Goal: Information Seeking & Learning: Learn about a topic

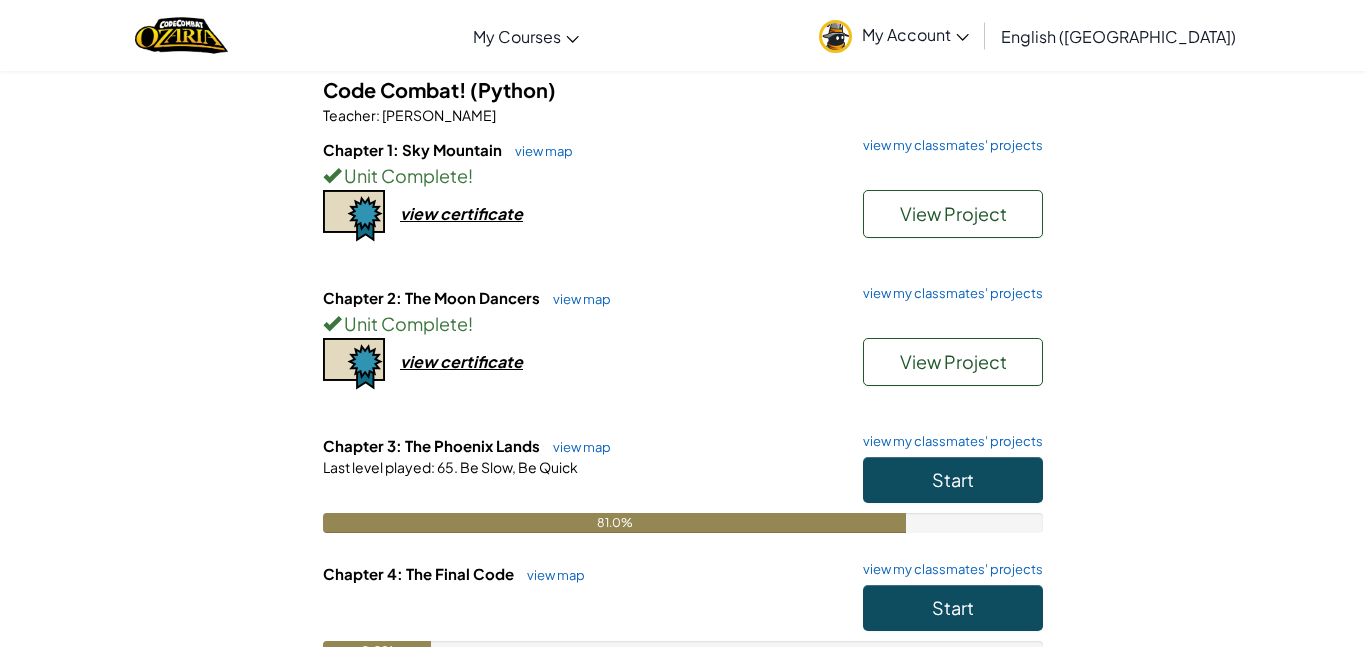
scroll to position [183, 0]
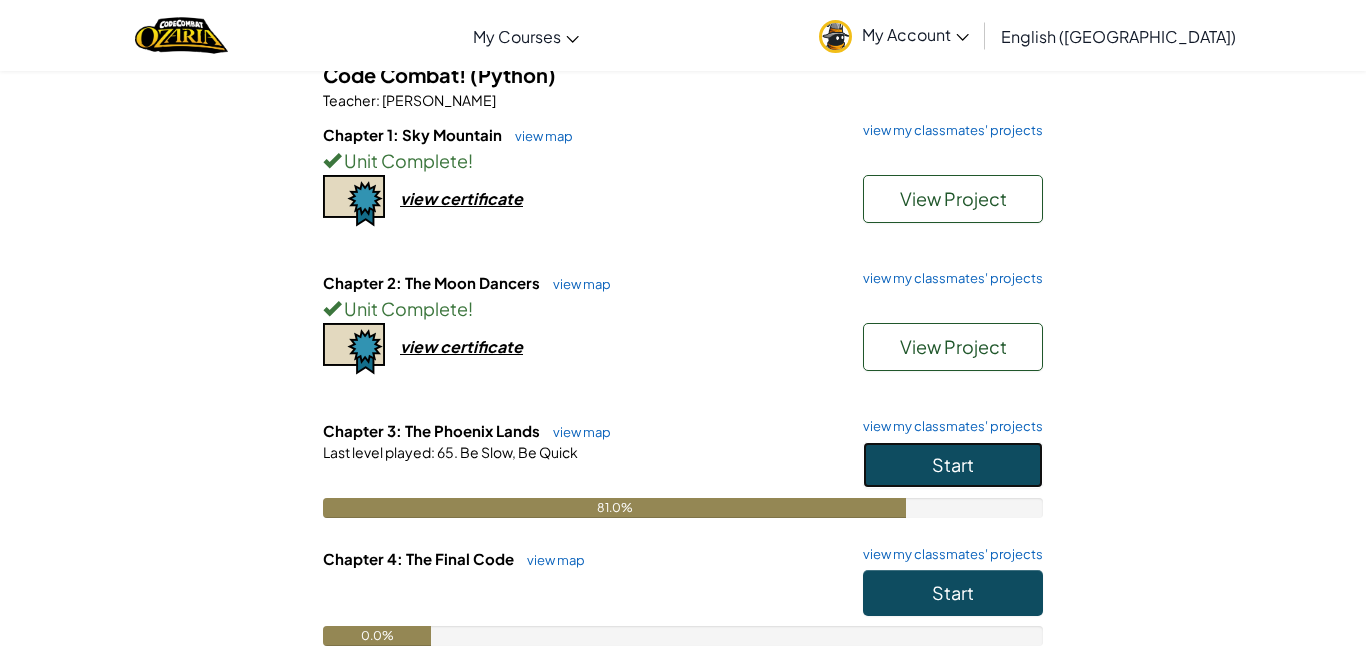
click at [960, 466] on span "Start" at bounding box center [953, 464] width 42 height 23
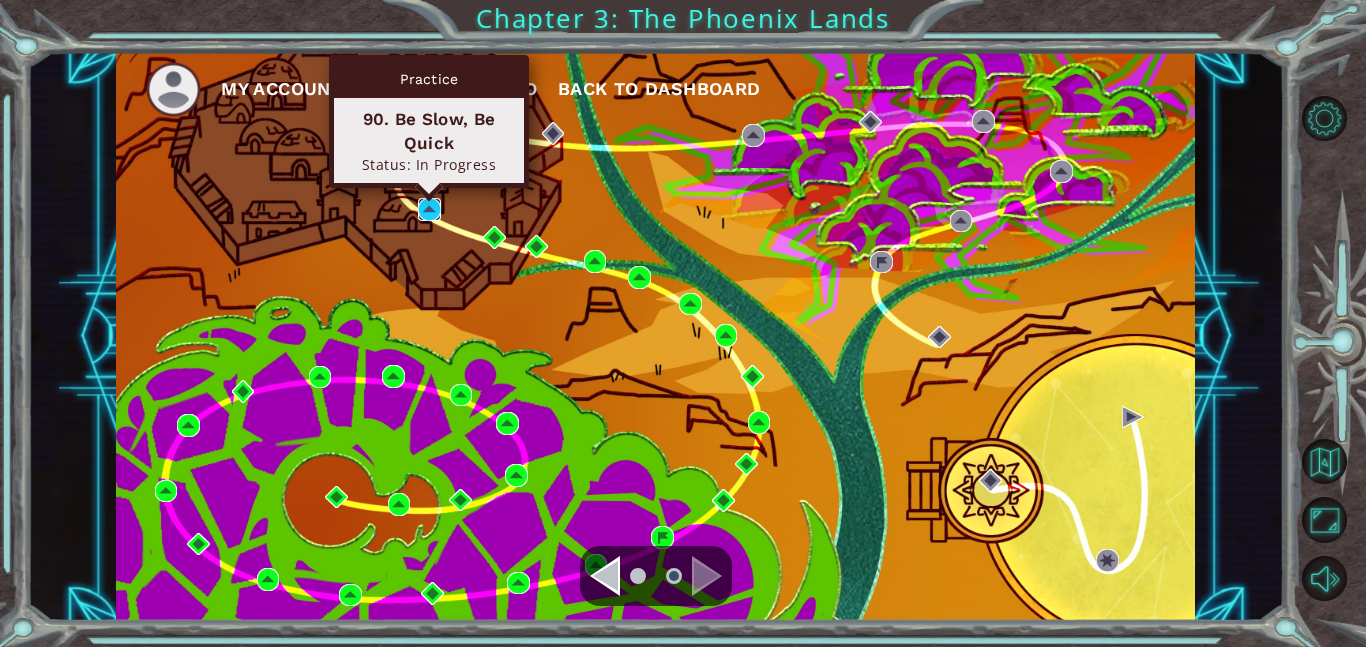
click at [430, 203] on img at bounding box center [429, 209] width 23 height 23
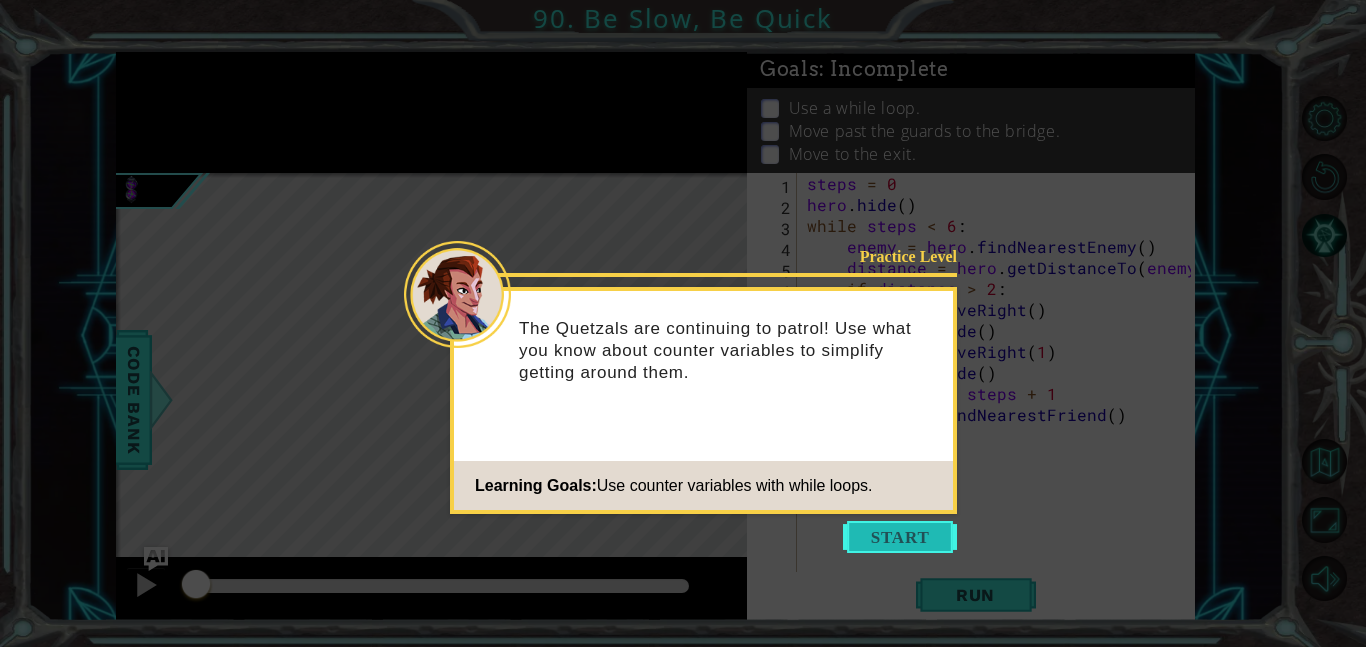
click at [867, 534] on button "Start" at bounding box center [900, 537] width 114 height 32
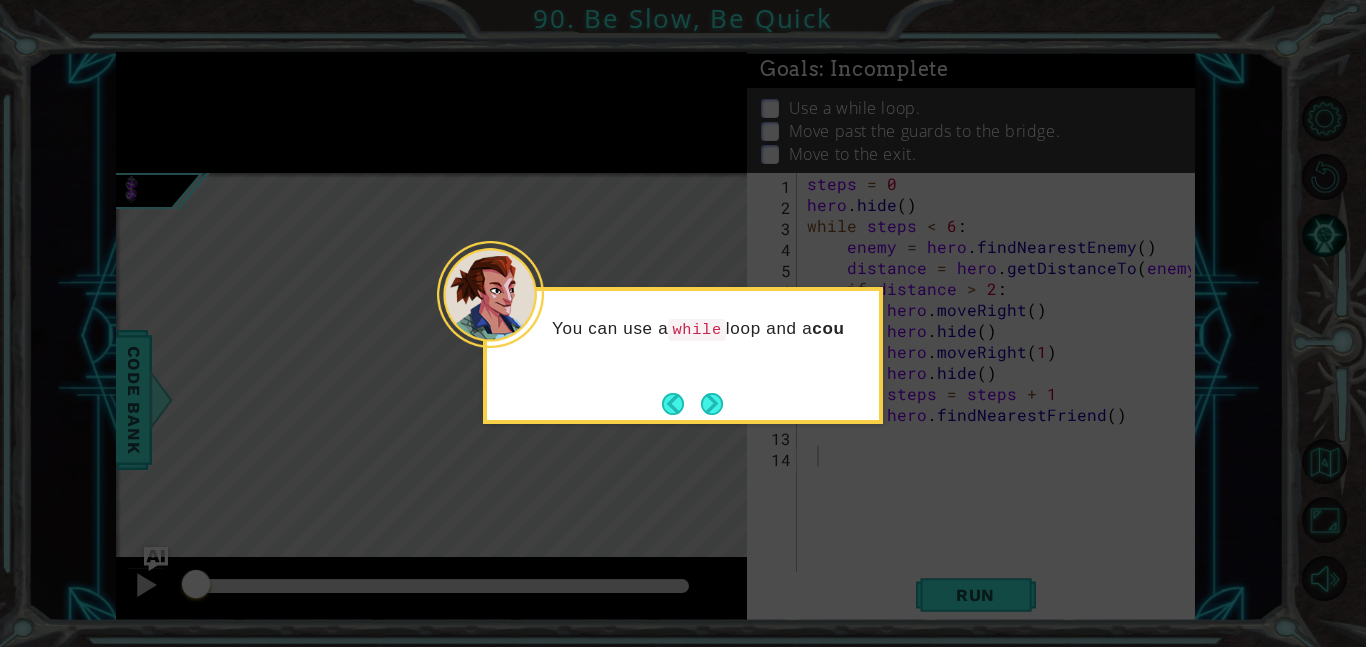
click at [712, 379] on div "You can use a while loop and a cou" at bounding box center [683, 339] width 392 height 80
click at [715, 393] on button "Next" at bounding box center [712, 404] width 22 height 22
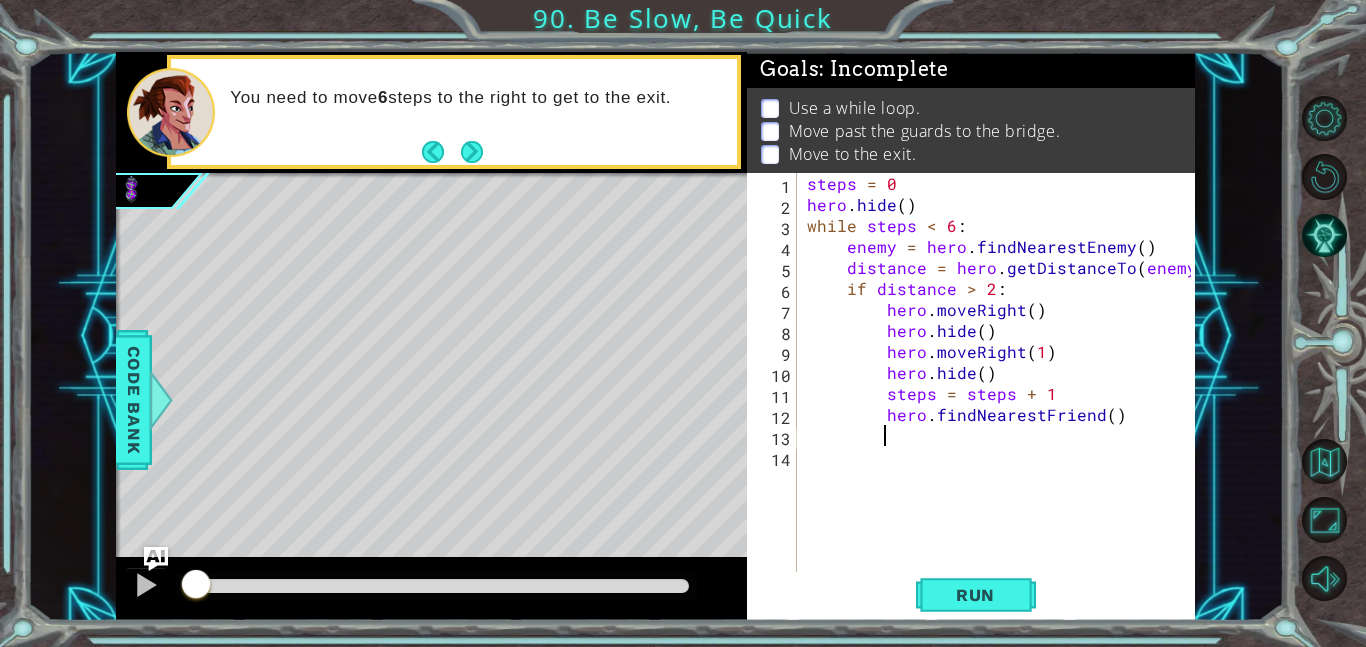
click at [905, 432] on div "steps = 0 hero . hide ( ) while steps < 6 : enemy = hero . findNearestEnemy ( )…" at bounding box center [1002, 393] width 398 height 441
click at [952, 592] on span "Run" at bounding box center [975, 595] width 79 height 20
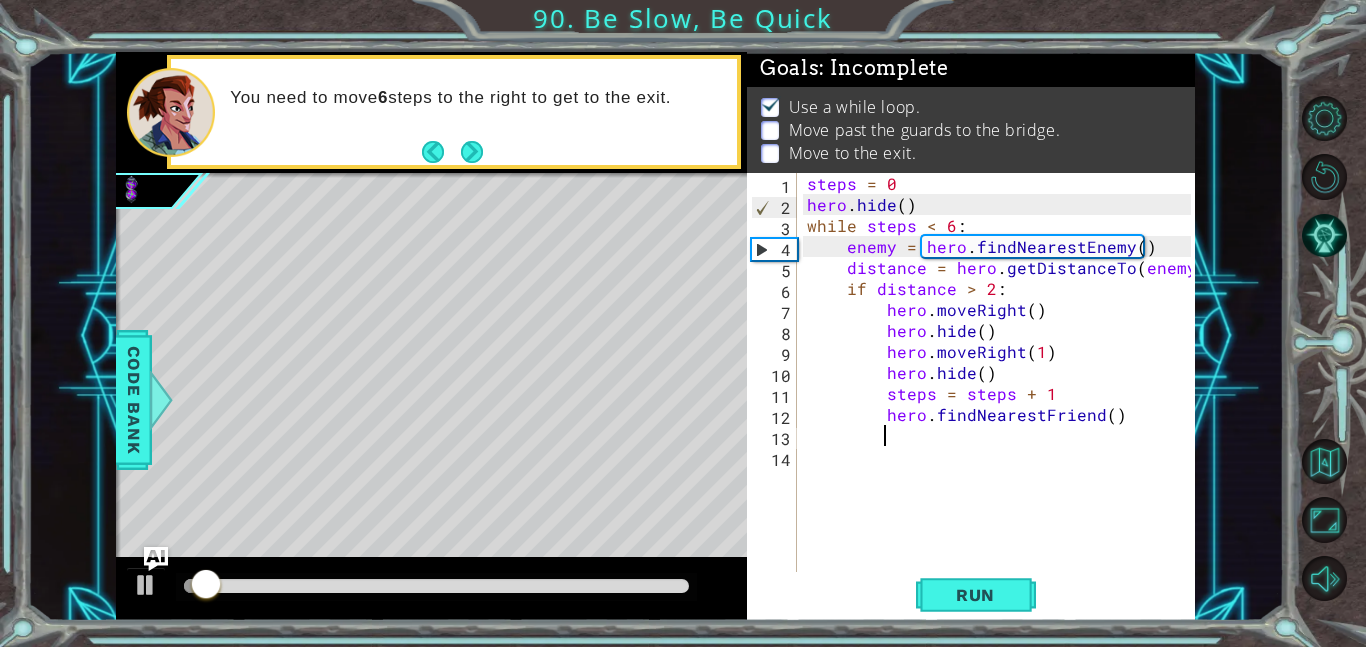
scroll to position [2, 0]
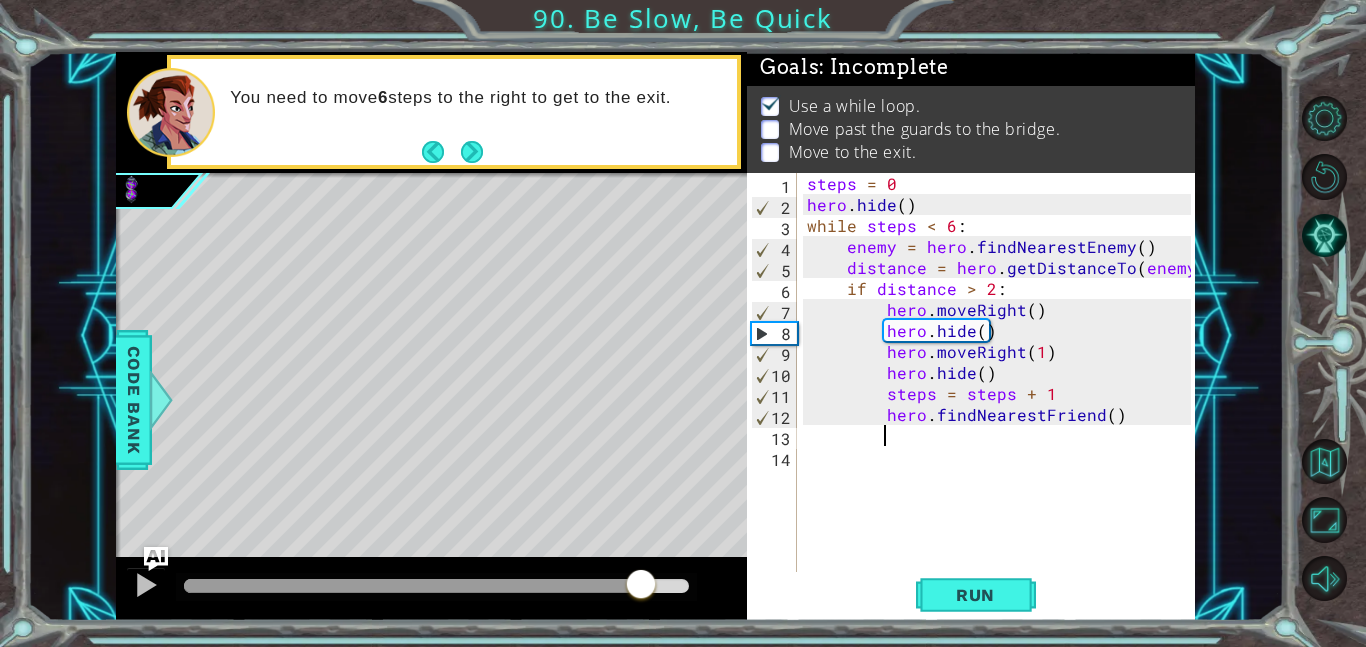
drag, startPoint x: 420, startPoint y: 591, endPoint x: 641, endPoint y: 597, distance: 221.0
click at [641, 593] on div at bounding box center [436, 586] width 505 height 14
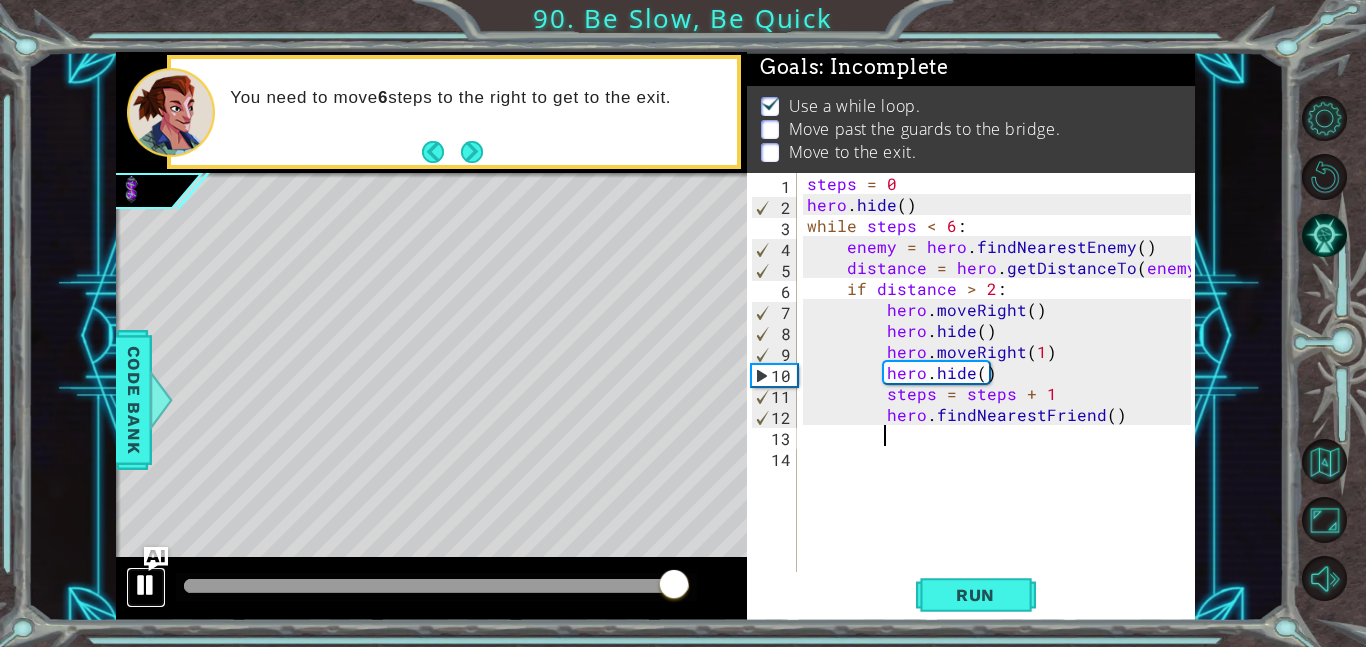
click at [150, 574] on div at bounding box center [146, 585] width 26 height 26
click at [1016, 312] on div "steps = 0 hero . hide ( ) while steps < 6 : enemy = hero . findNearestEnemy ( )…" at bounding box center [1002, 393] width 398 height 441
click at [973, 313] on div "steps = 0 hero . hide ( ) while steps < 6 : enemy = hero . findNearestEnemy ( )…" at bounding box center [1002, 393] width 398 height 441
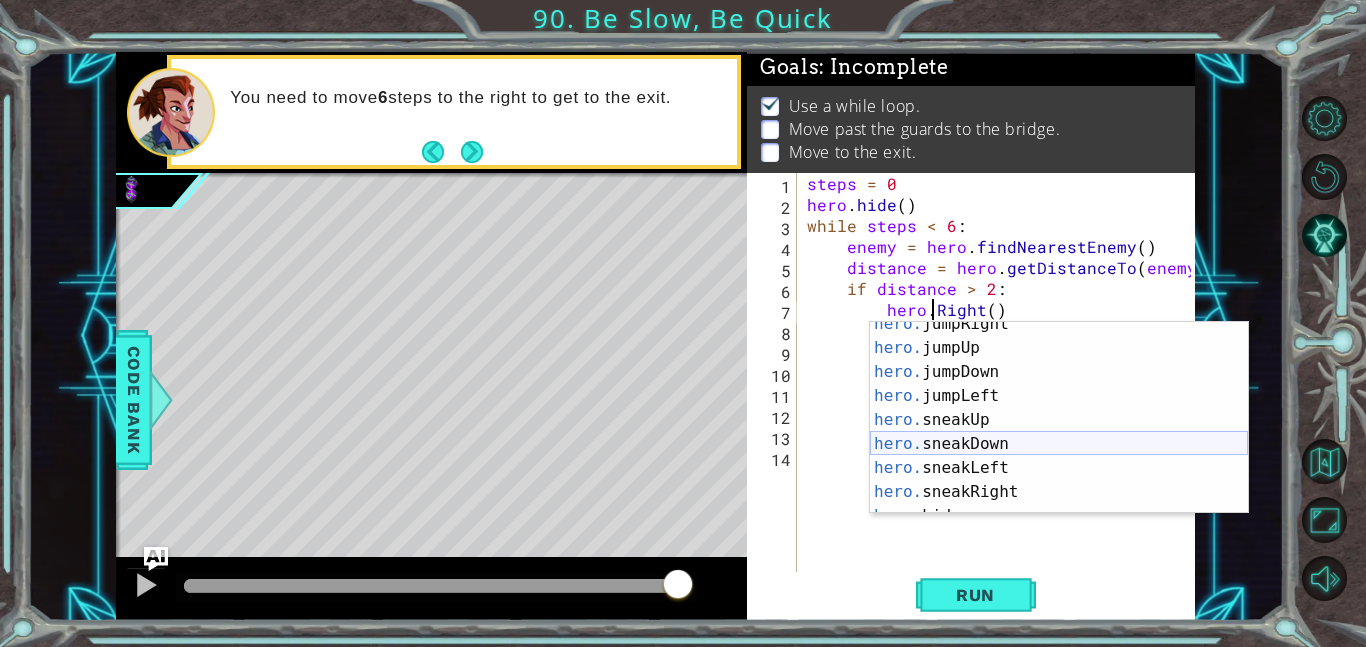
scroll to position [107, 0]
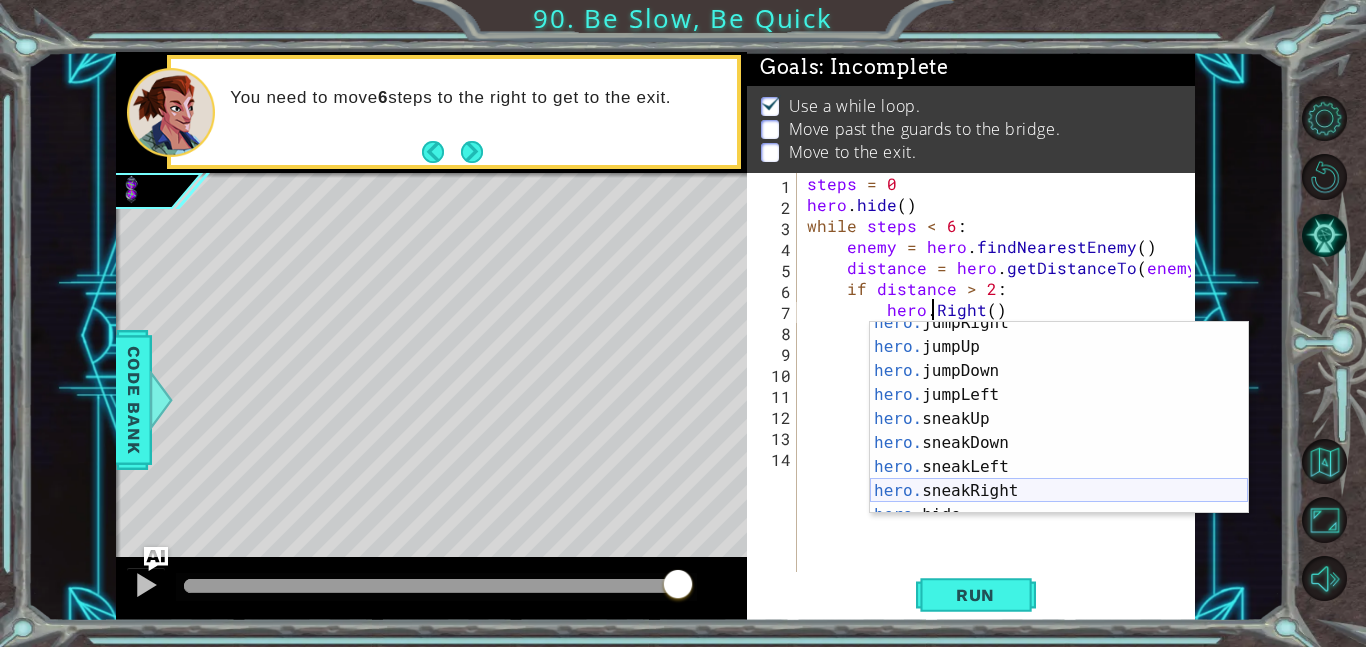
click at [1009, 489] on div "hero. jumpRight press enter hero. jumpUp press enter hero. jumpDown press enter…" at bounding box center [1059, 431] width 378 height 240
type textarea "hero.sneakRight(1)"
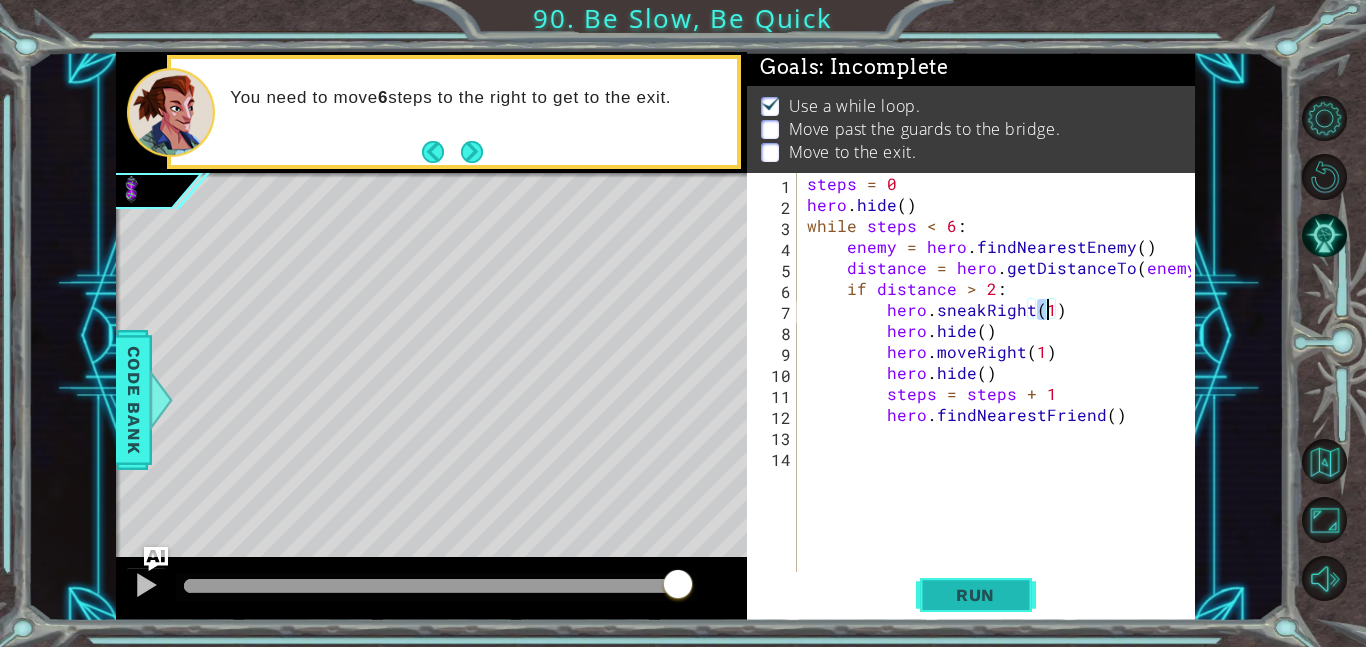
click at [1008, 572] on button "Run" at bounding box center [976, 594] width 120 height 45
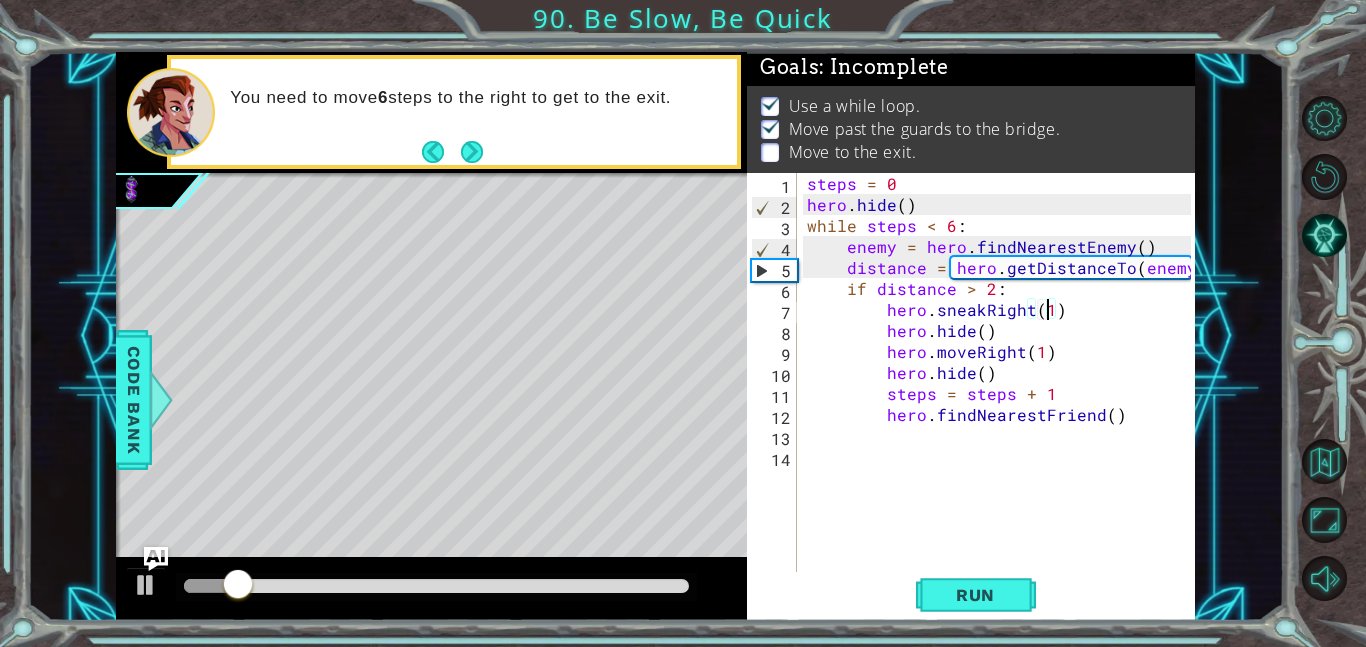
click at [982, 448] on div "steps = 0 hero . hide ( ) while steps < 6 : enemy = hero . findNearestEnemy ( )…" at bounding box center [1002, 393] width 398 height 441
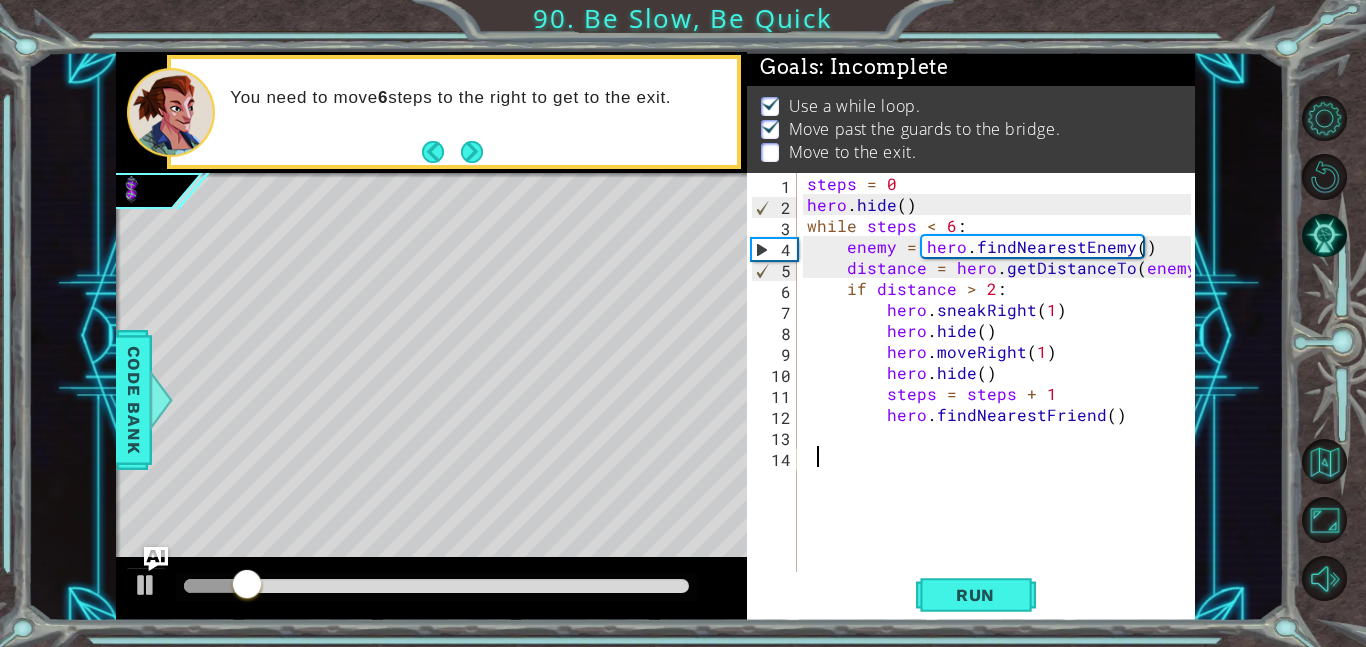
click at [930, 423] on div "steps = 0 hero . hide ( ) while steps < 6 : enemy = hero . findNearestEnemy ( )…" at bounding box center [1002, 393] width 398 height 441
type textarea "hero.findNearestFriend()"
click at [926, 432] on div "steps = 0 hero . hide ( ) while steps < 6 : enemy = hero . findNearestEnemy ( )…" at bounding box center [1002, 393] width 398 height 441
type textarea "h"
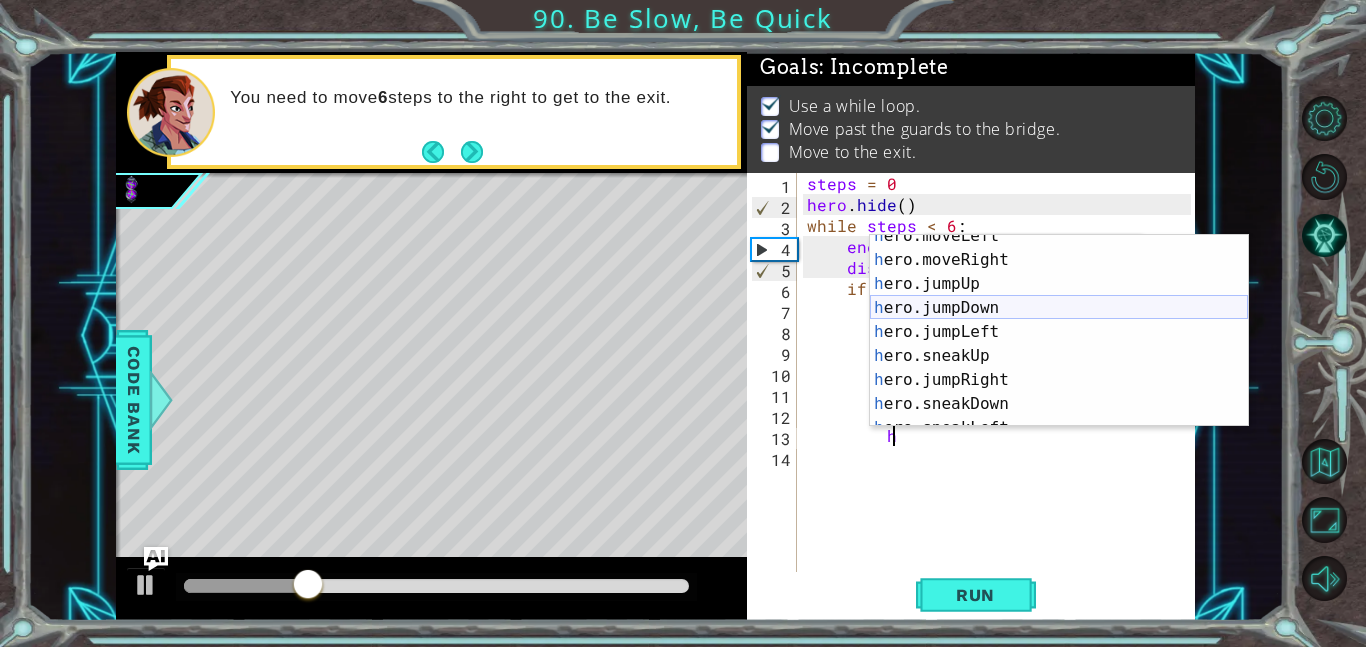
scroll to position [59, 0]
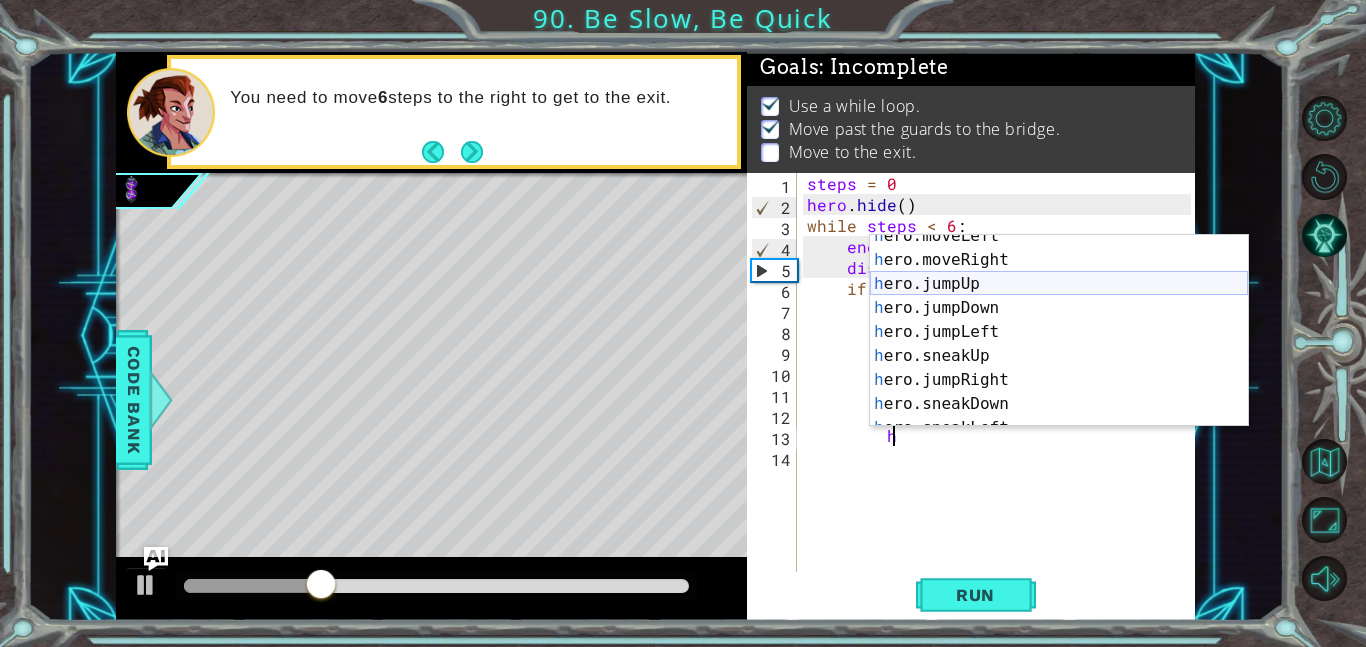
click at [945, 290] on div "h ero.moveLeft press enter h ero.moveRight press enter h ero.jumpUp press enter…" at bounding box center [1059, 344] width 378 height 240
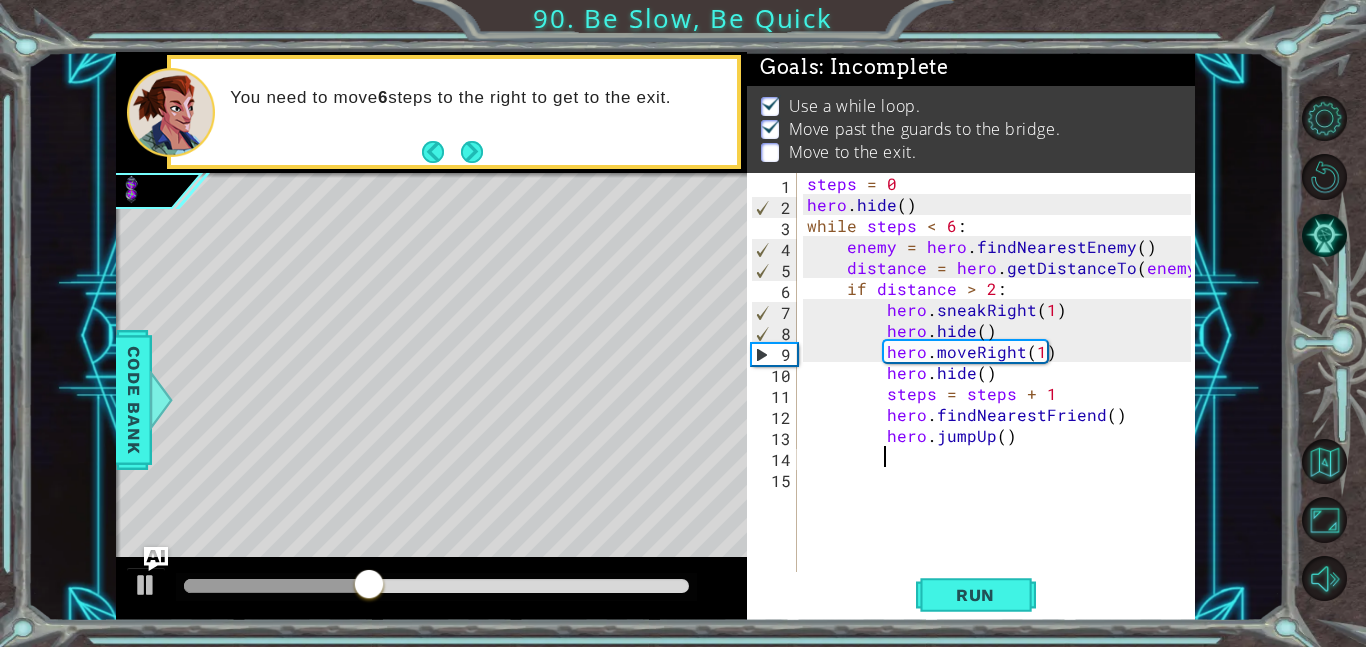
click at [1017, 430] on div "steps = 0 hero . hide ( ) while steps < 6 : enemy = hero . findNearestEnemy ( )…" at bounding box center [1002, 393] width 398 height 441
type textarea "hero.jumpUp()"
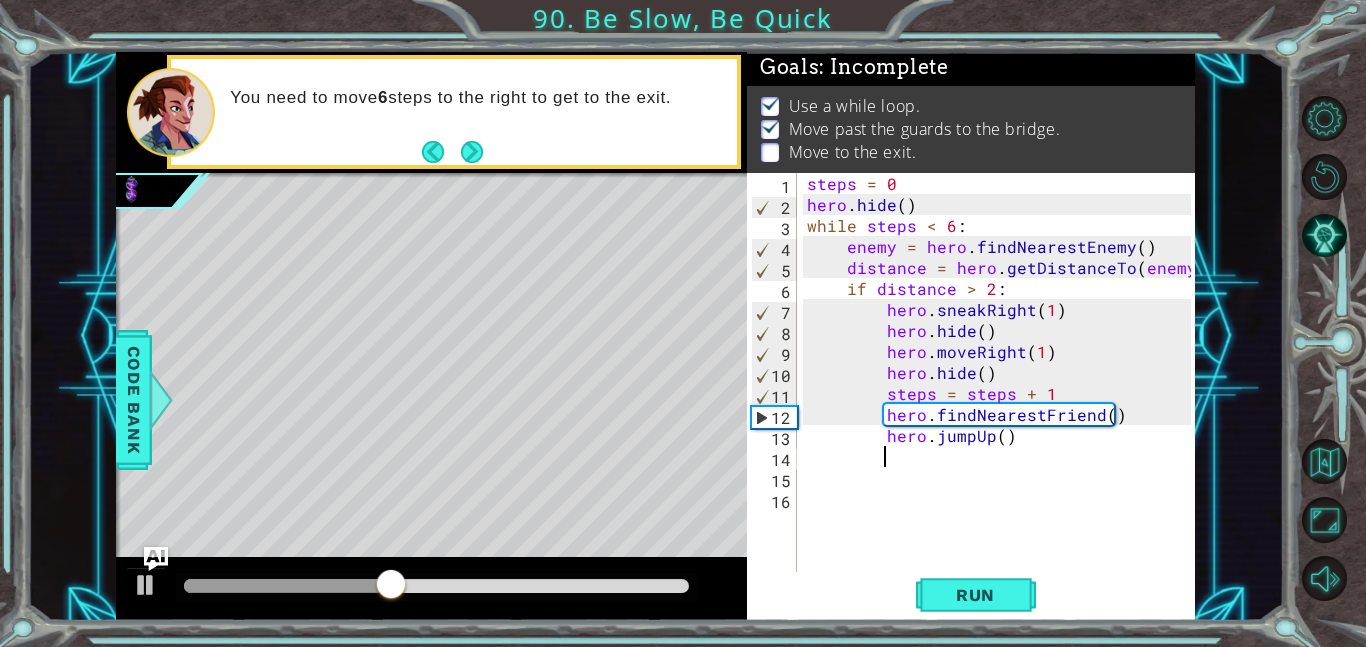
scroll to position [0, 1]
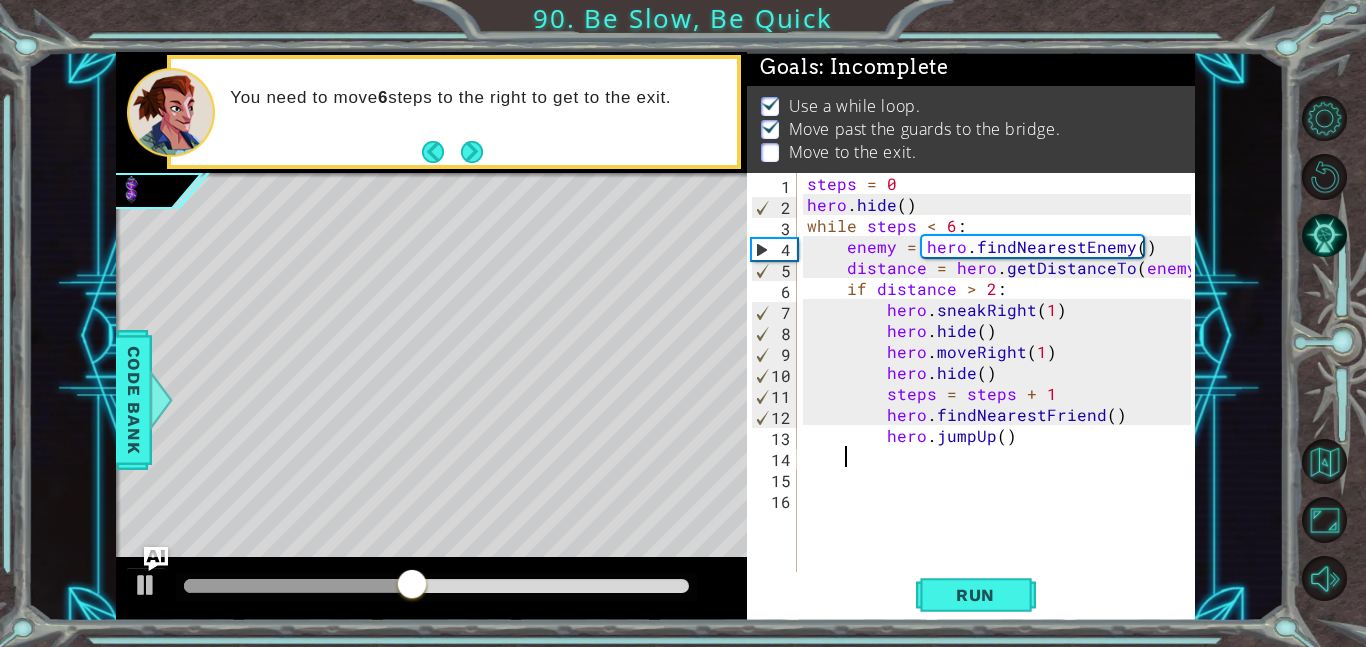
click at [1115, 420] on div "steps = 0 hero . hide ( ) while steps < 6 : enemy = hero . findNearestEnemy ( )…" at bounding box center [1002, 393] width 398 height 441
type textarea "hero.findNearestFriend()"
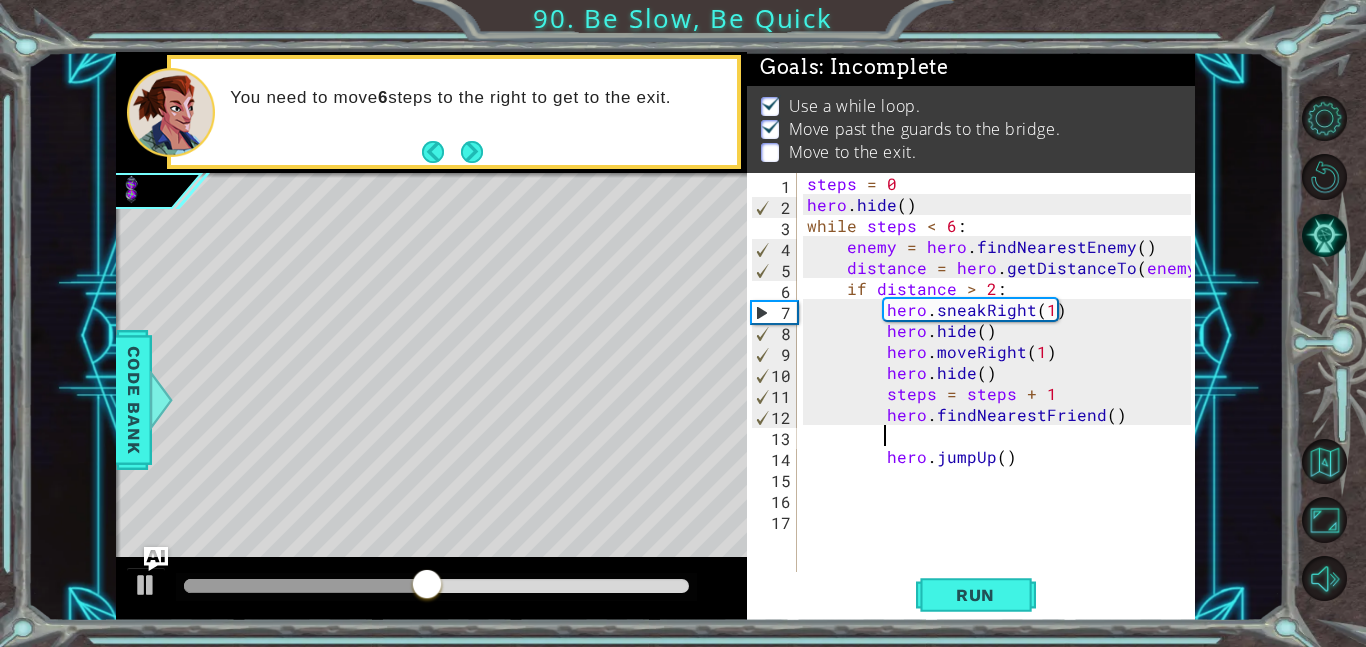
scroll to position [0, 0]
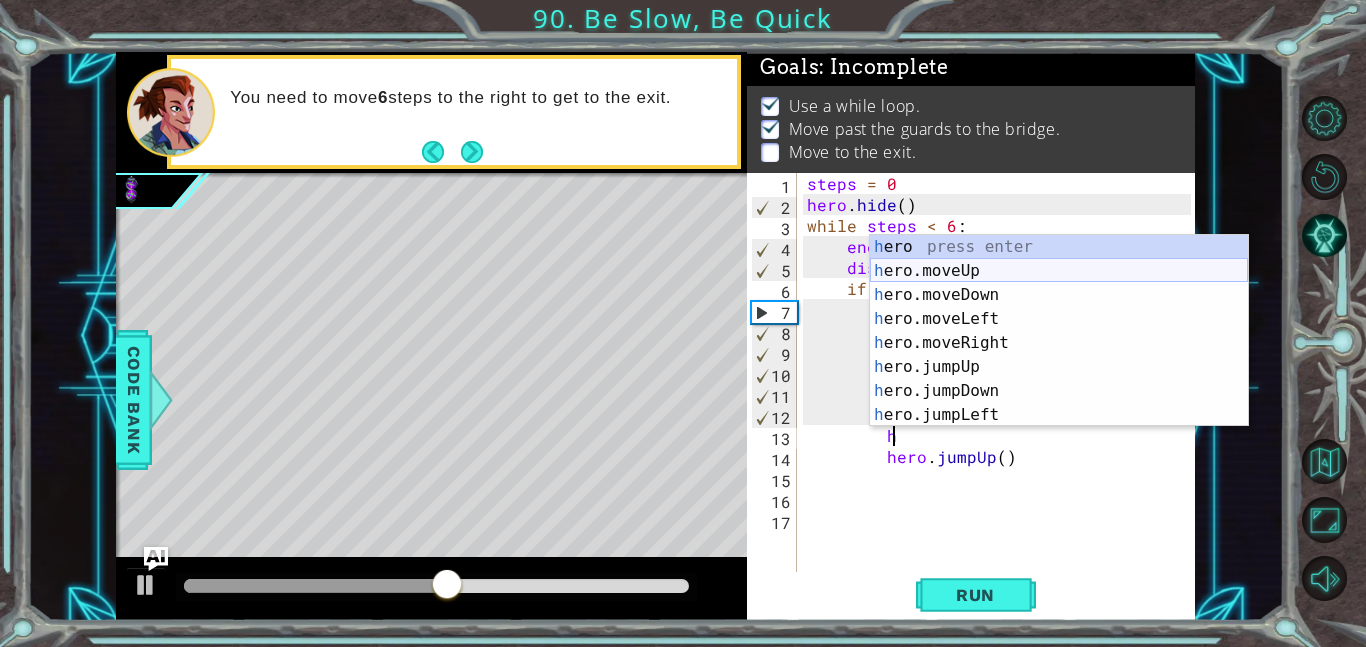
click at [1054, 268] on div "h ero press enter h ero.moveUp press enter h ero.moveDown press enter h ero.mov…" at bounding box center [1059, 355] width 378 height 240
type textarea "hero.moveUp(1)"
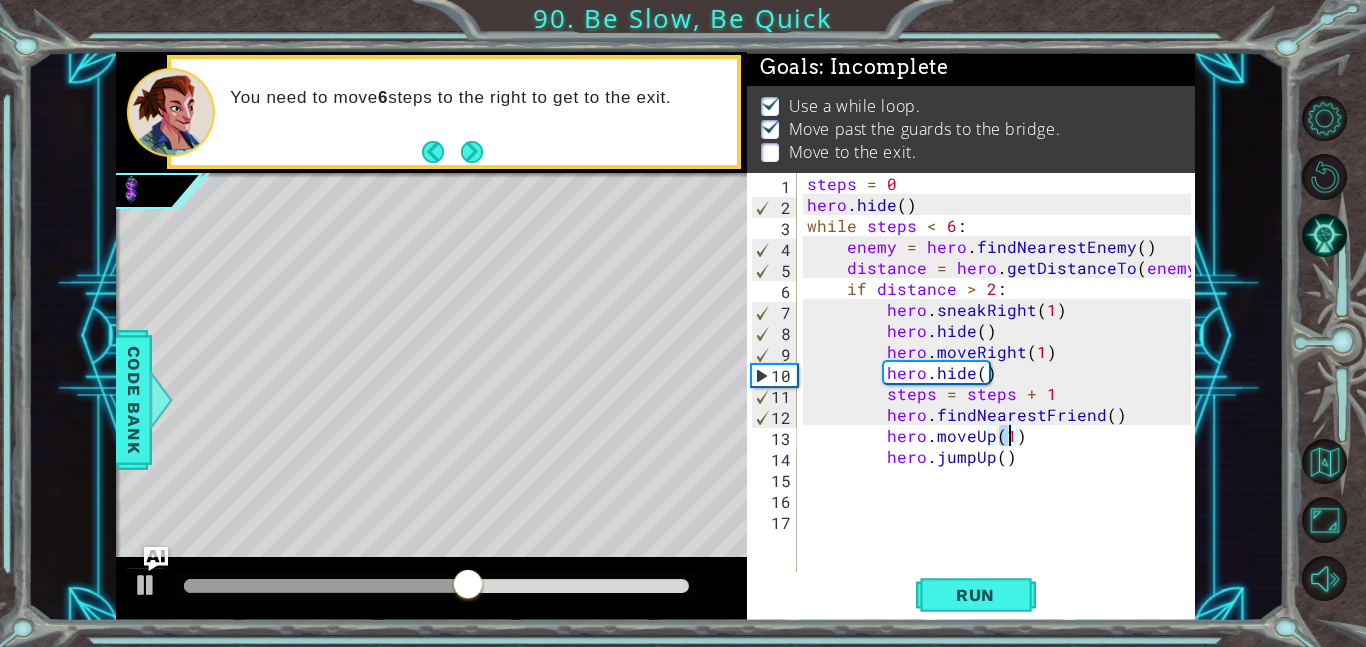
click at [947, 488] on div "steps = 0 hero . hide ( ) while steps < 6 : enemy = hero . findNearestEnemy ( )…" at bounding box center [1002, 393] width 398 height 441
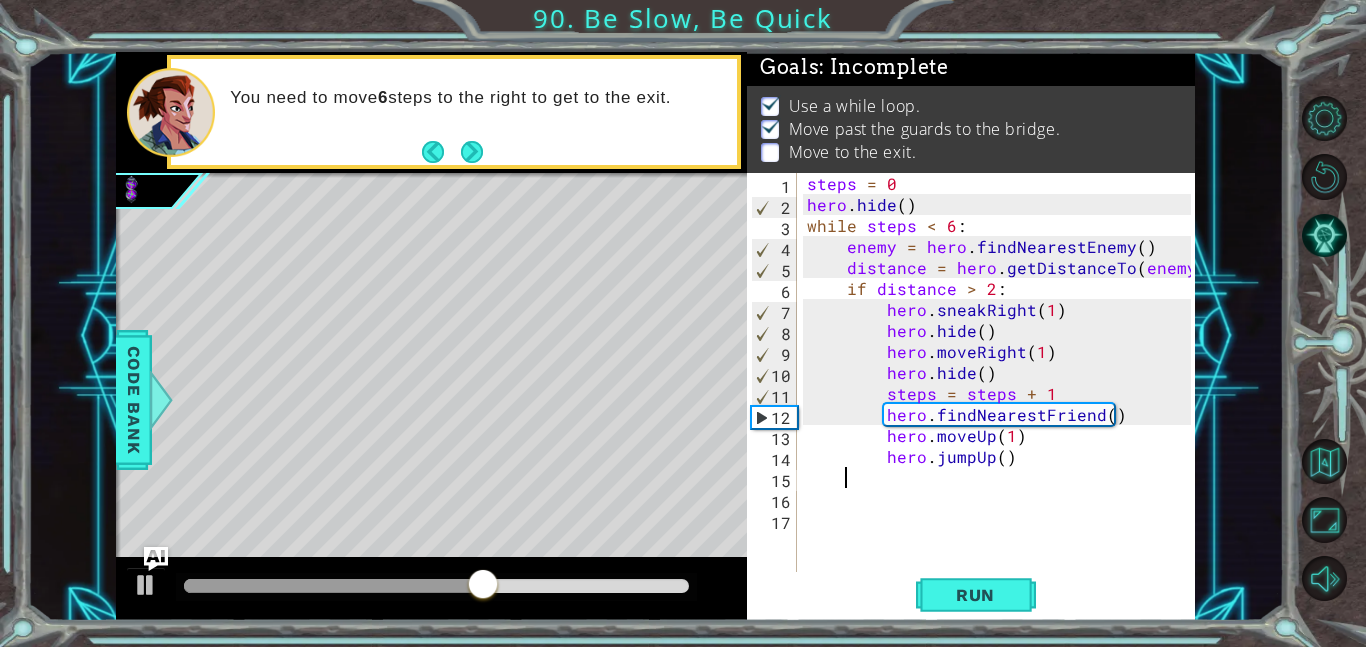
click at [1013, 461] on div "steps = 0 hero . hide ( ) while steps < 6 : enemy = hero . findNearestEnemy ( )…" at bounding box center [1002, 393] width 398 height 441
type textarea "hero.jumpUp()"
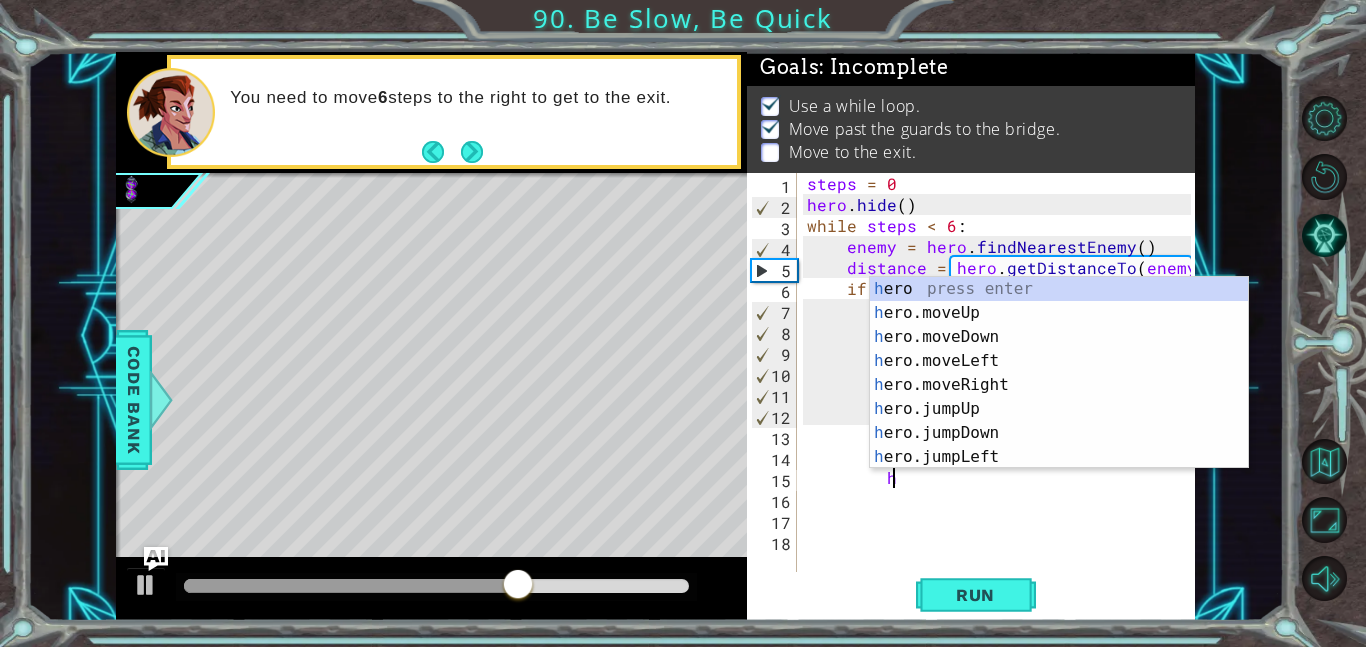
scroll to position [0, 4]
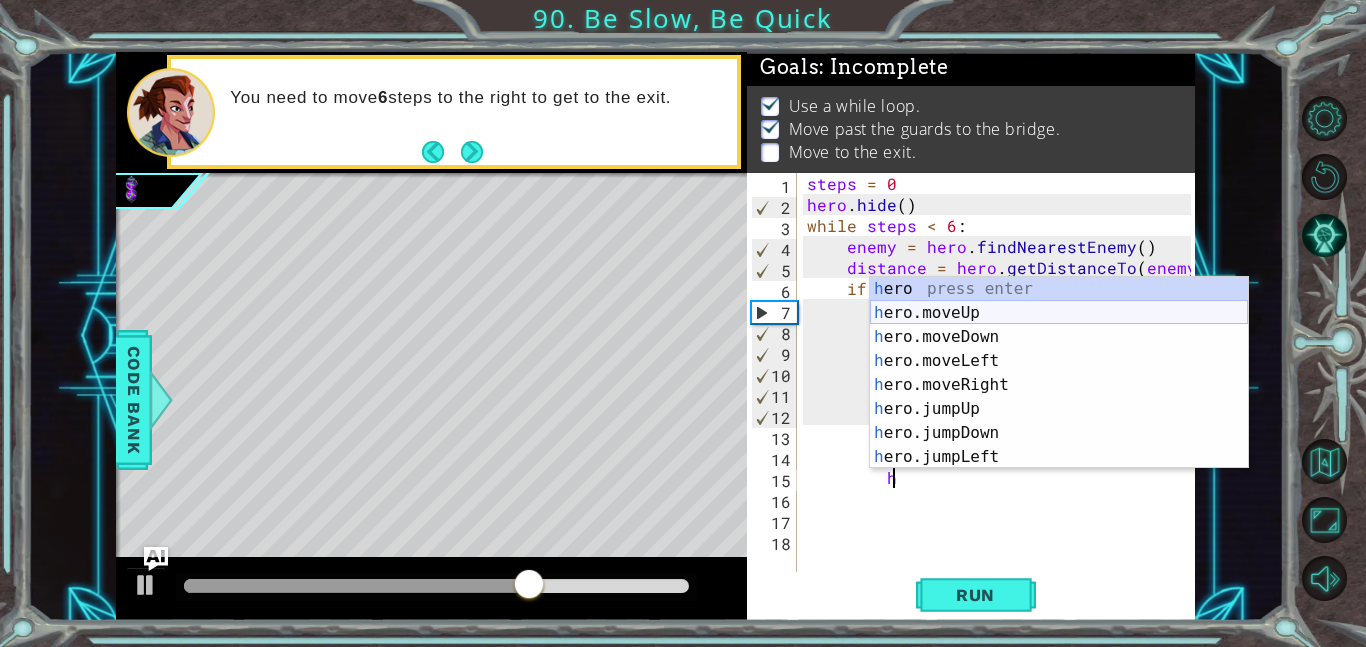
click at [1004, 313] on div "h ero press enter h ero.moveUp press enter h ero.moveDown press enter h ero.mov…" at bounding box center [1059, 397] width 378 height 240
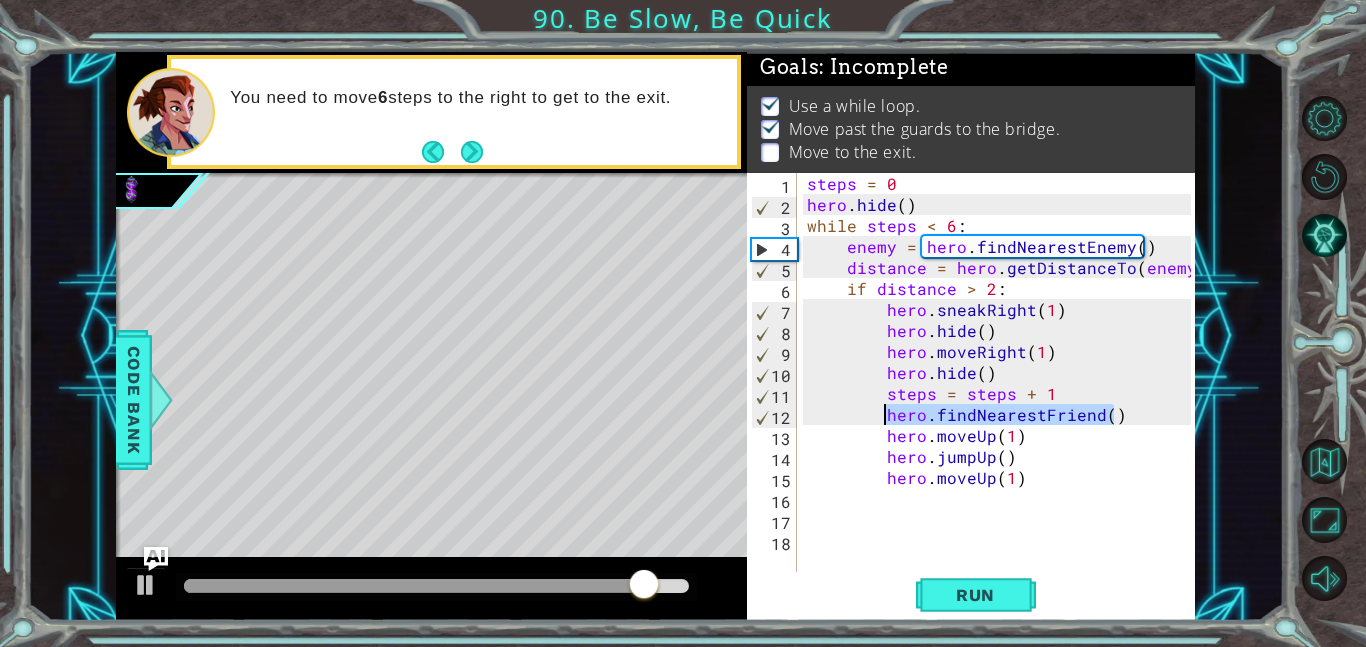
drag, startPoint x: 1115, startPoint y: 420, endPoint x: 881, endPoint y: 415, distance: 234.0
click at [881, 415] on div "steps = 0 hero . hide ( ) while steps < 6 : enemy = hero . findNearestEnemy ( )…" at bounding box center [1002, 393] width 398 height 441
type textarea "hero.findNearestFriend()"
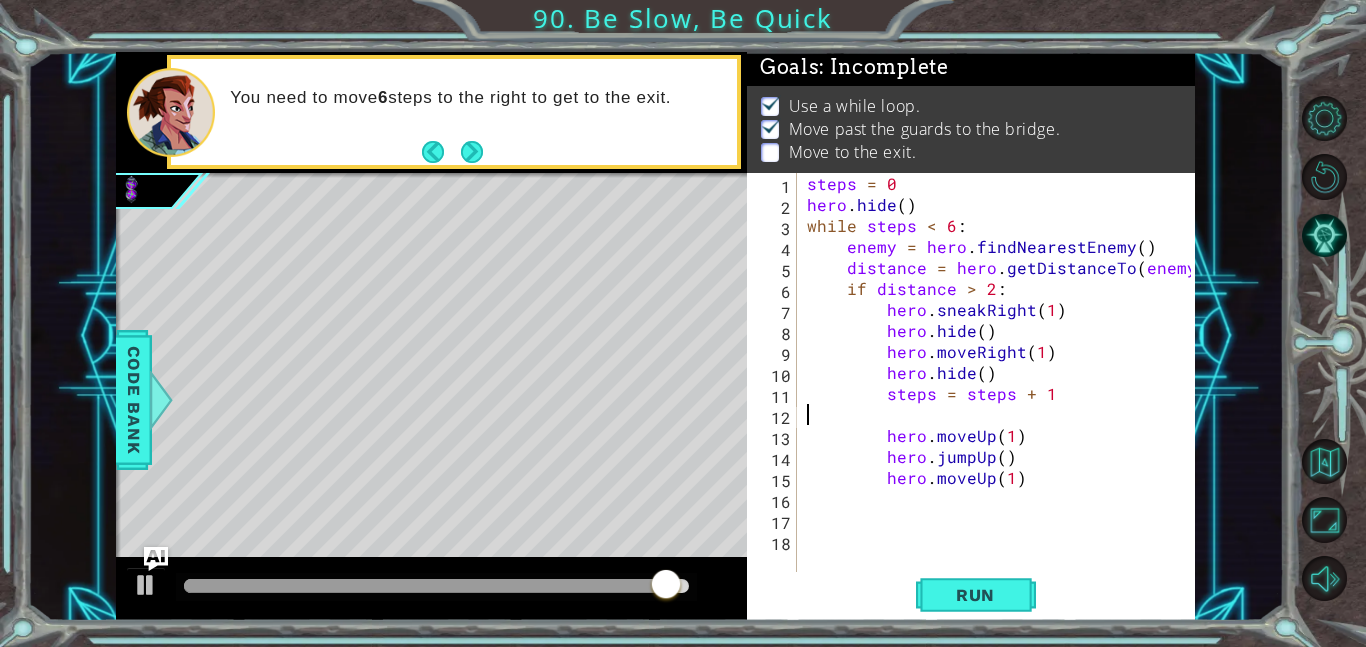
scroll to position [0, 0]
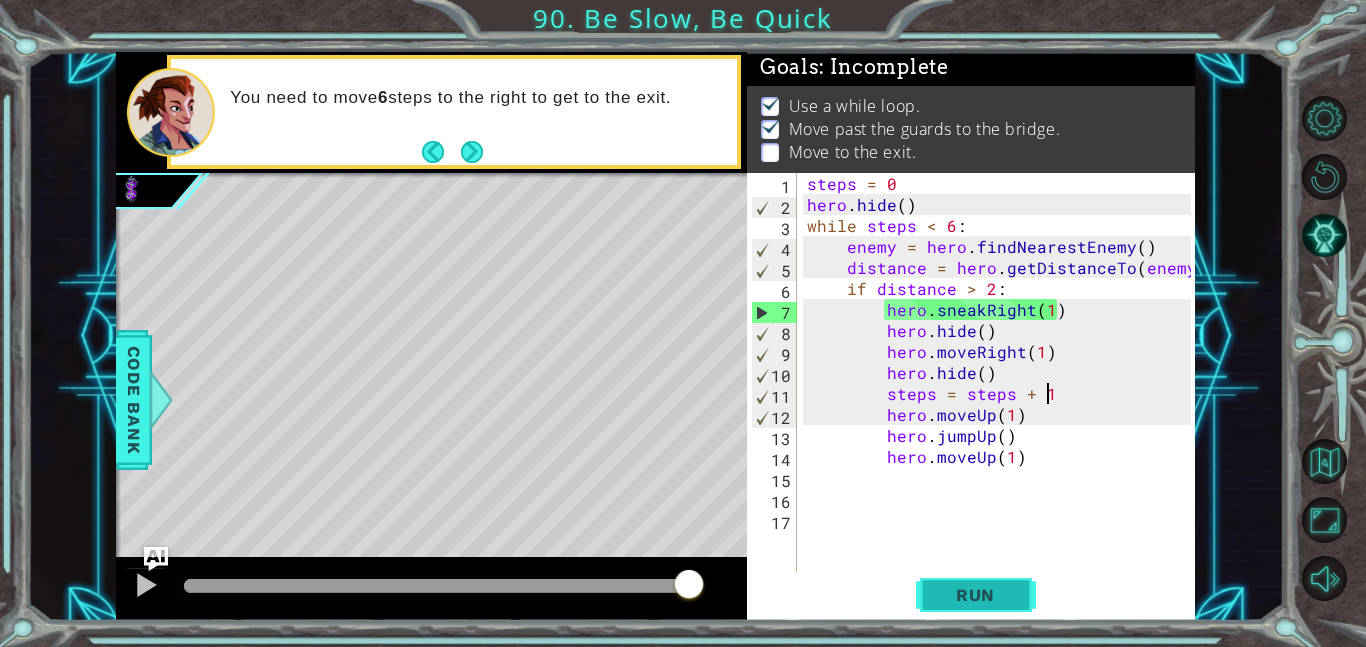
click at [969, 599] on span "Run" at bounding box center [975, 595] width 79 height 20
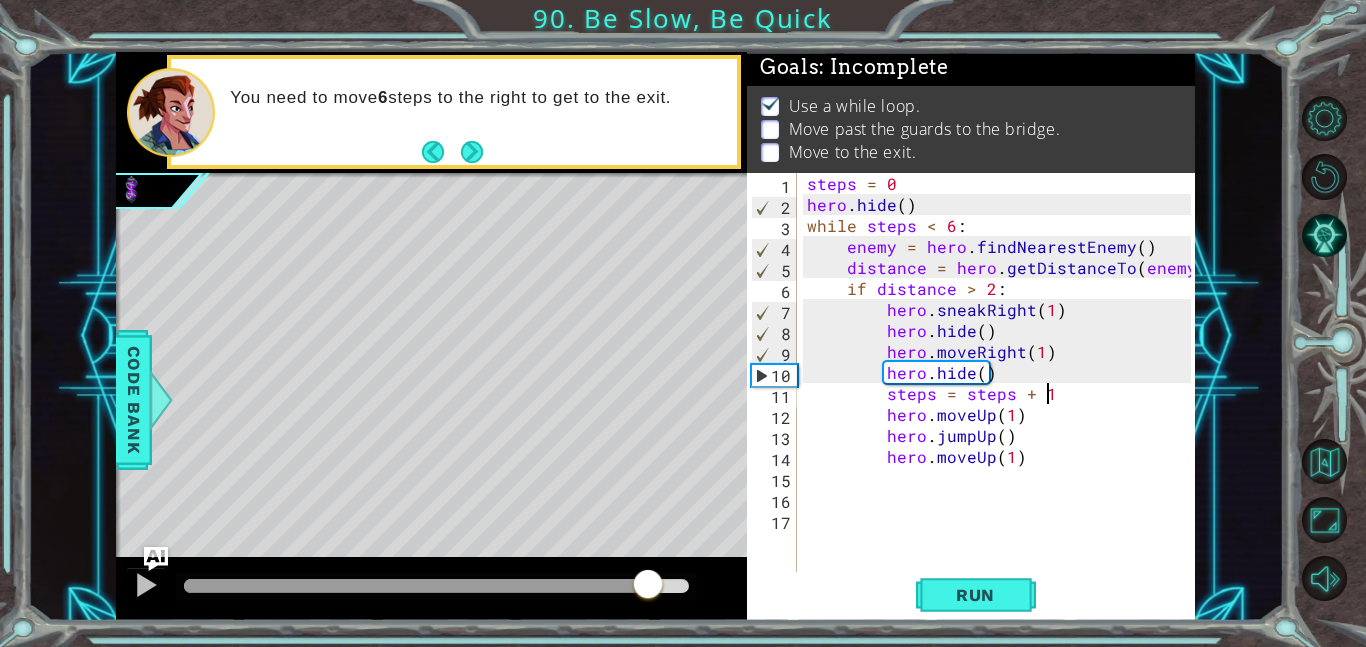
drag, startPoint x: 609, startPoint y: 582, endPoint x: 648, endPoint y: 581, distance: 39.0
click at [648, 581] on div at bounding box center [436, 586] width 505 height 14
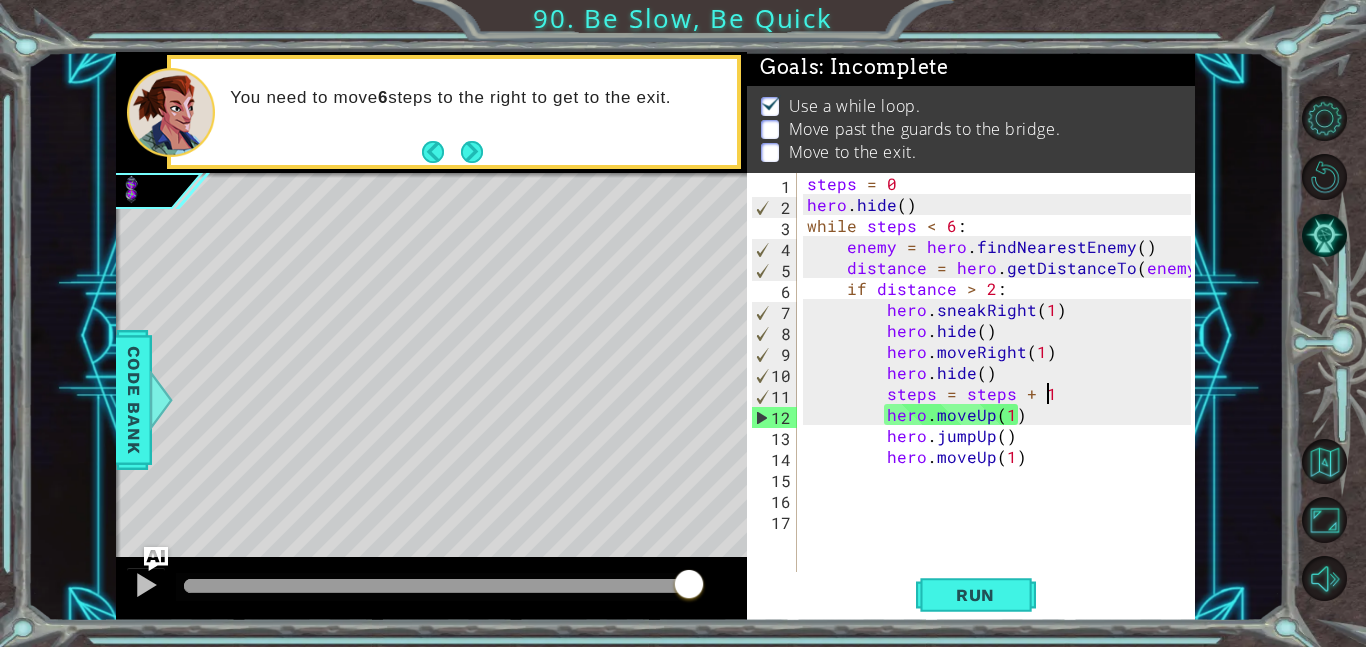
click at [1016, 420] on div "steps = 0 hero . hide ( ) while steps < 6 : enemy = hero . findNearestEnemy ( )…" at bounding box center [1002, 393] width 398 height 441
type textarea "hero.moveUp(1)"
click at [1014, 423] on div "steps = 0 hero . hide ( ) while steps < 6 : enemy = hero . findNearestEnemy ( )…" at bounding box center [1002, 393] width 398 height 441
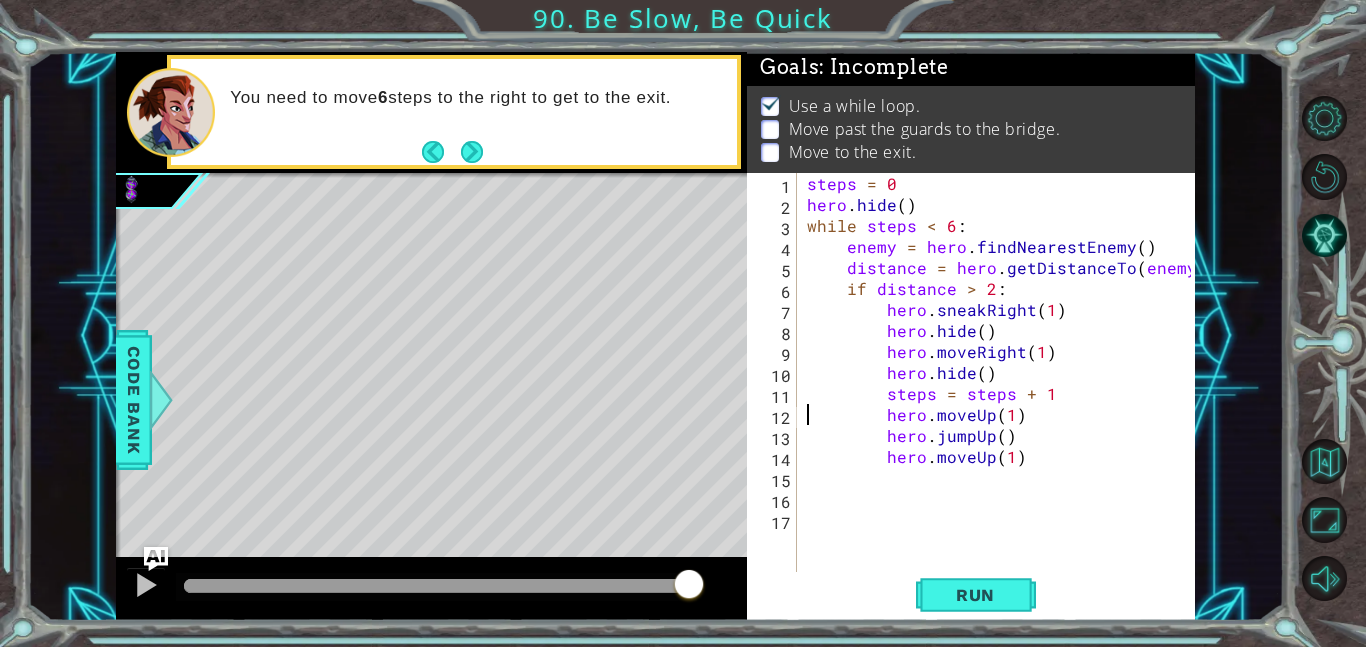
type textarea "steps = steps + 1"
type textarea "b"
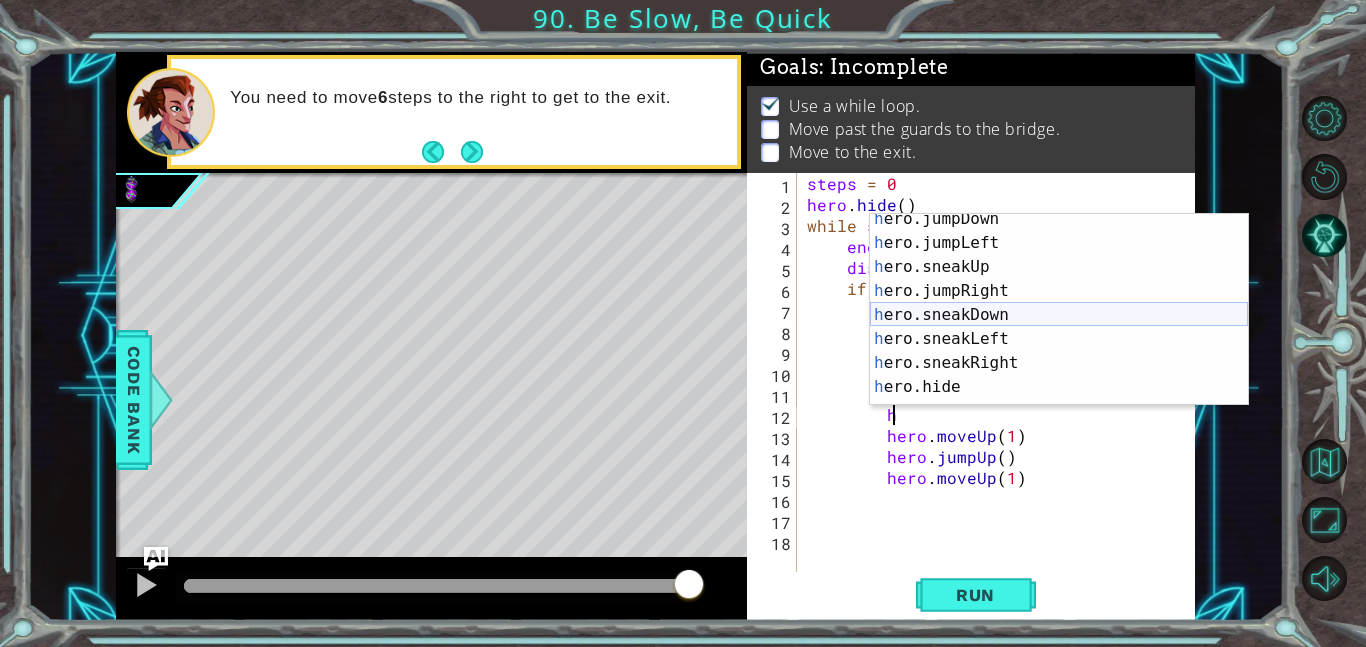
scroll to position [167, 0]
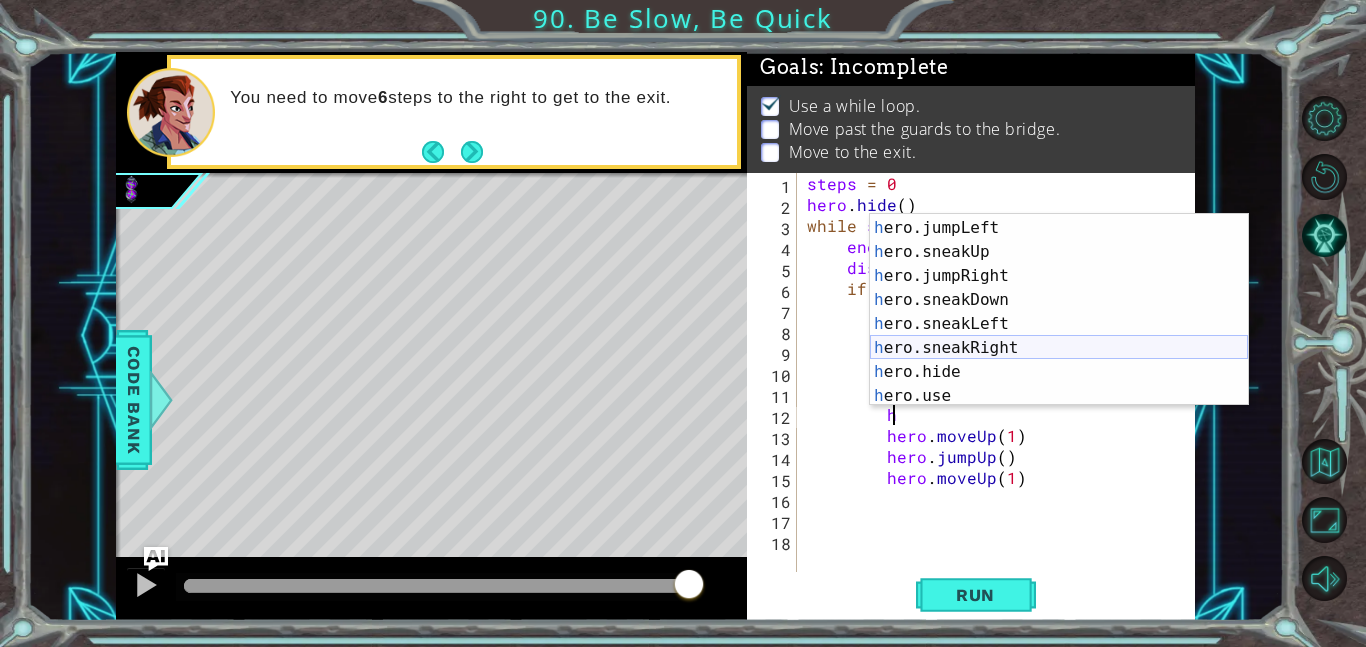
click at [1016, 345] on div "h ero.jumpDown press enter h ero.jumpLeft press enter h ero.sneakUp press enter…" at bounding box center [1059, 312] width 378 height 240
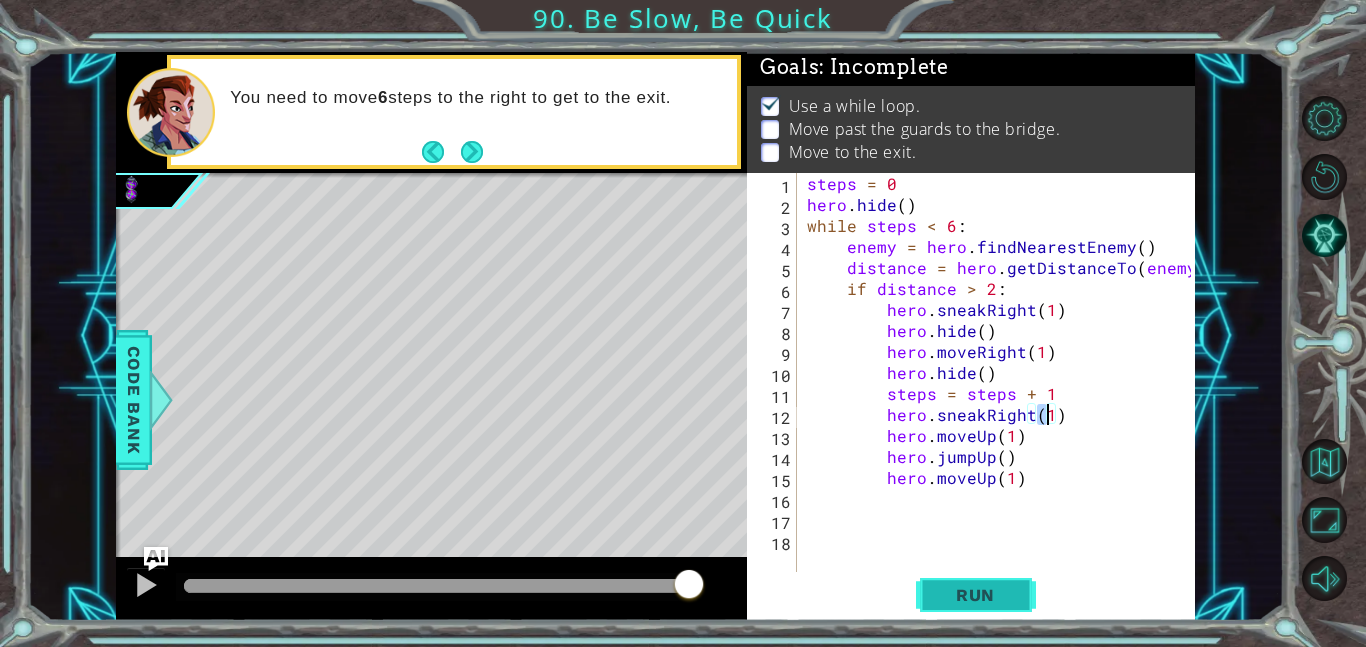
click at [983, 589] on span "Run" at bounding box center [975, 595] width 79 height 20
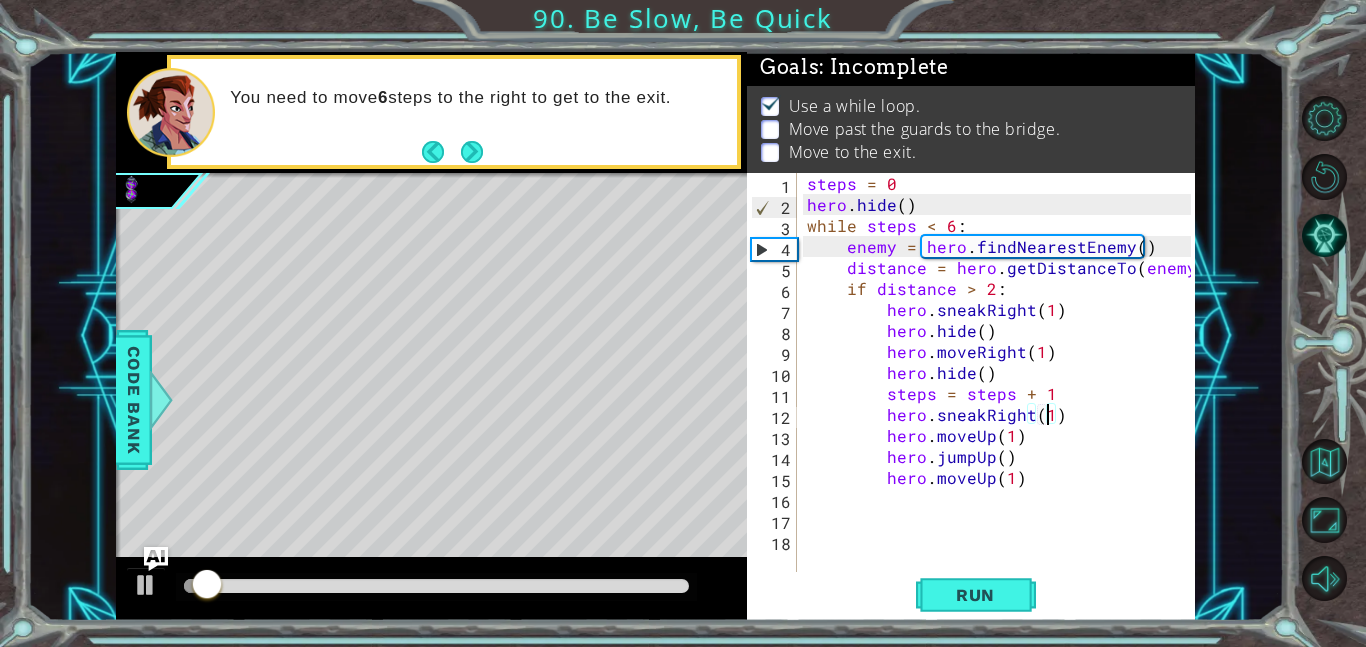
click at [610, 580] on div at bounding box center [436, 586] width 505 height 14
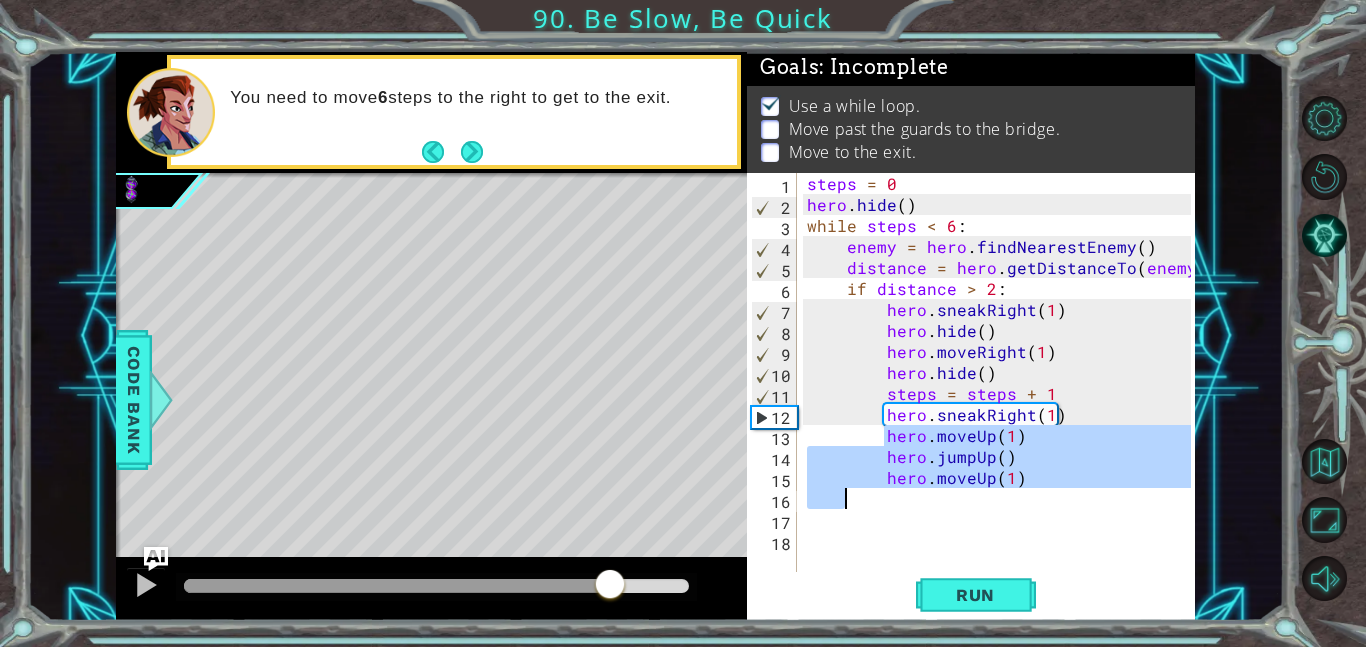
drag, startPoint x: 882, startPoint y: 438, endPoint x: 1021, endPoint y: 488, distance: 147.7
click at [1021, 488] on div "steps = 0 hero . hide ( ) while steps < 6 : enemy = hero . findNearestEnemy ( )…" at bounding box center [1002, 393] width 398 height 441
type textarea "hero.jumpUp() hero.moveUp(1)"
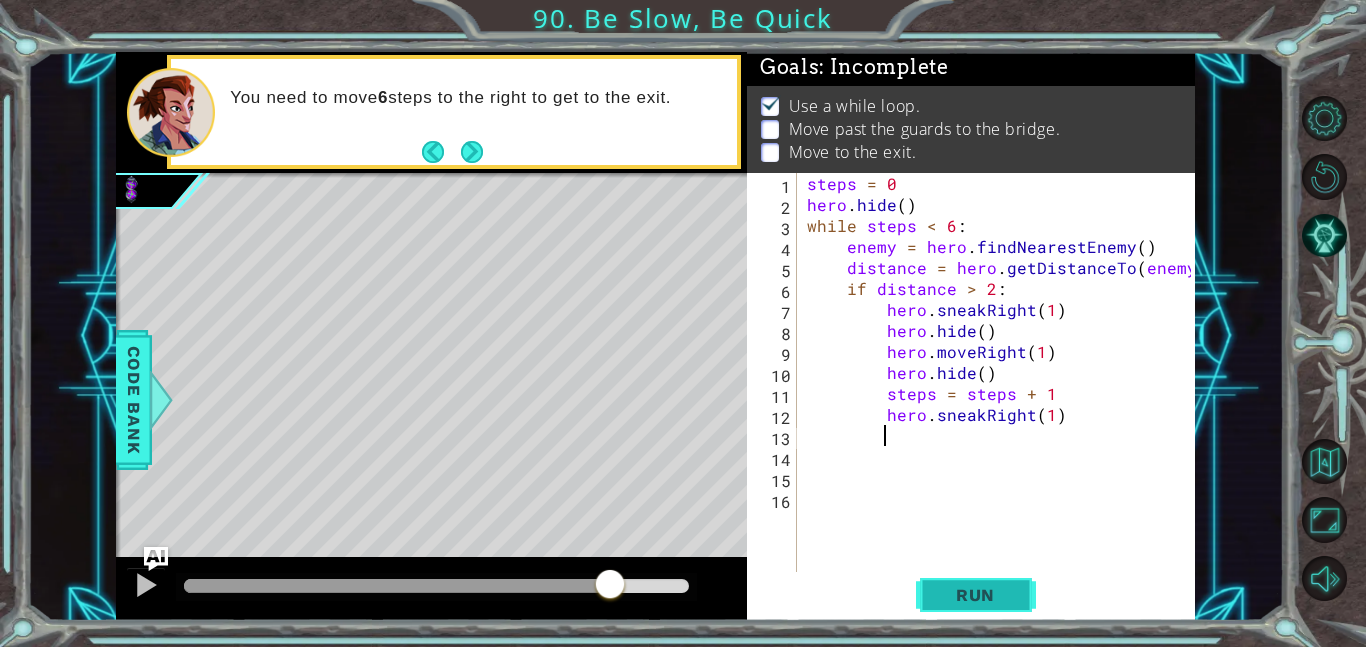
click at [977, 573] on button "Run" at bounding box center [976, 594] width 120 height 45
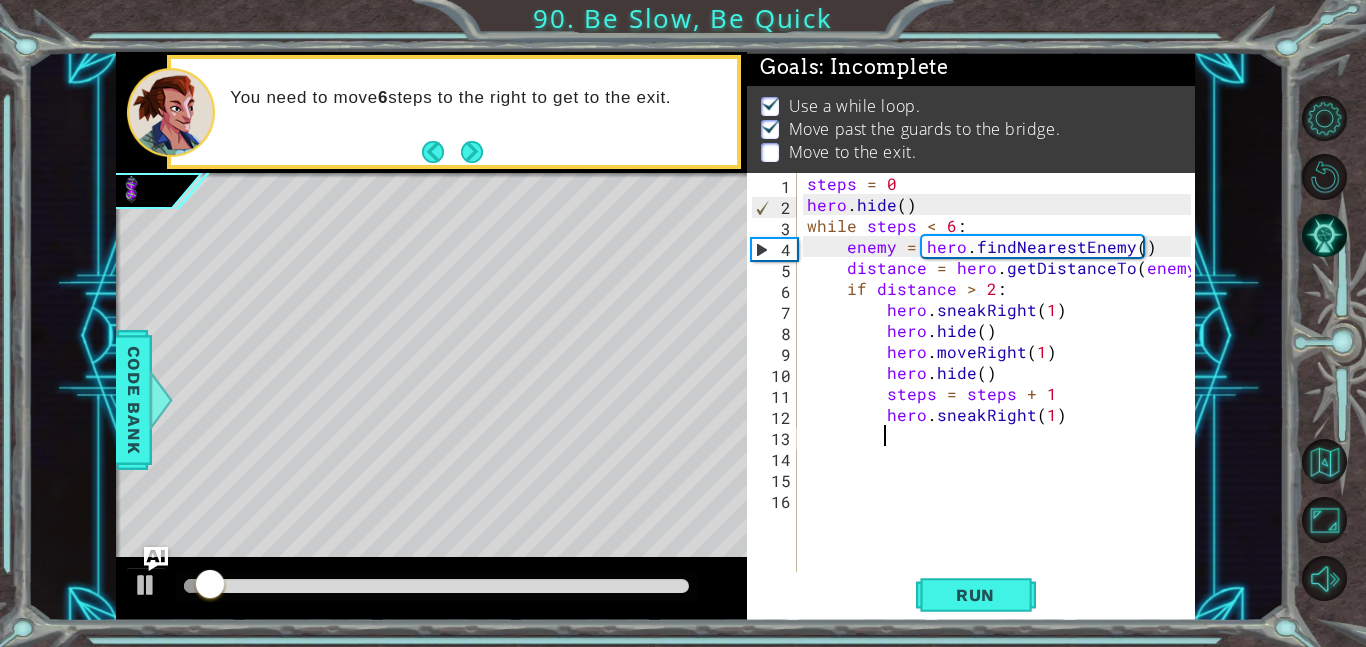
click at [604, 579] on div at bounding box center [436, 586] width 505 height 14
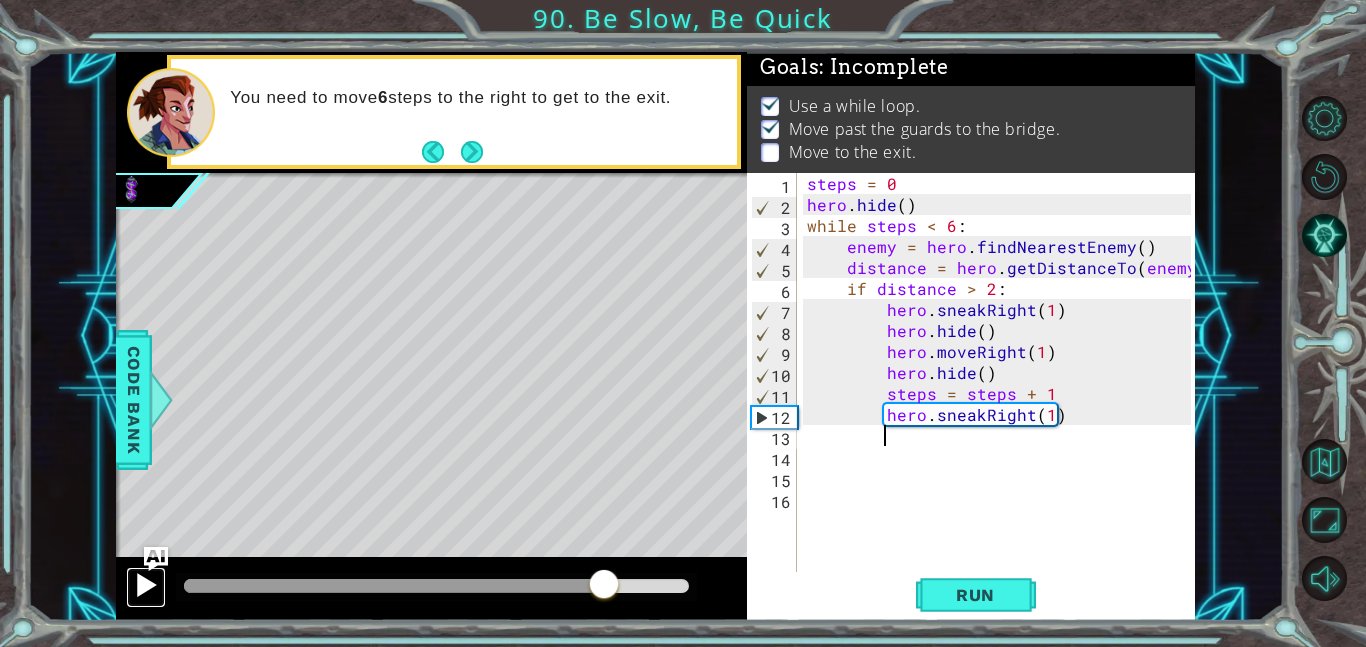
click at [165, 579] on button at bounding box center [146, 587] width 40 height 41
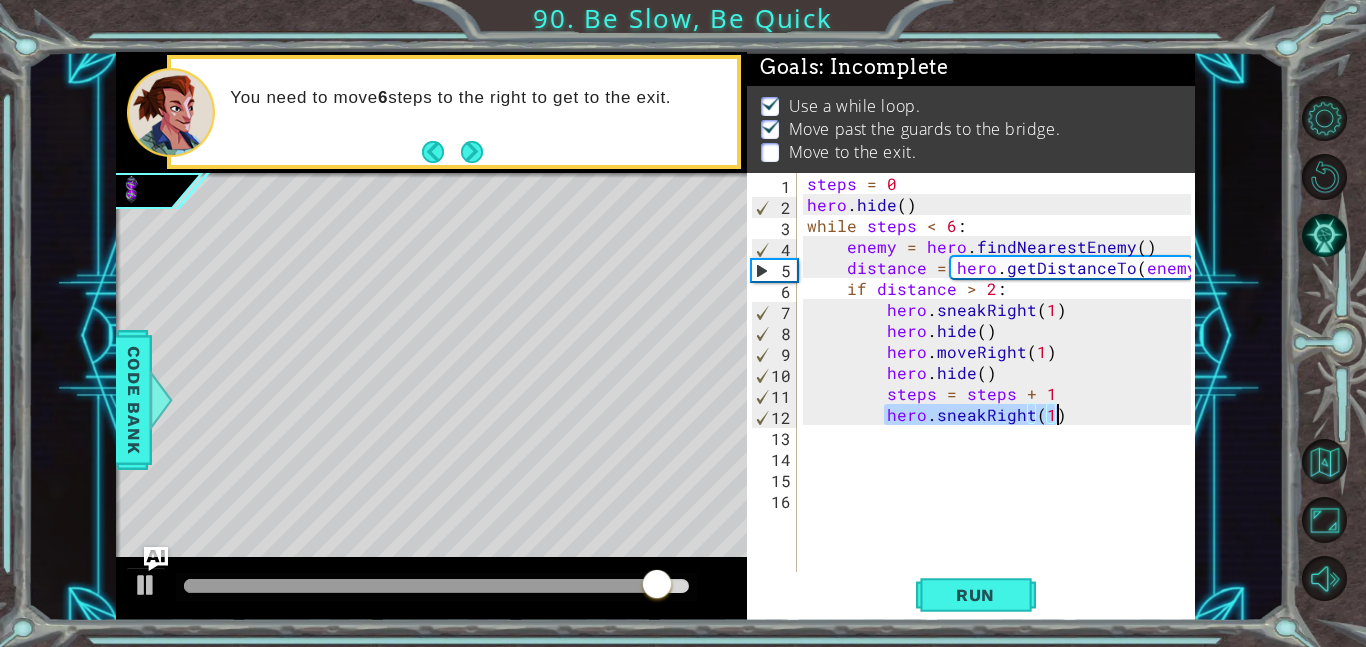
drag, startPoint x: 884, startPoint y: 419, endPoint x: 1081, endPoint y: 420, distance: 196.9
click at [1081, 420] on div "steps = 0 hero . hide ( ) while steps < 6 : enemy = hero . findNearestEnemy ( )…" at bounding box center [1002, 393] width 398 height 441
type textarea "hero.sneakRight(1)"
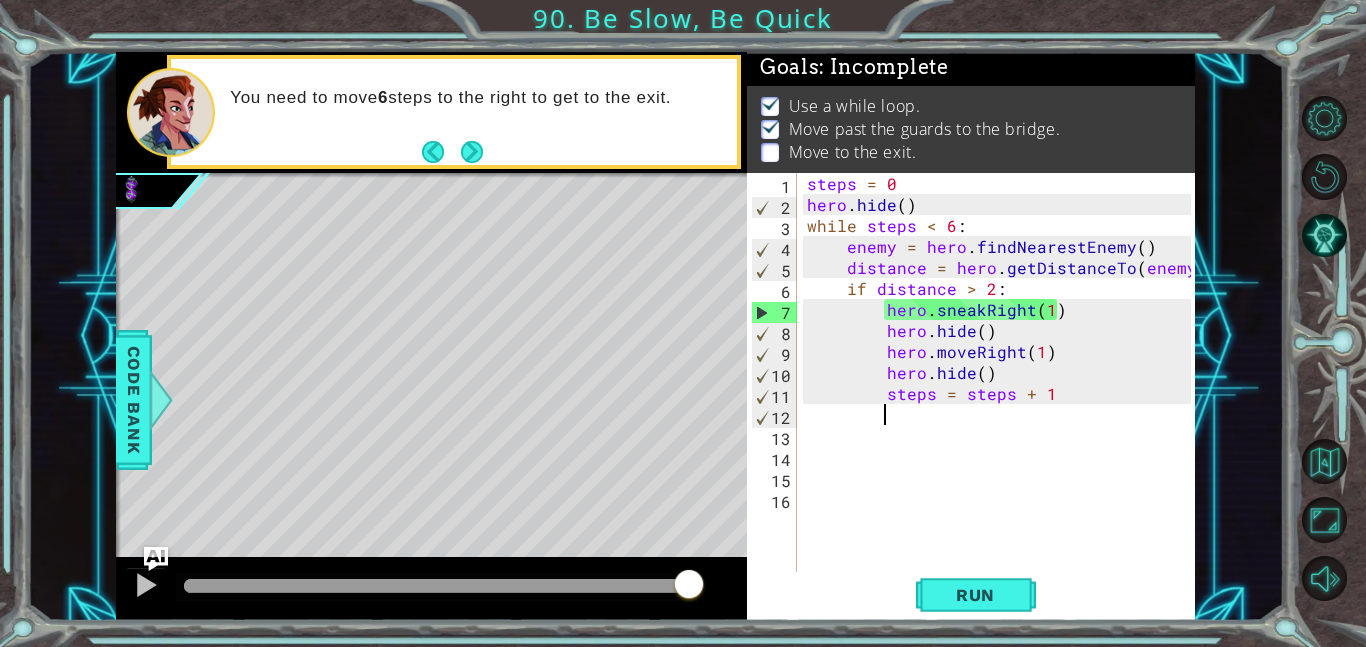
click at [1043, 313] on div "steps = 0 hero . hide ( ) while steps < 6 : enemy = hero . findNearestEnemy ( )…" at bounding box center [1002, 393] width 398 height 441
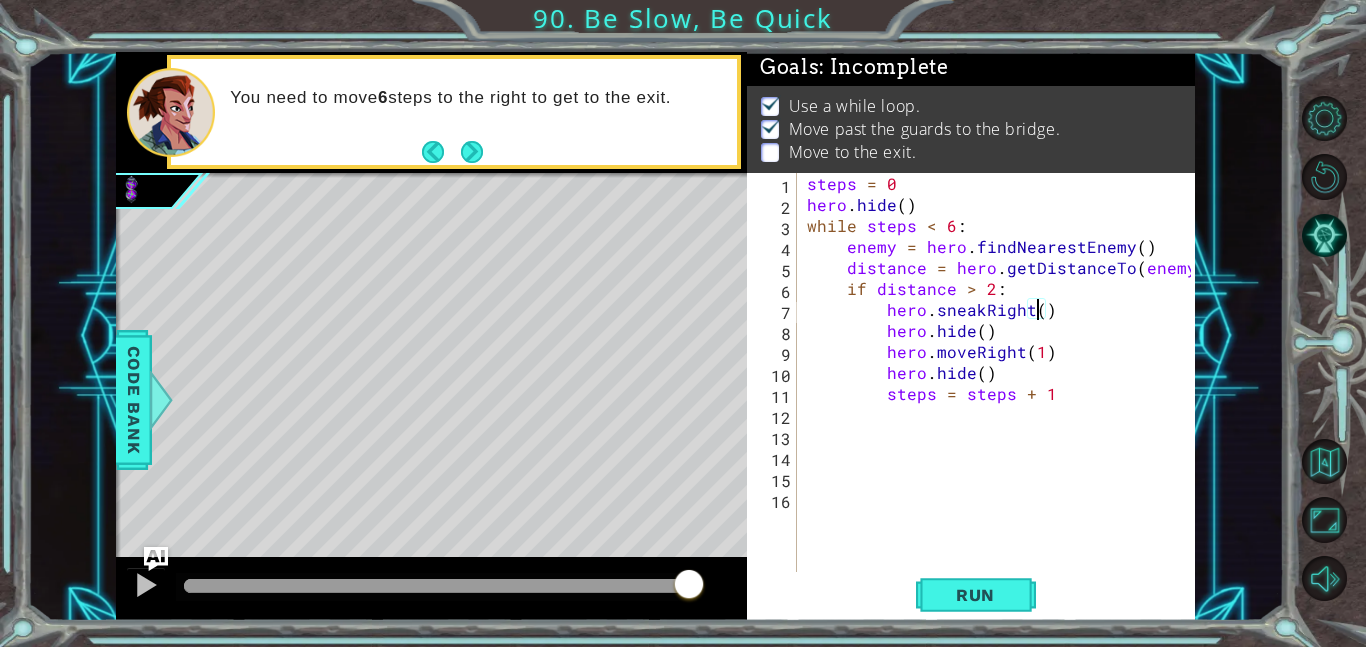
scroll to position [0, 14]
click at [1008, 580] on button "Run" at bounding box center [976, 594] width 120 height 45
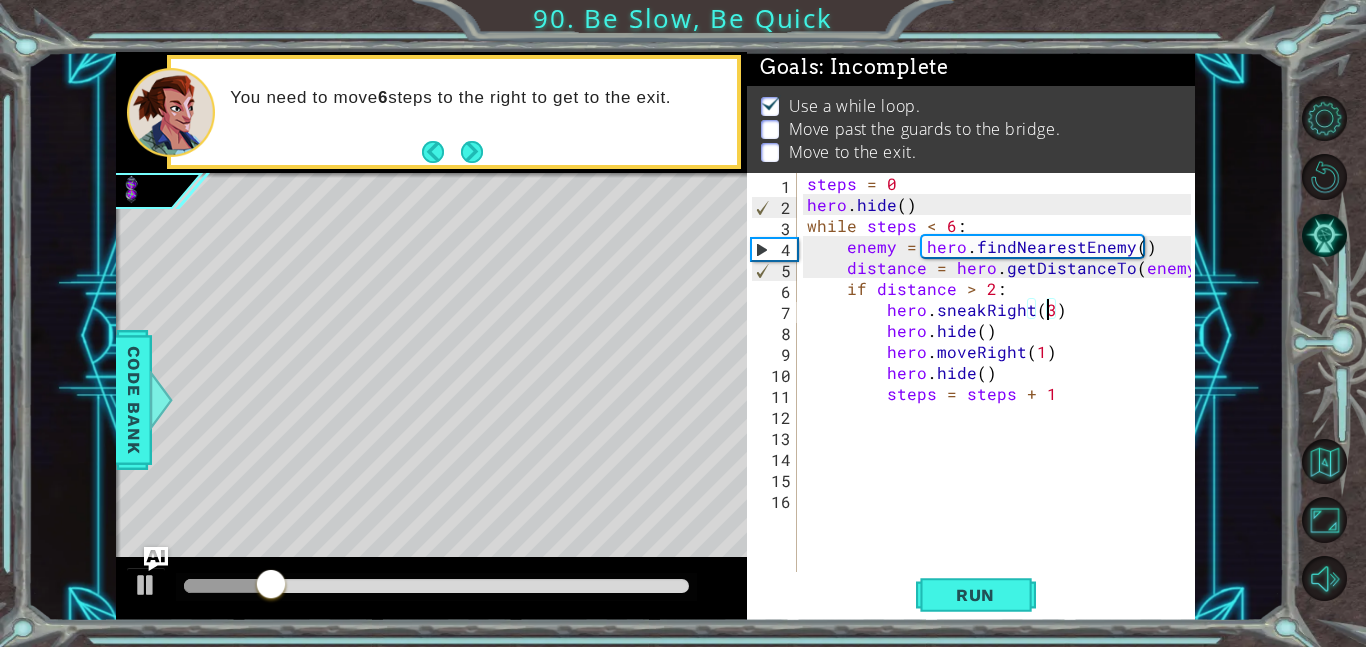
click at [512, 593] on div at bounding box center [436, 587] width 521 height 28
click at [519, 586] on div at bounding box center [436, 586] width 505 height 14
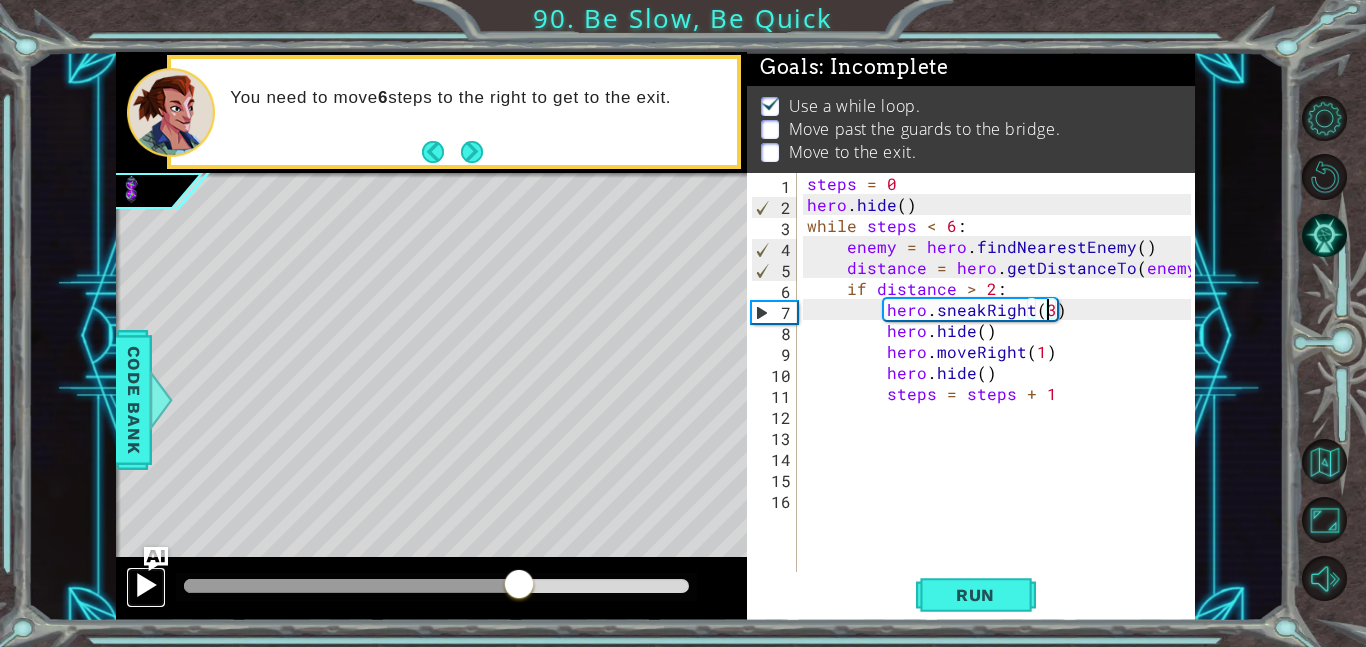
click at [149, 586] on div at bounding box center [146, 585] width 26 height 26
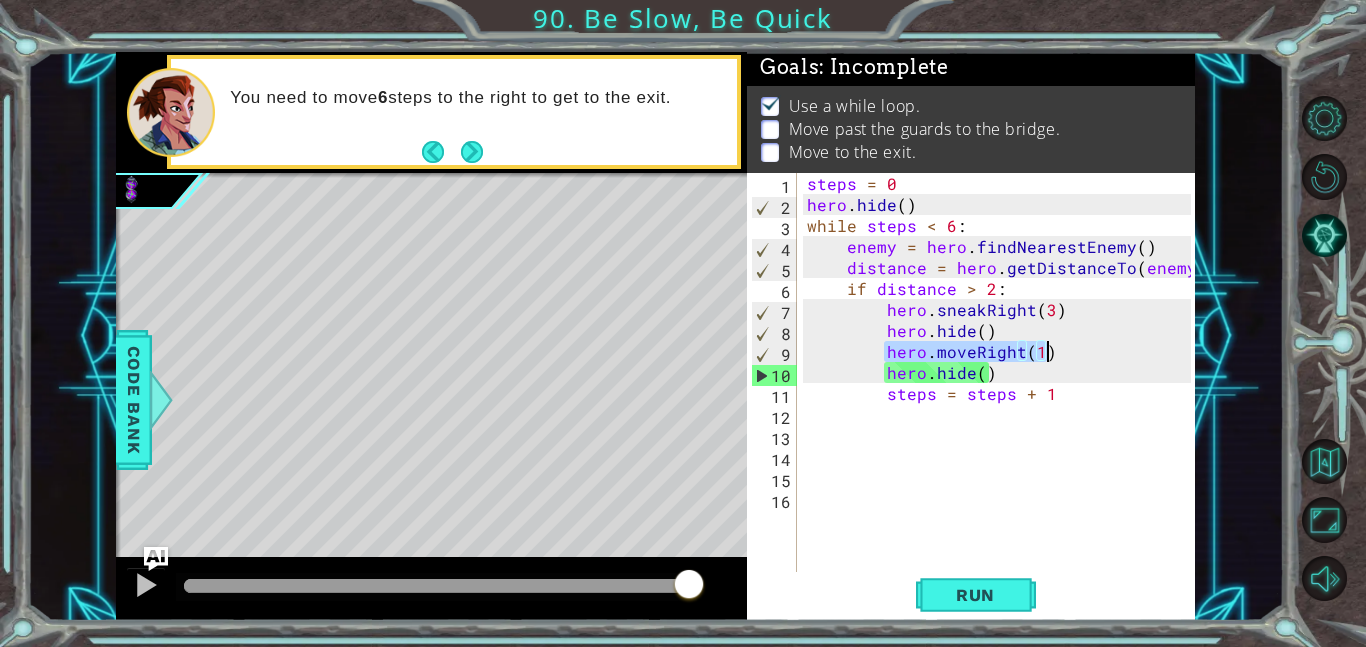
drag, startPoint x: 883, startPoint y: 352, endPoint x: 1155, endPoint y: 354, distance: 271.9
click at [1155, 354] on div "steps = 0 hero . hide ( ) while steps < 6 : enemy = hero . findNearestEnemy ( )…" at bounding box center [1002, 393] width 398 height 441
type textarea "hero.moveRight(1)"
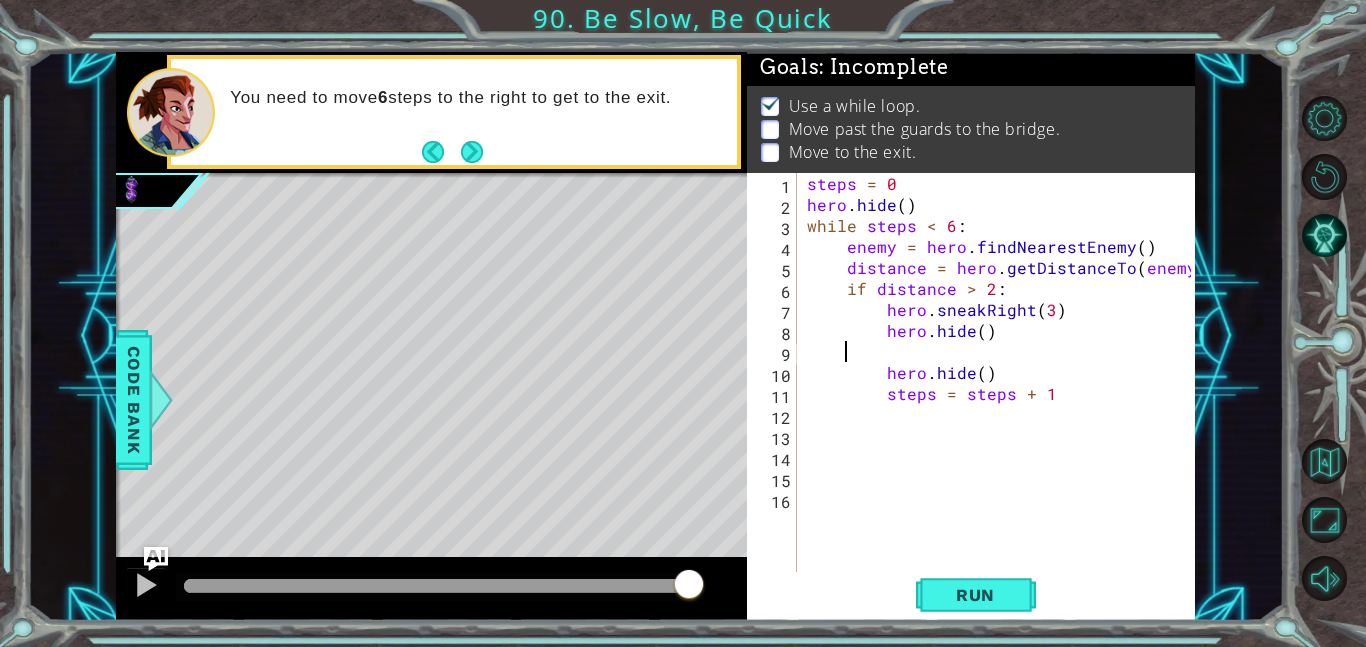
scroll to position [0, 0]
type textarea "hero.hide()"
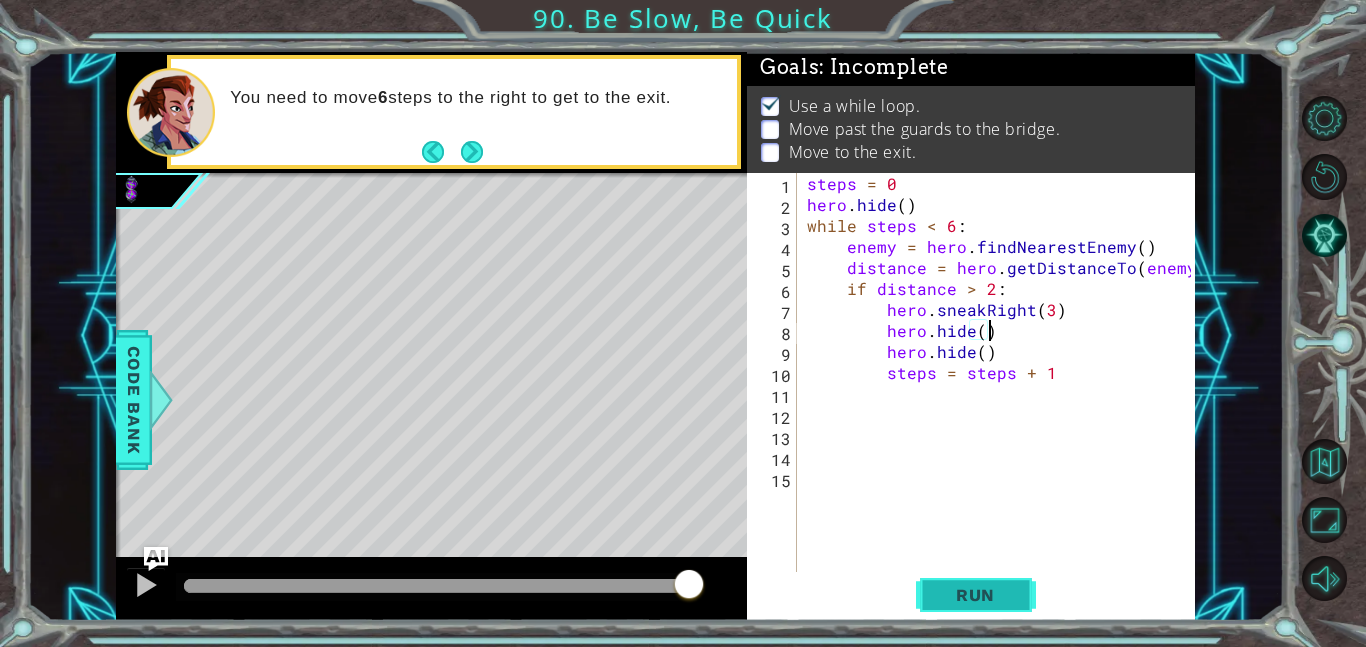
click at [977, 589] on span "Run" at bounding box center [975, 595] width 79 height 20
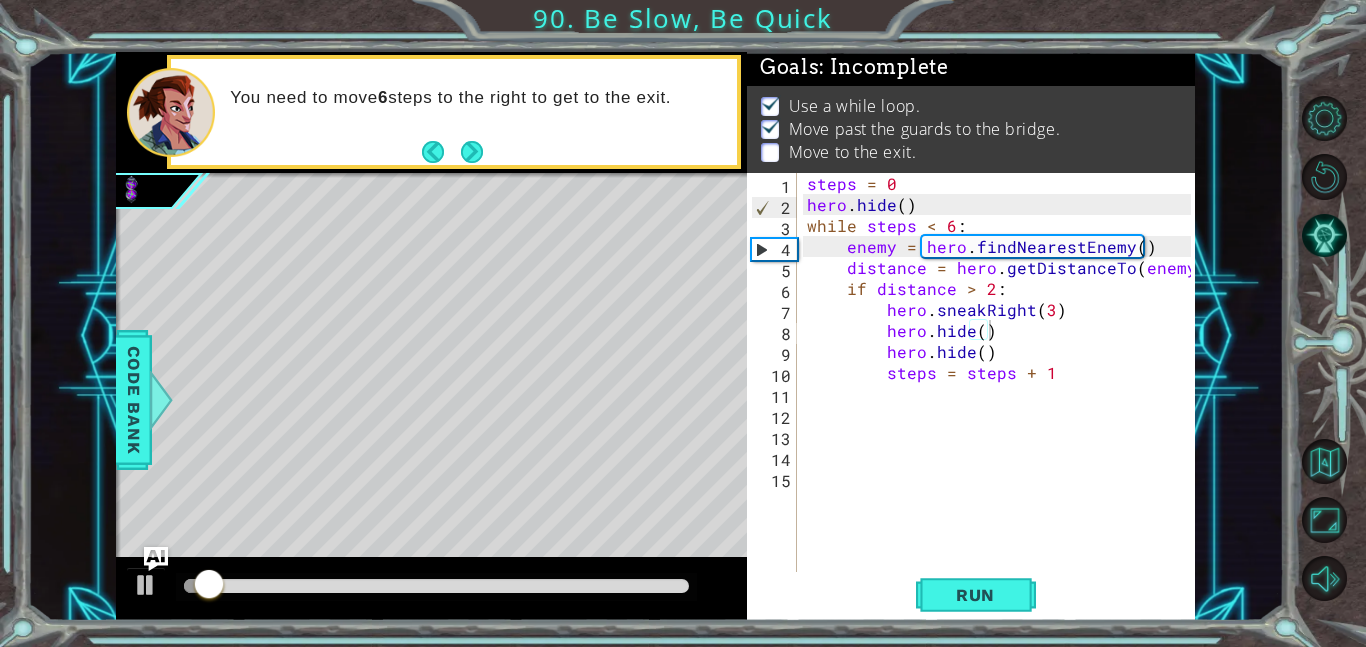
click at [561, 579] on div at bounding box center [436, 587] width 521 height 28
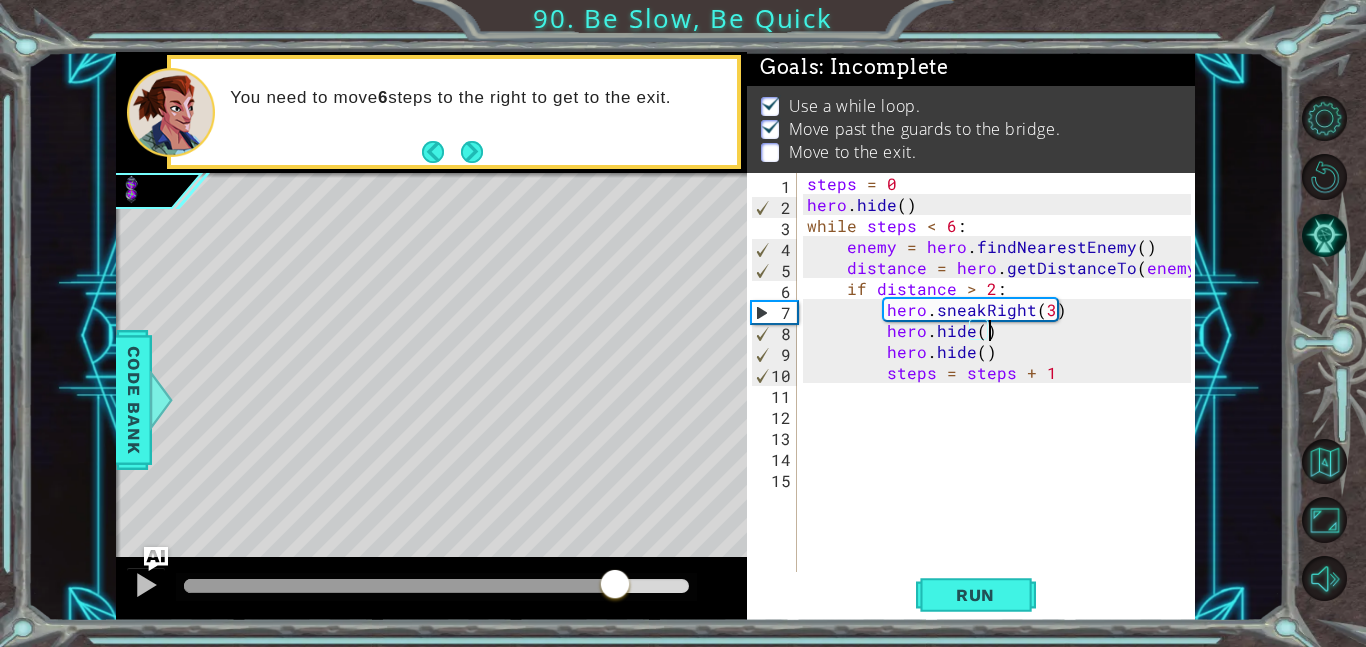
drag, startPoint x: 563, startPoint y: 580, endPoint x: 615, endPoint y: 585, distance: 52.2
click at [615, 585] on div at bounding box center [436, 586] width 505 height 14
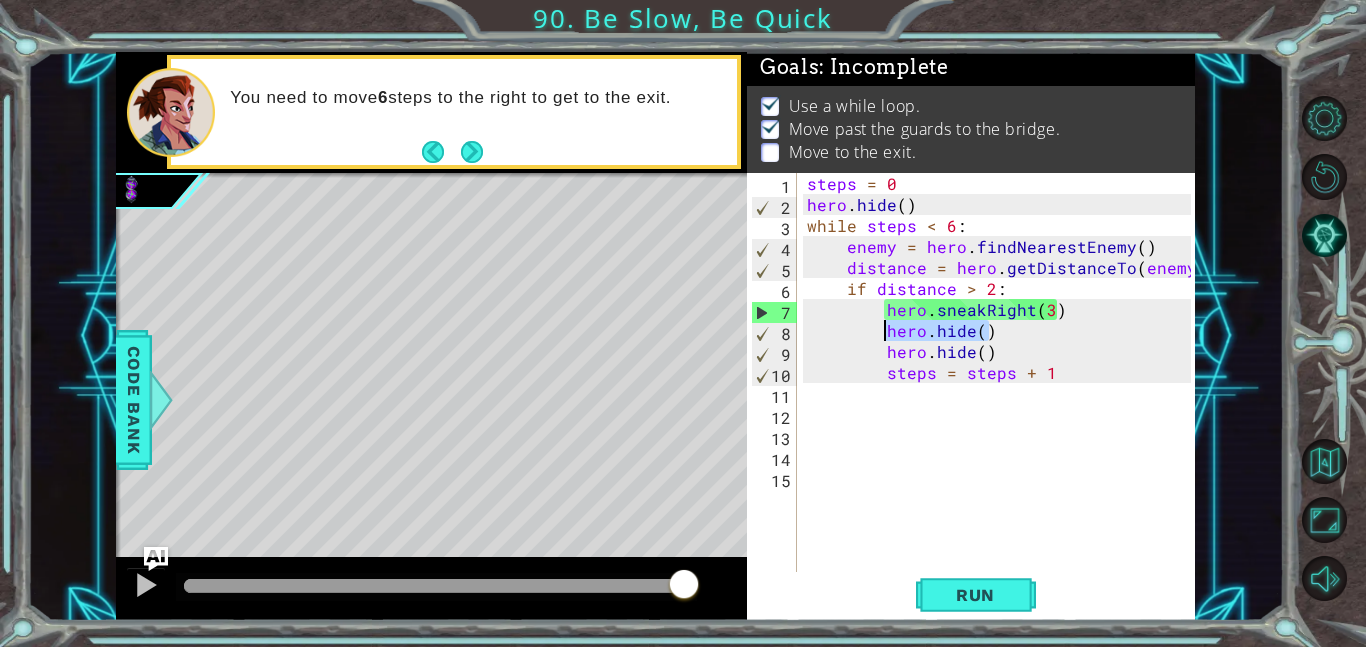
drag, startPoint x: 991, startPoint y: 333, endPoint x: 882, endPoint y: 340, distance: 109.2
click at [882, 340] on div "steps = 0 hero . hide ( ) while steps < 6 : enemy = hero . findNearestEnemy ( )…" at bounding box center [1002, 393] width 398 height 441
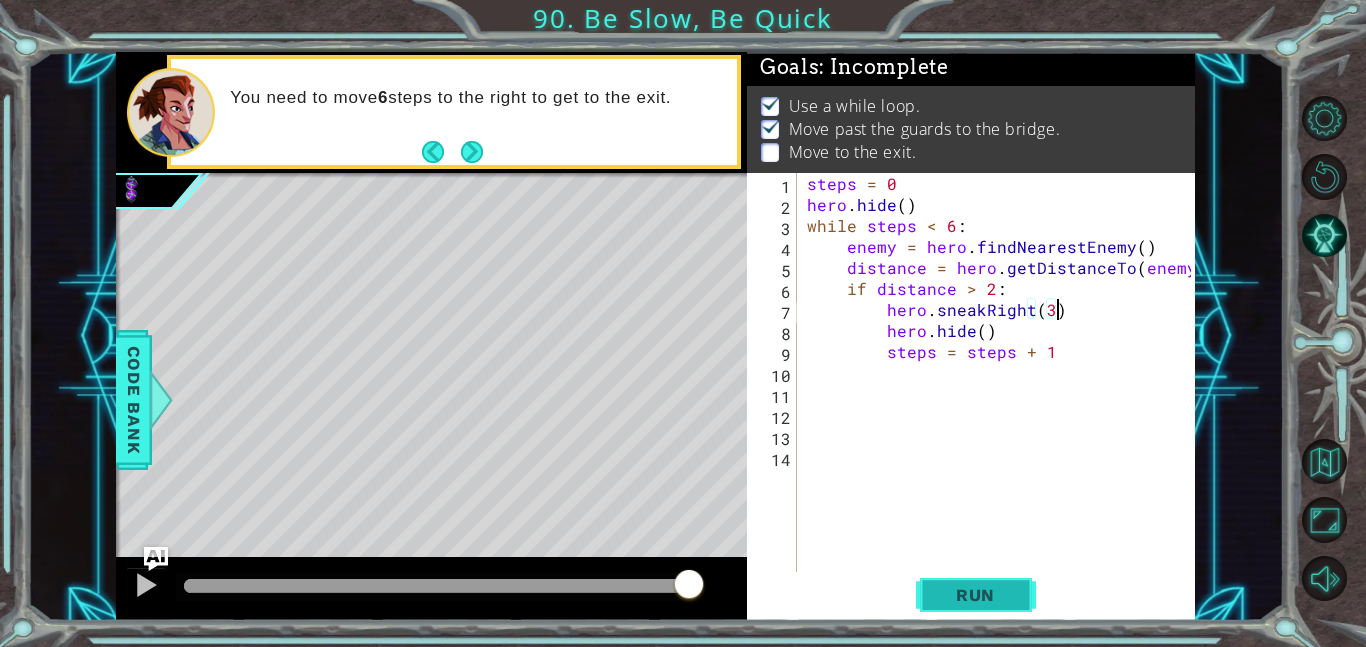
click at [1013, 581] on button "Run" at bounding box center [976, 594] width 120 height 45
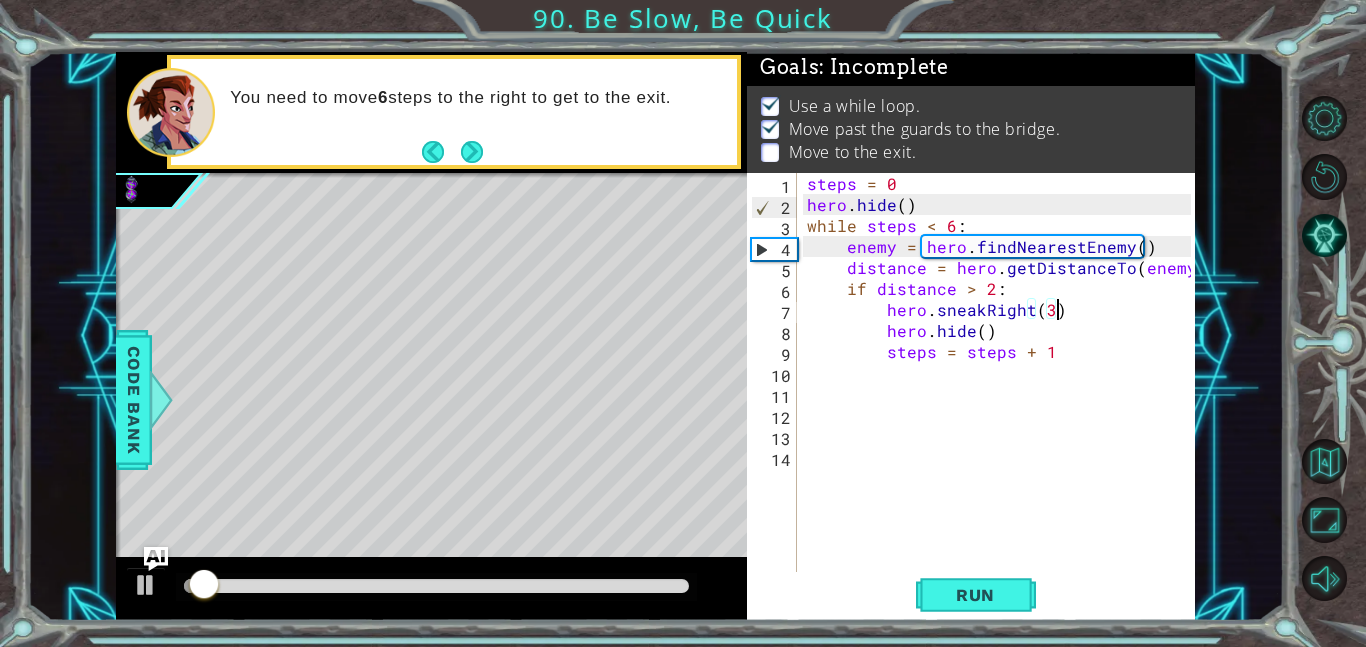
click at [593, 589] on div at bounding box center [436, 586] width 505 height 14
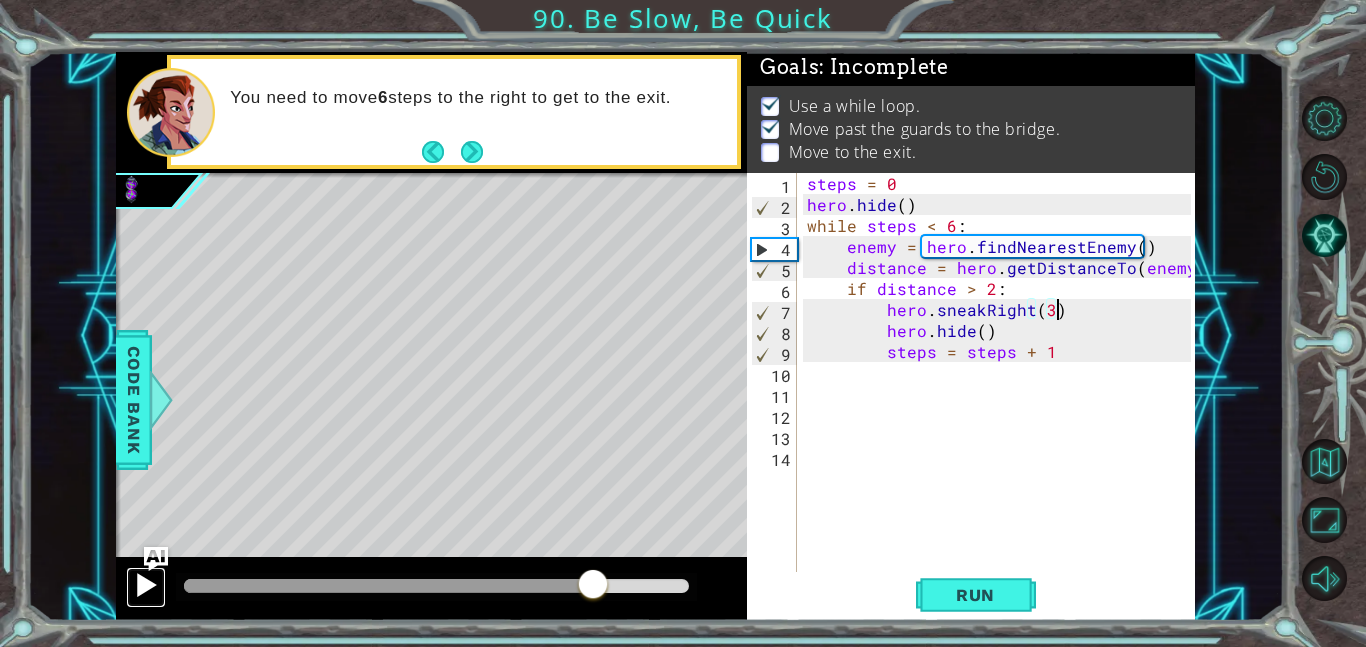
click at [143, 589] on div at bounding box center [146, 585] width 26 height 26
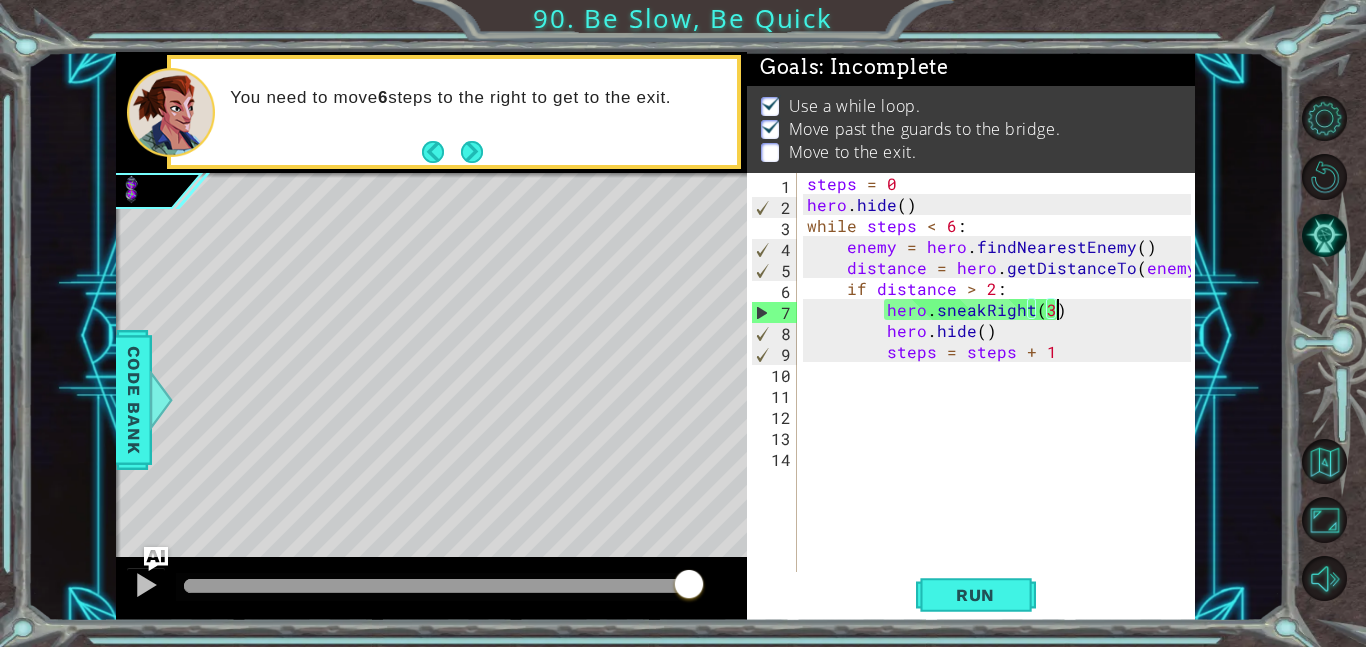
click at [1045, 316] on div "steps = 0 hero . hide ( ) while steps < 6 : enemy = hero . findNearestEnemy ( )…" at bounding box center [1002, 393] width 398 height 441
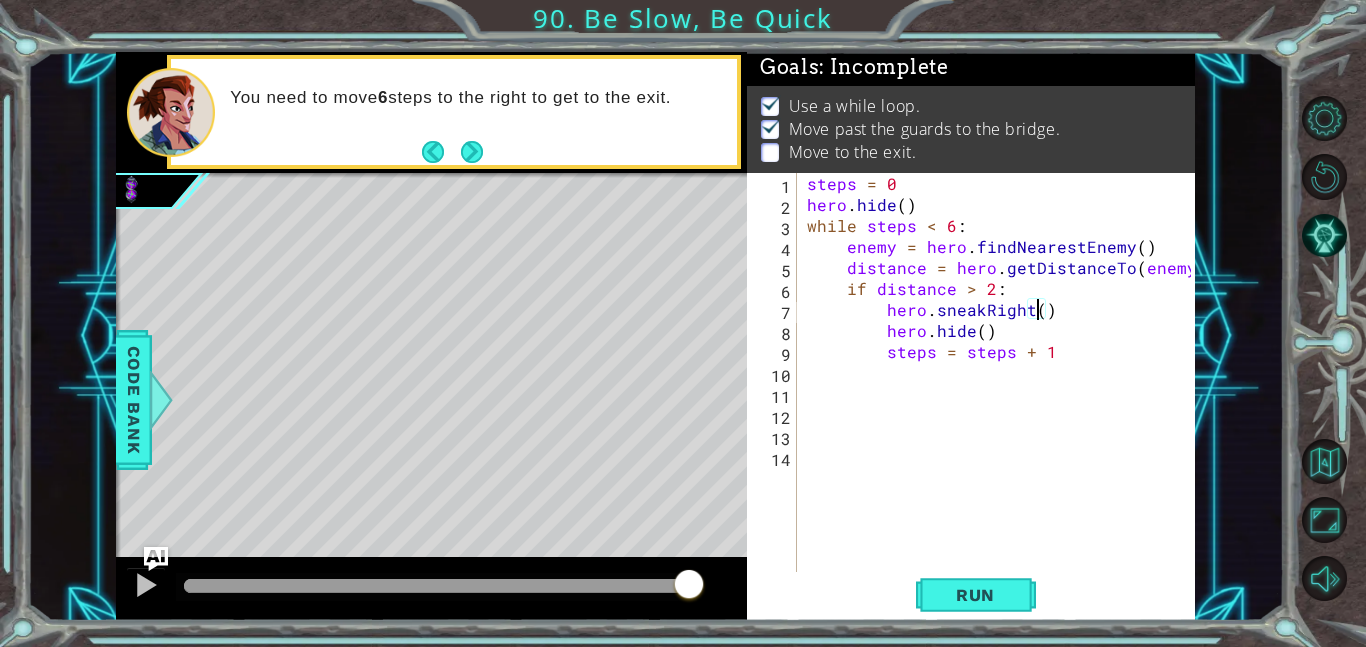
scroll to position [0, 14]
click at [972, 587] on span "Run" at bounding box center [975, 595] width 79 height 20
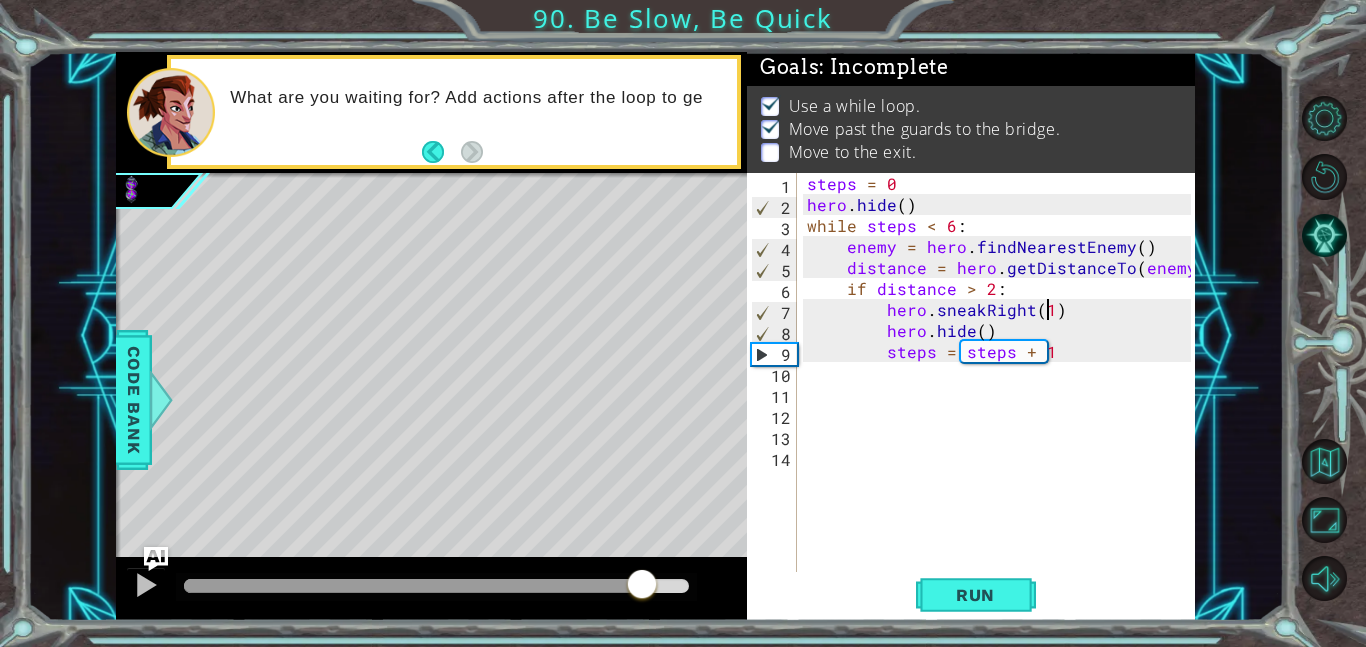
click at [651, 590] on div at bounding box center [436, 586] width 505 height 14
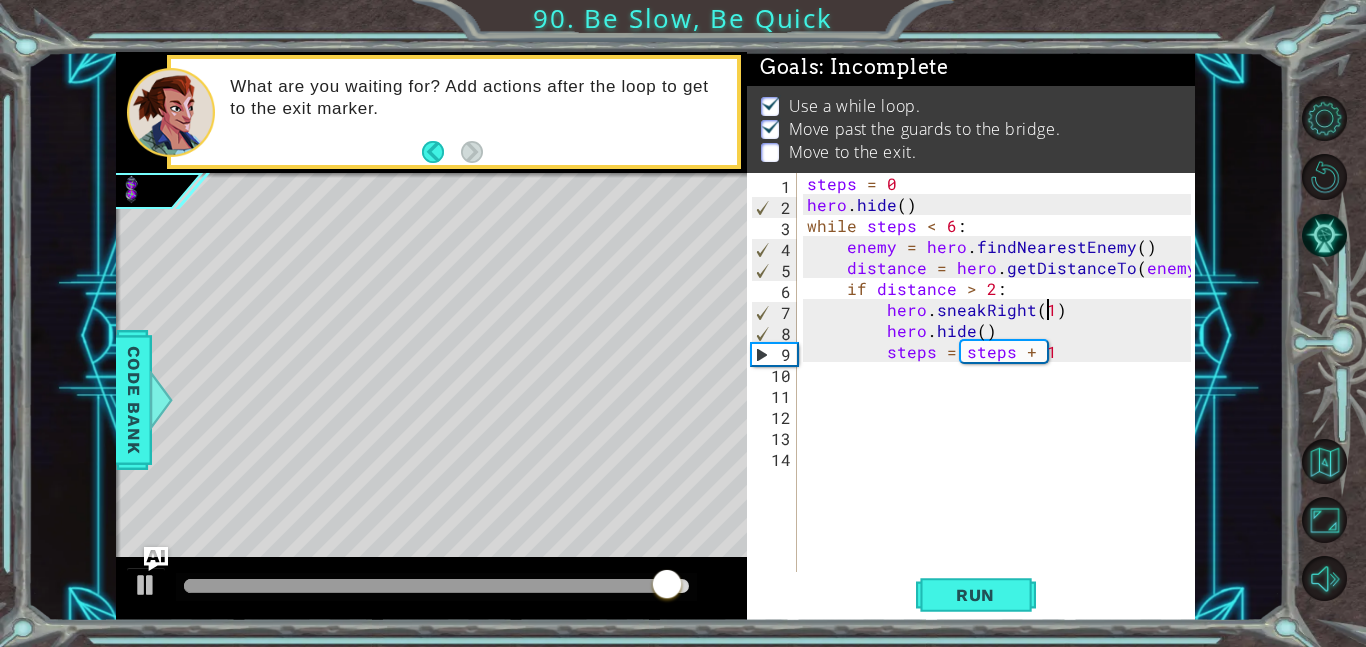
click at [1047, 354] on div "steps = 0 hero . hide ( ) while steps < 6 : enemy = hero . findNearestEnemy ( )…" at bounding box center [1002, 393] width 398 height 441
type textarea "steps = steps + 1"
click at [148, 556] on img "Ask AI" at bounding box center [156, 559] width 26 height 26
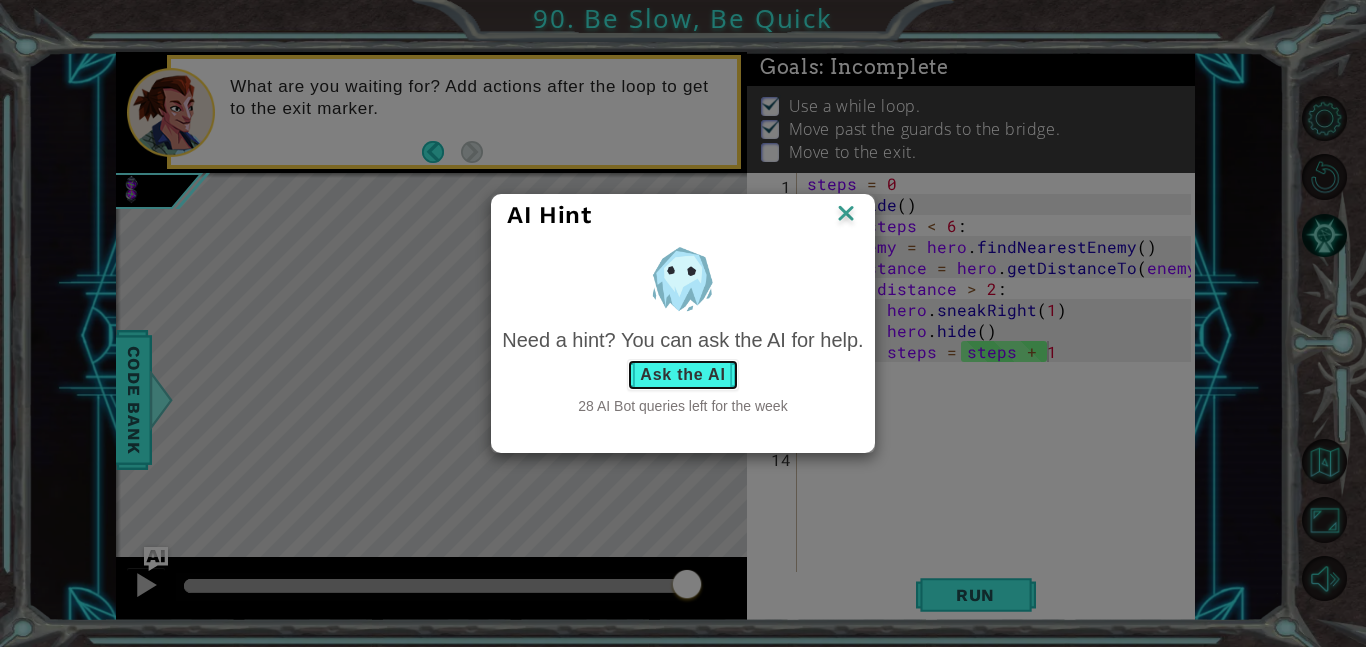
click at [656, 364] on button "Ask the AI" at bounding box center [682, 375] width 111 height 32
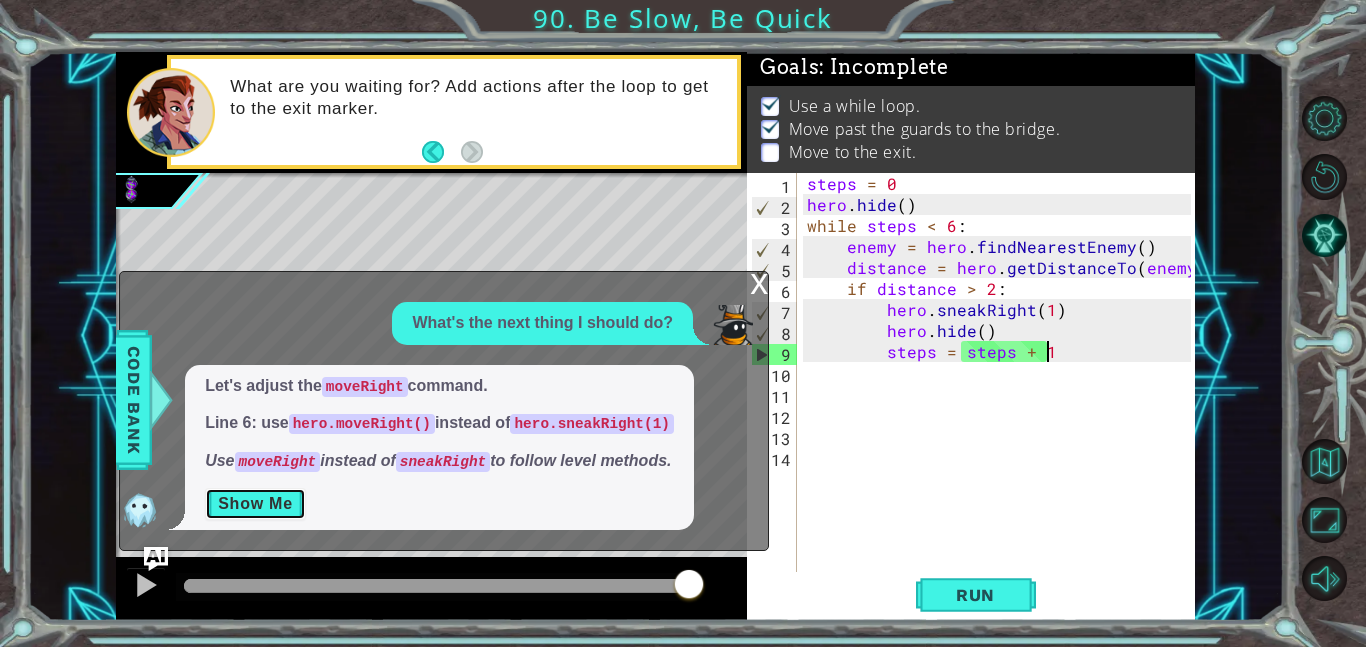
click at [292, 516] on button "Show Me" at bounding box center [255, 504] width 101 height 32
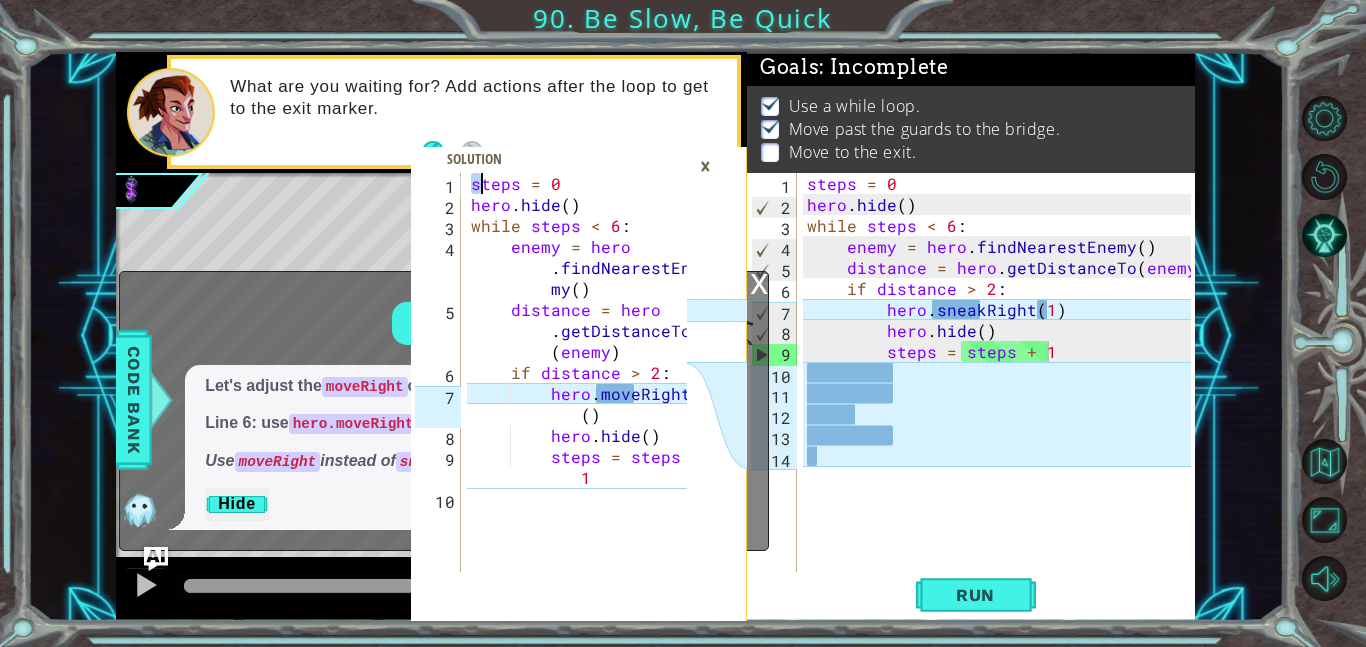
drag, startPoint x: 471, startPoint y: 183, endPoint x: 707, endPoint y: 442, distance: 350.3
click at [707, 442] on div "steps = 0 1 2 3 4 5 6 7 8 9 10 steps = 0 hero . hide ( ) while steps < 6 : enem…" at bounding box center [579, 397] width 336 height 448
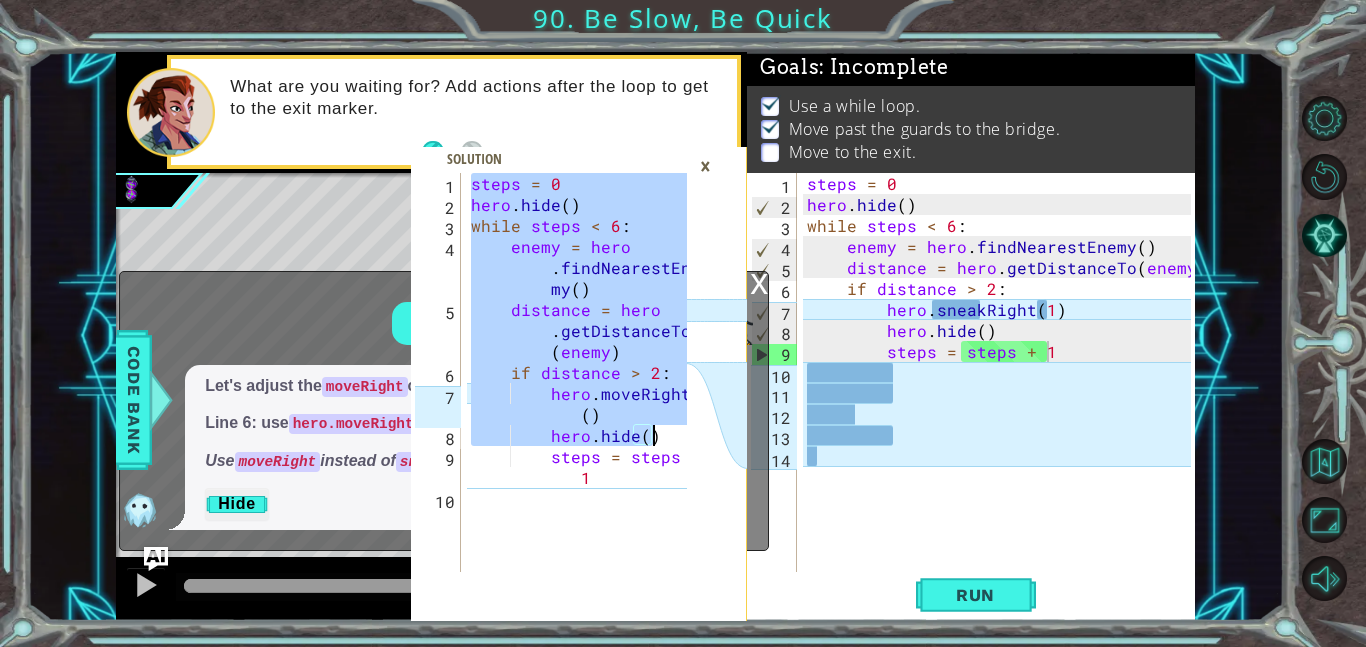
click at [665, 443] on div "steps = 0 hero . hide ( ) while steps < 6 : enemy = hero . findNearestEne my ( …" at bounding box center [577, 372] width 220 height 399
type textarea "hero.hide()"
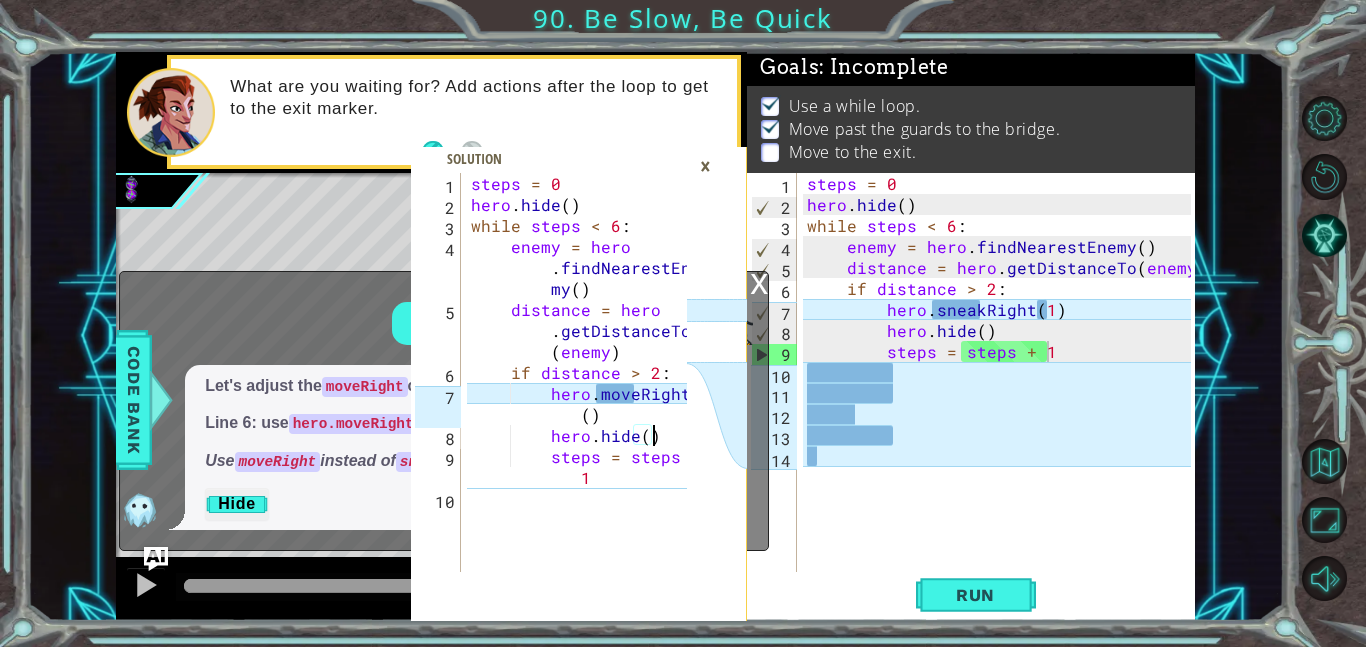
click at [708, 166] on div "×" at bounding box center [705, 166] width 31 height 34
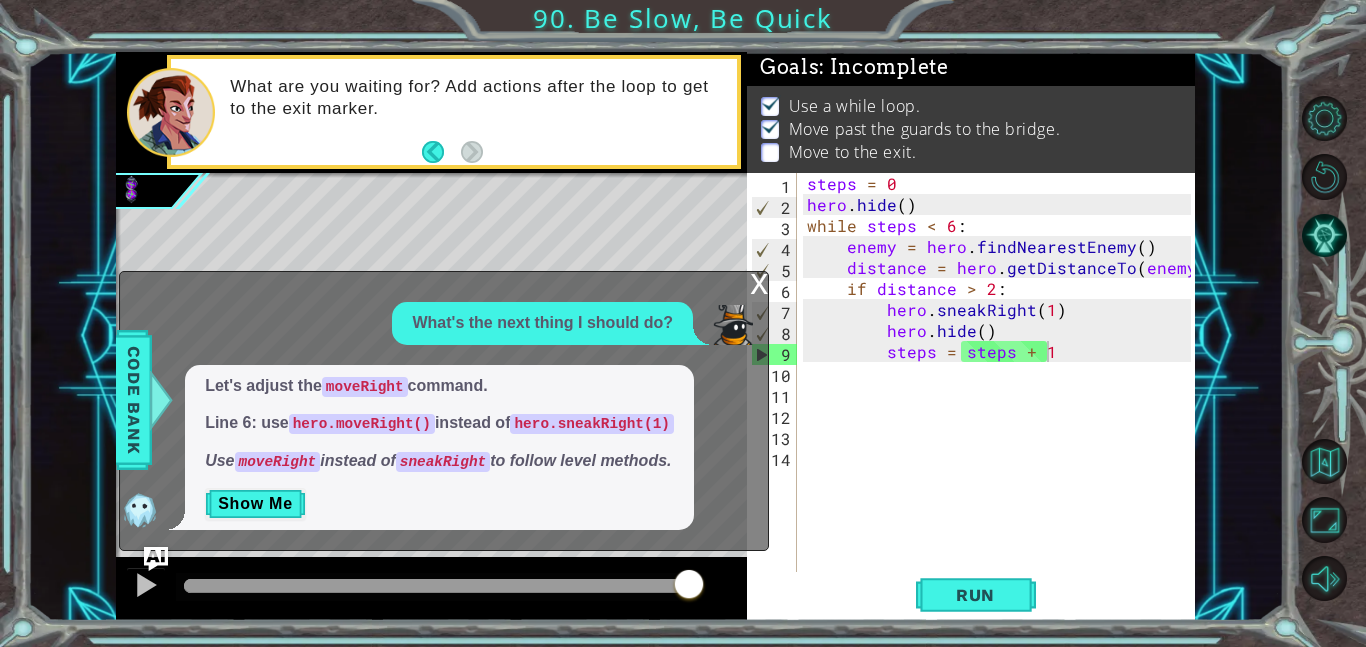
click at [755, 273] on div "x" at bounding box center [759, 282] width 18 height 20
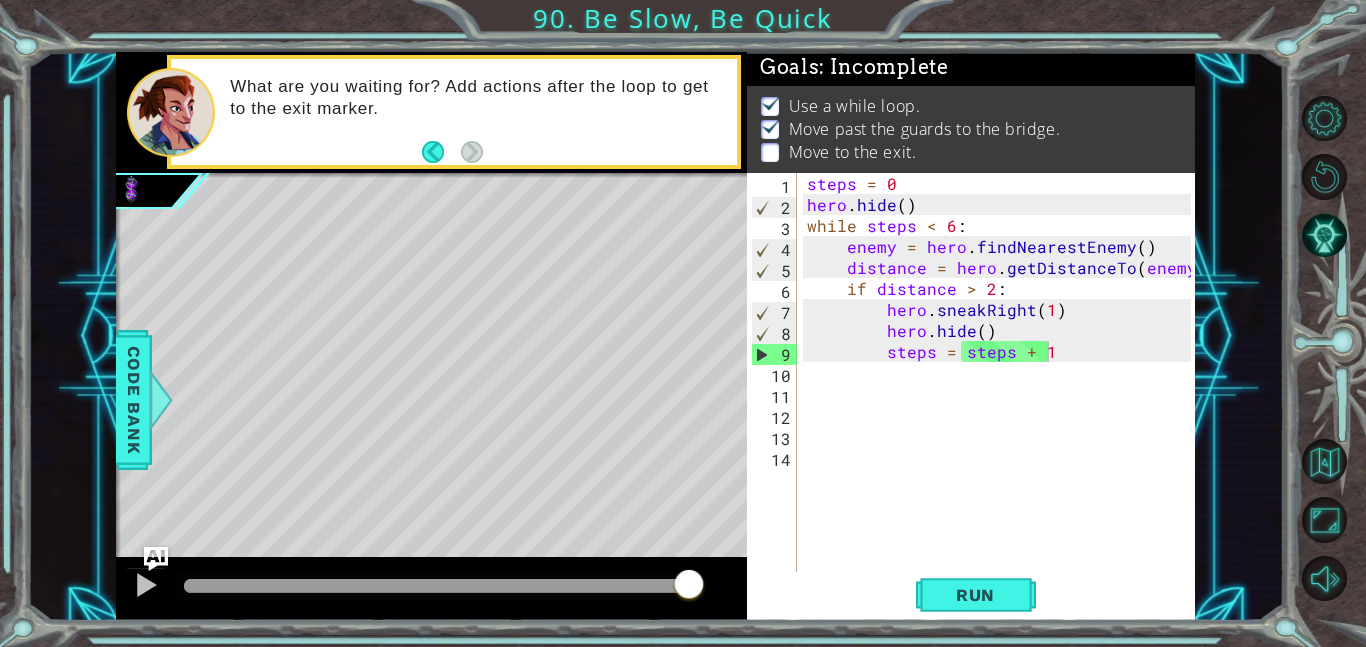
click at [972, 407] on div "steps = 0 hero . hide ( ) while steps < 6 : enemy = hero . findNearestEnemy ( )…" at bounding box center [1002, 393] width 398 height 441
click at [905, 375] on div "steps = 0 hero . hide ( ) while steps < 6 : enemy = hero . findNearestEnemy ( )…" at bounding box center [1002, 393] width 398 height 441
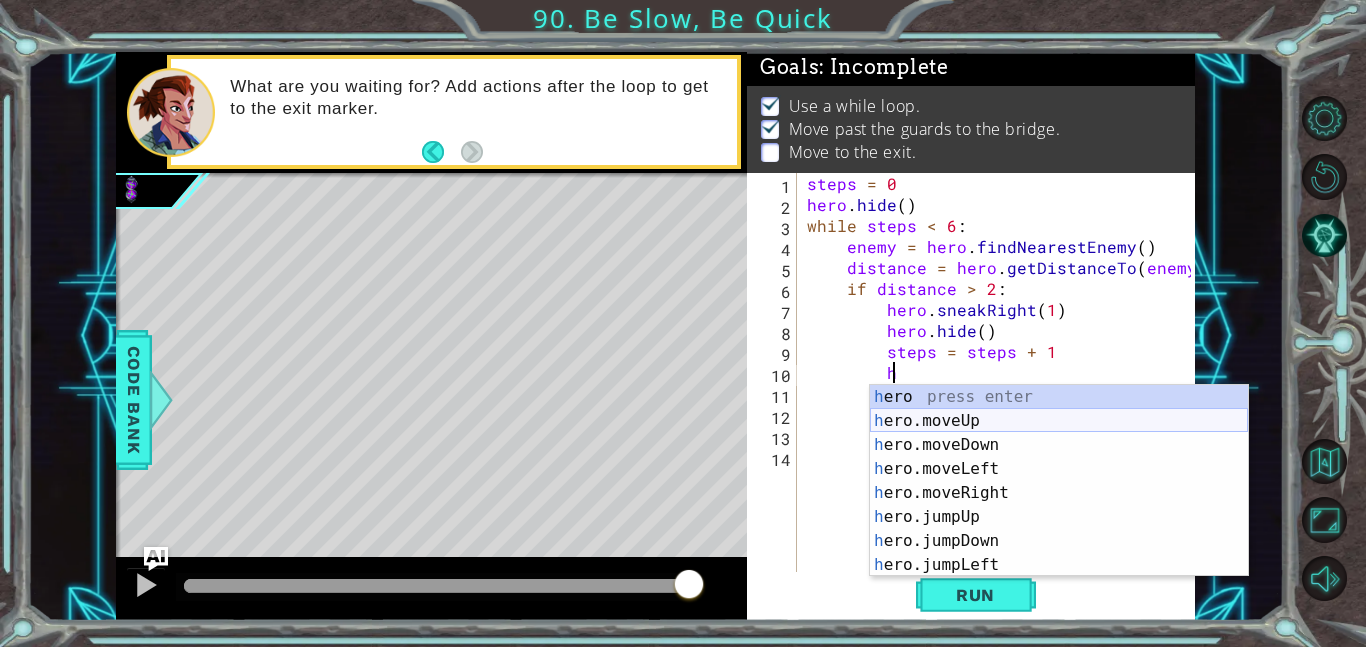
click at [948, 418] on div "h ero press enter h ero.moveUp press enter h ero.moveDown press enter h ero.mov…" at bounding box center [1059, 505] width 378 height 240
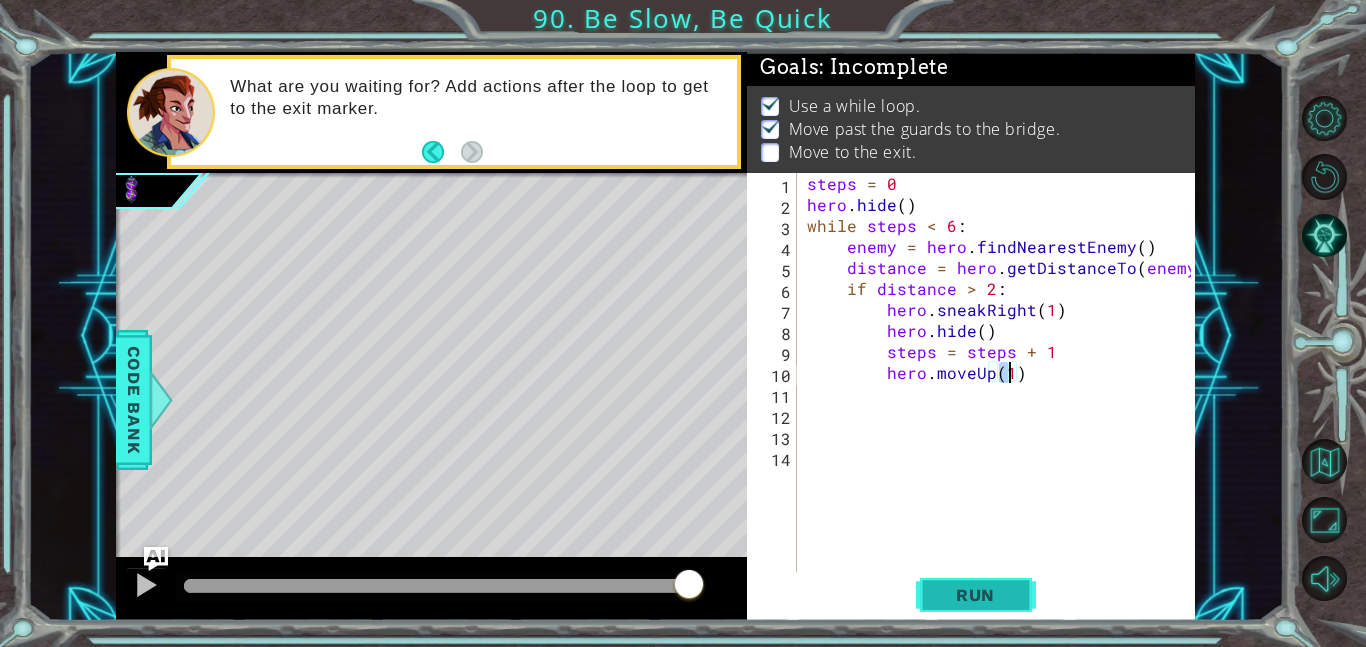
click at [994, 590] on span "Run" at bounding box center [975, 595] width 79 height 20
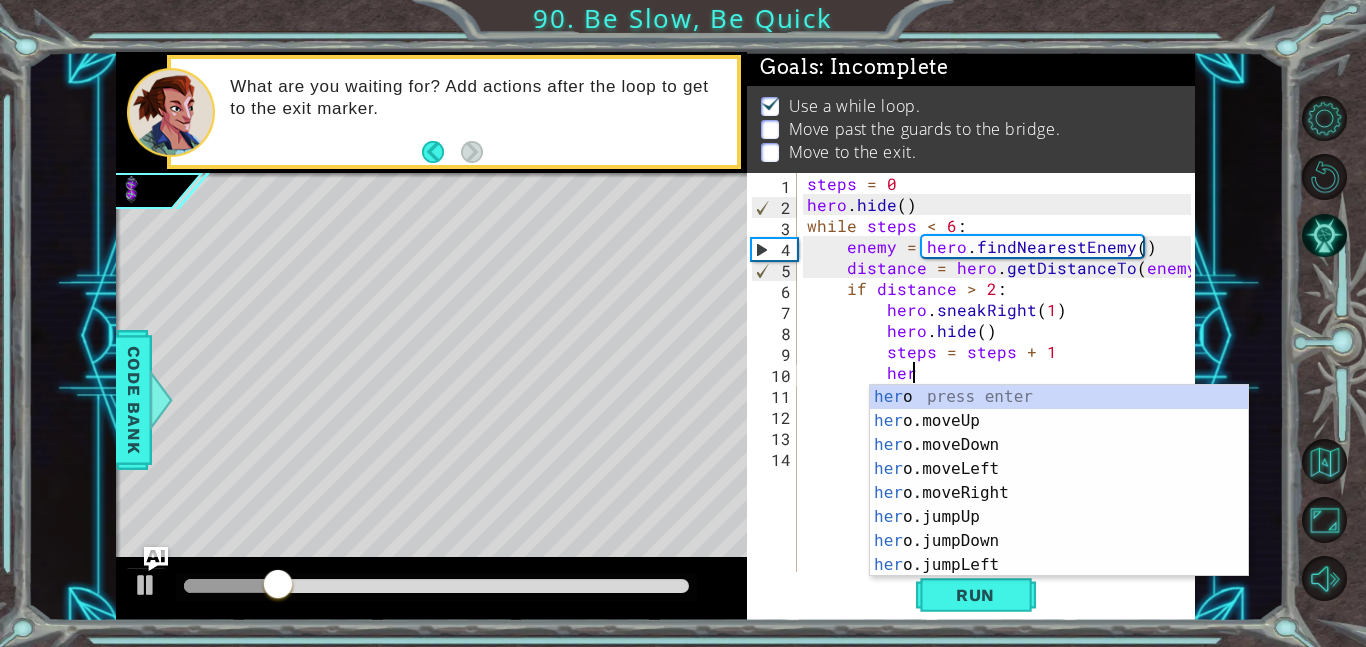
type textarea "h"
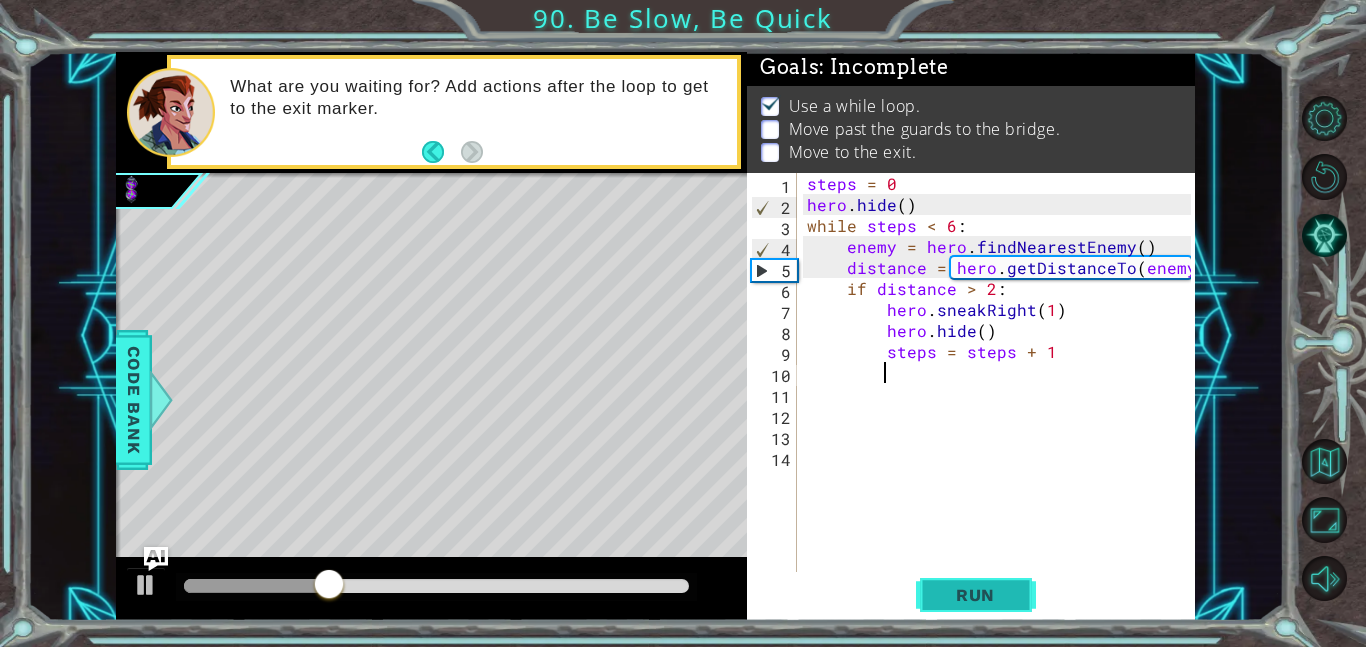
click at [992, 603] on span "Run" at bounding box center [975, 595] width 79 height 20
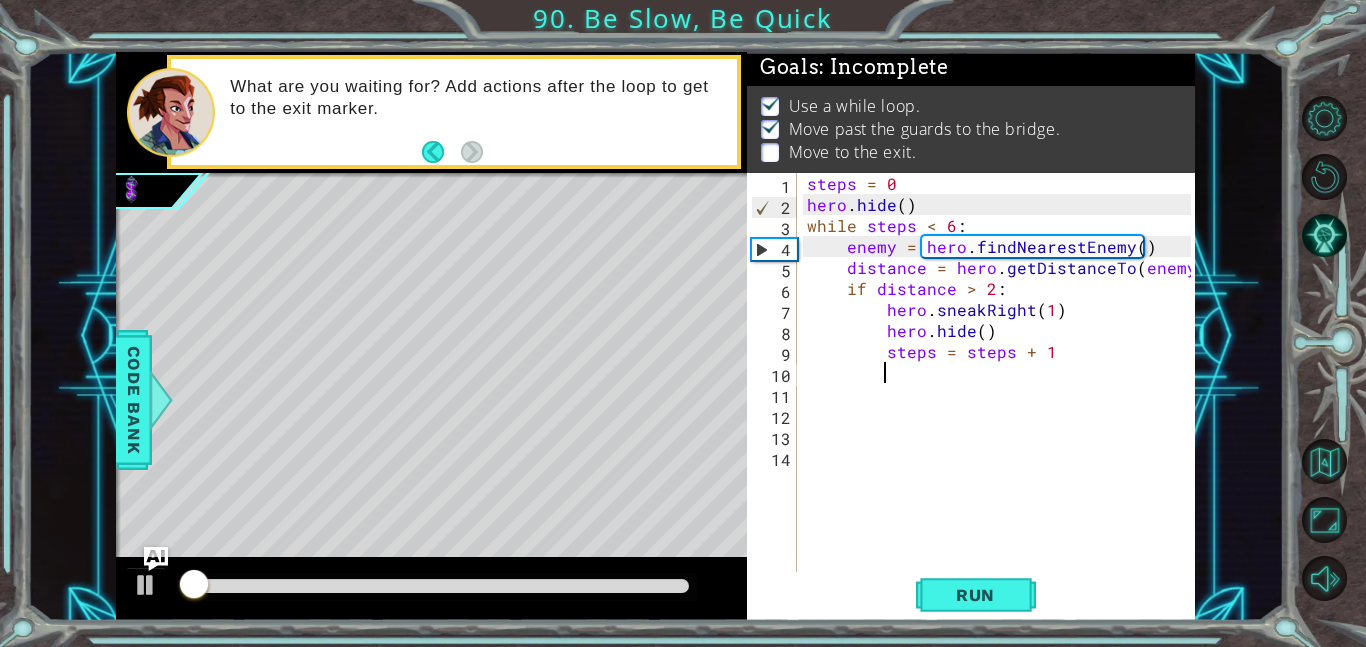
click at [580, 582] on div at bounding box center [436, 586] width 505 height 14
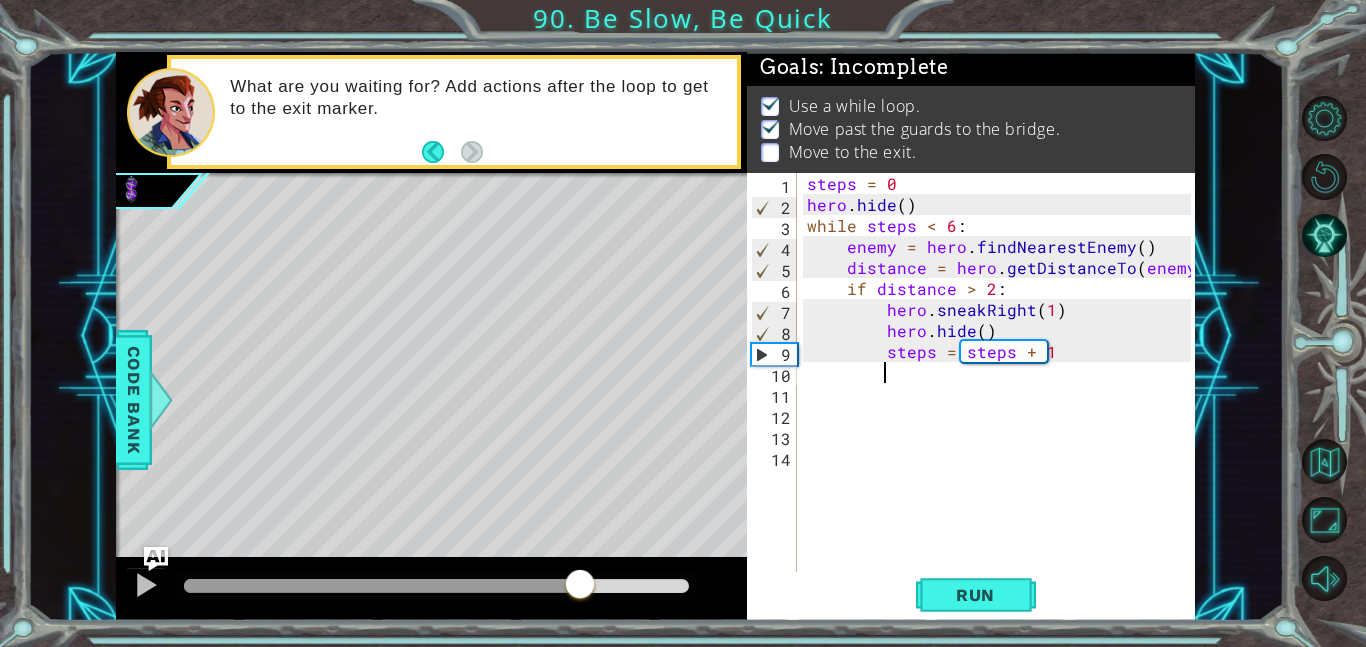
type textarea "h"
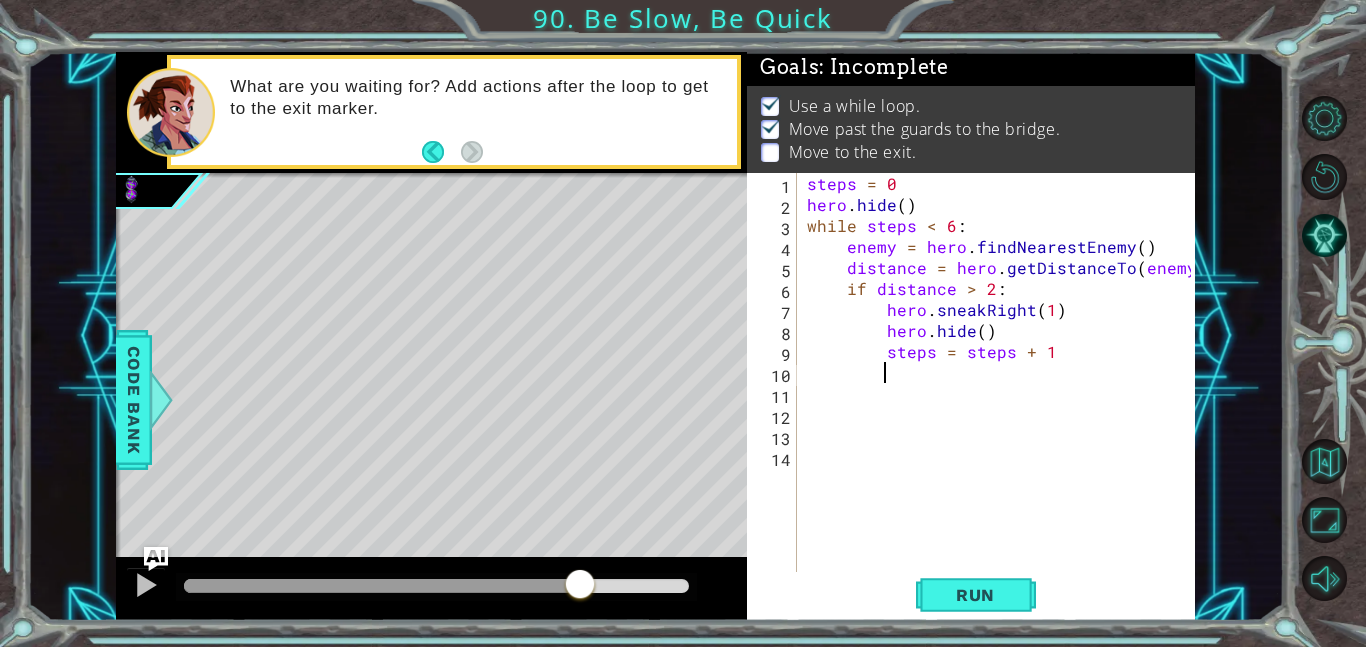
click at [250, 597] on div at bounding box center [436, 587] width 521 height 28
click at [431, 150] on button "Back" at bounding box center [441, 152] width 39 height 22
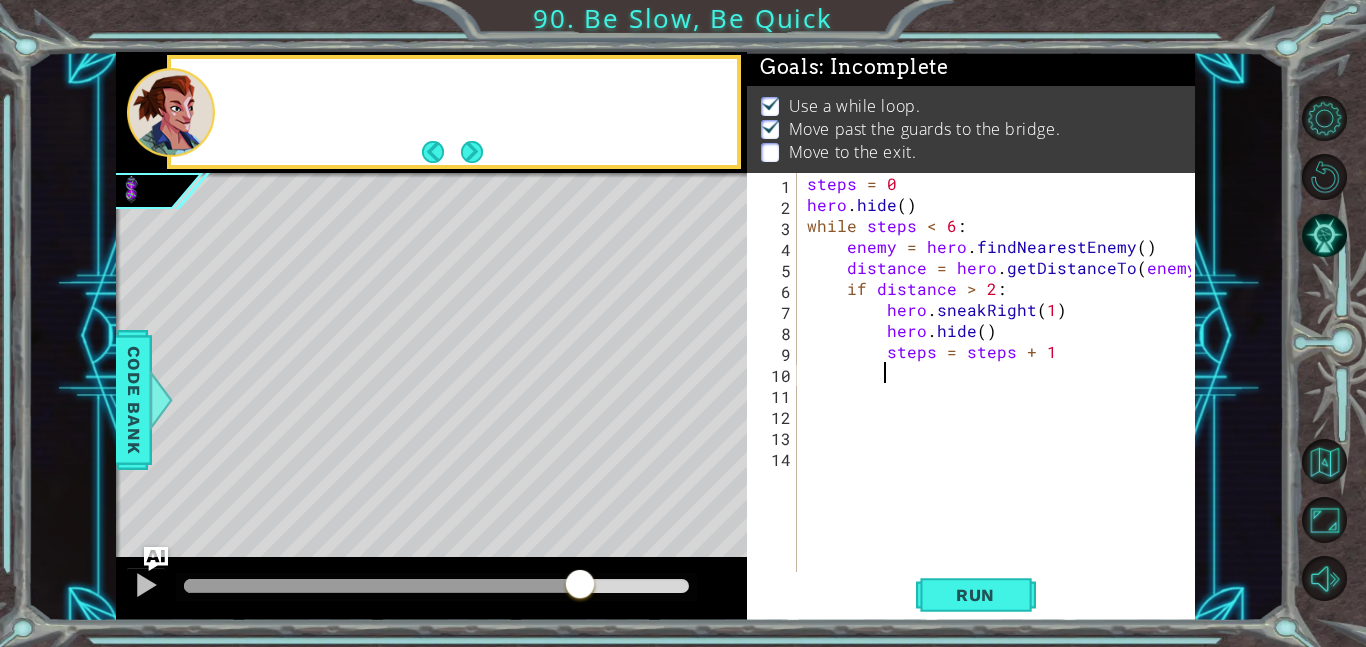
click at [431, 150] on button "Back" at bounding box center [441, 152] width 39 height 22
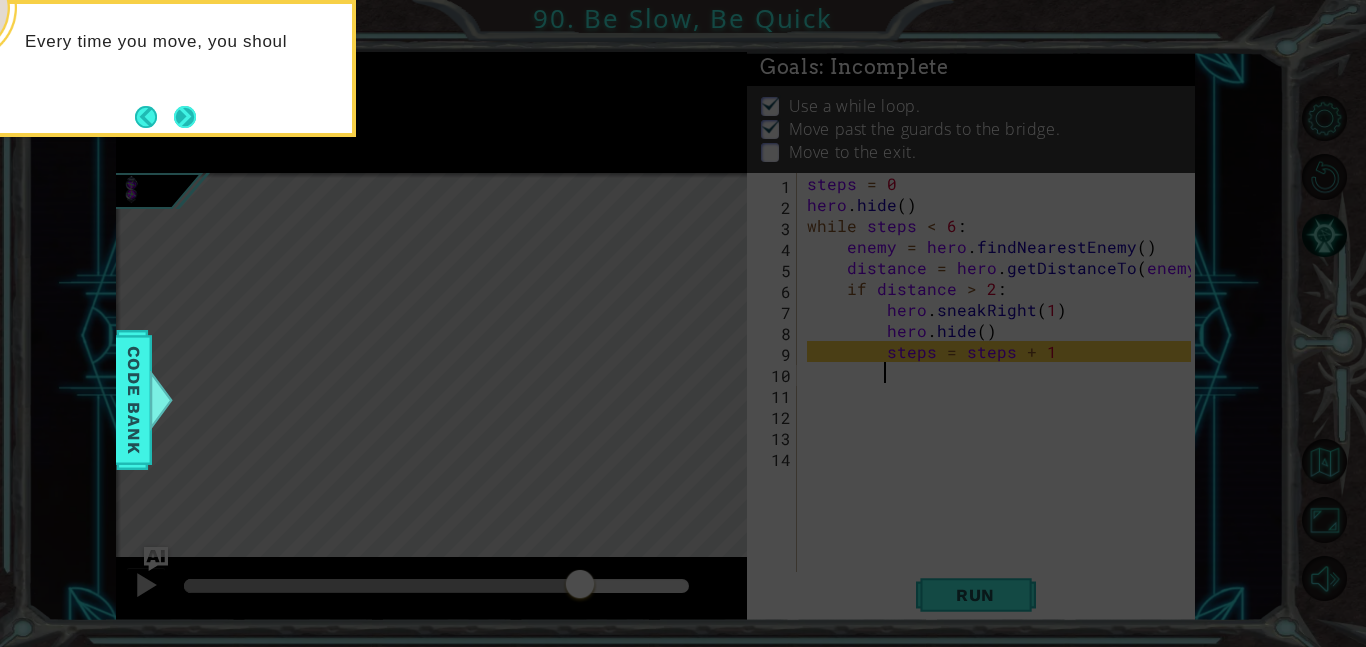
click at [186, 123] on button "Next" at bounding box center [185, 117] width 24 height 24
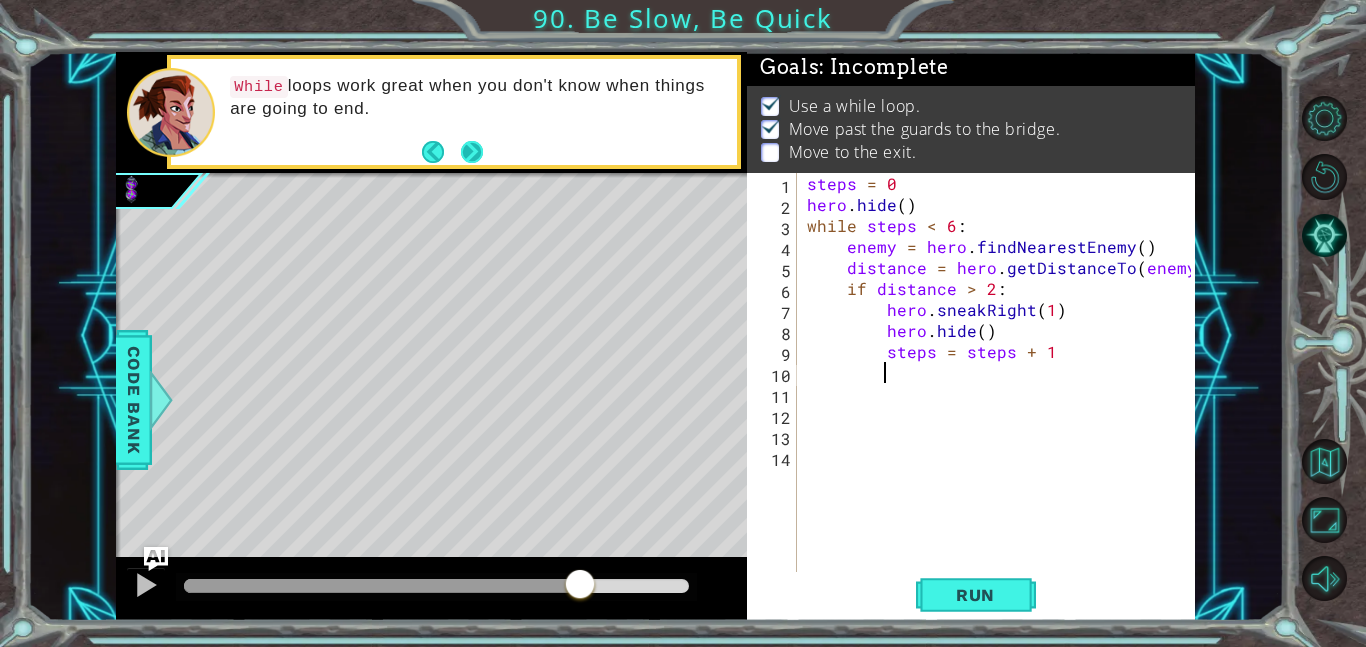
click at [461, 143] on button "Next" at bounding box center [472, 152] width 22 height 22
click at [1004, 381] on div "steps = 0 hero . hide ( ) while steps < 6 : enemy = hero . findNearestEnemy ( )…" at bounding box center [1002, 393] width 398 height 441
type textarea "`1qwetrk"
type textarea "\"
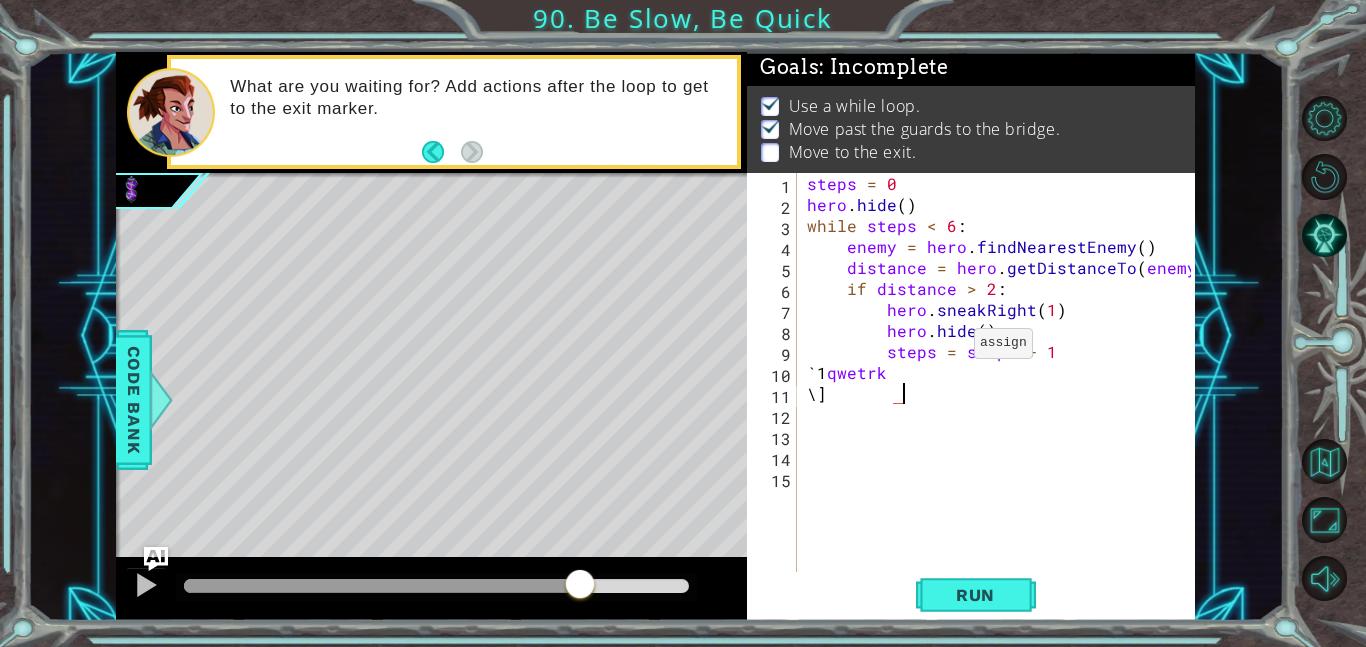
scroll to position [0, 4]
type textarea "`"
click at [884, 426] on div "steps = 0 hero . hide ( ) while steps < 6 : enemy = hero . findNearestEnemy ( )…" at bounding box center [1002, 393] width 398 height 441
click at [625, 436] on div "Level Map" at bounding box center [578, 467] width 924 height 589
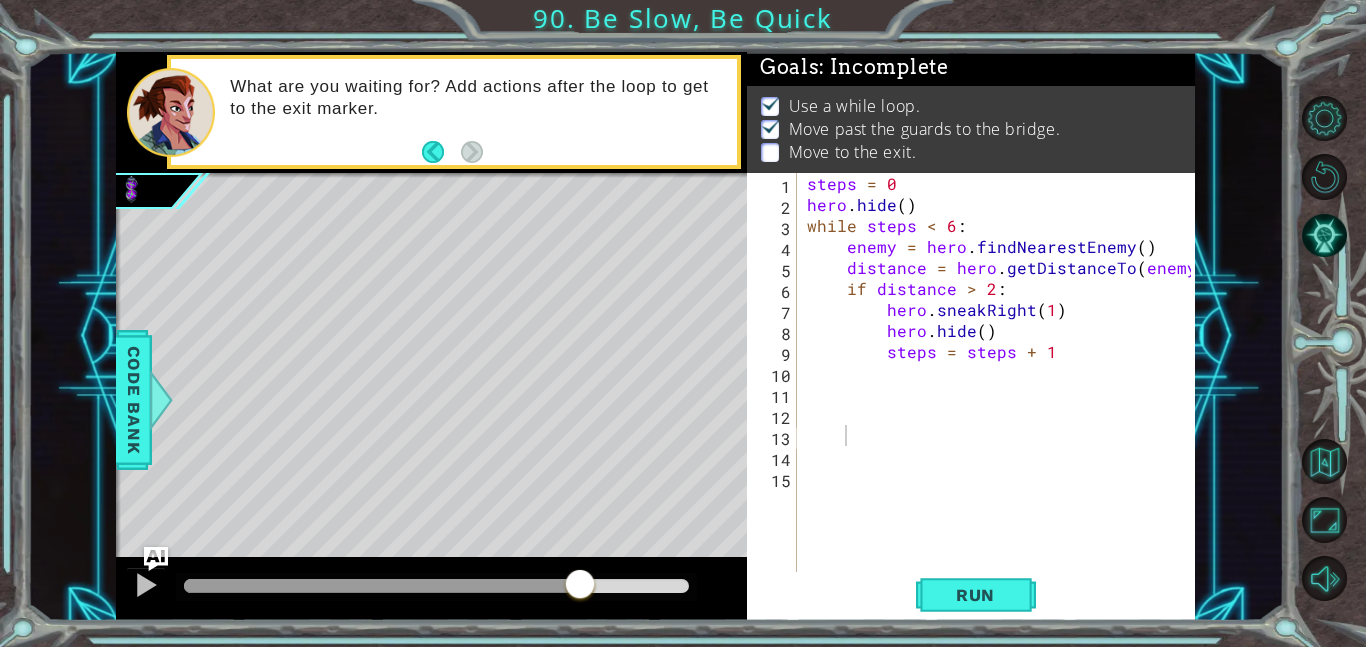
click at [904, 371] on div "steps = 0 hero . hide ( ) while steps < 6 : enemy = hero . findNearestEnemy ( )…" at bounding box center [1002, 393] width 398 height 441
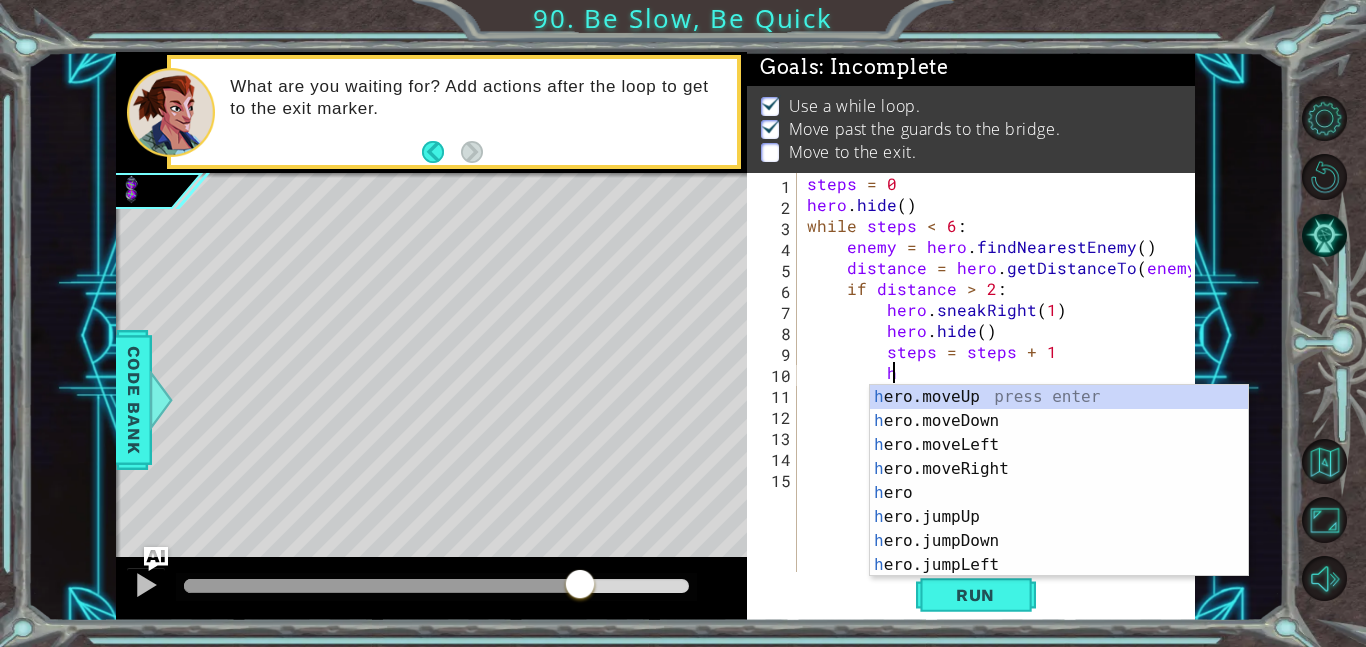
scroll to position [0, 4]
click at [899, 468] on div "h ero.moveUp press enter h ero.moveDown press enter h ero.moveLeft press enter …" at bounding box center [1059, 505] width 378 height 240
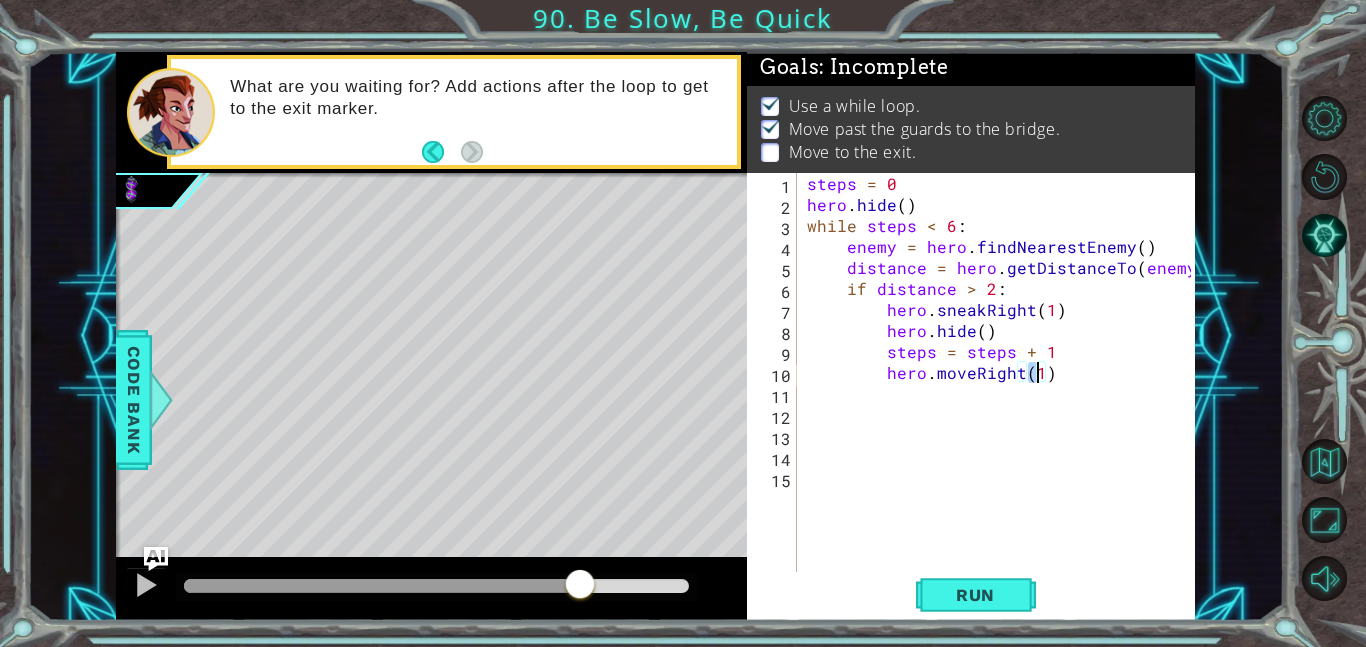
click at [168, 548] on div "Level Map" at bounding box center [578, 467] width 924 height 589
click at [161, 549] on img "Ask AI" at bounding box center [156, 559] width 26 height 26
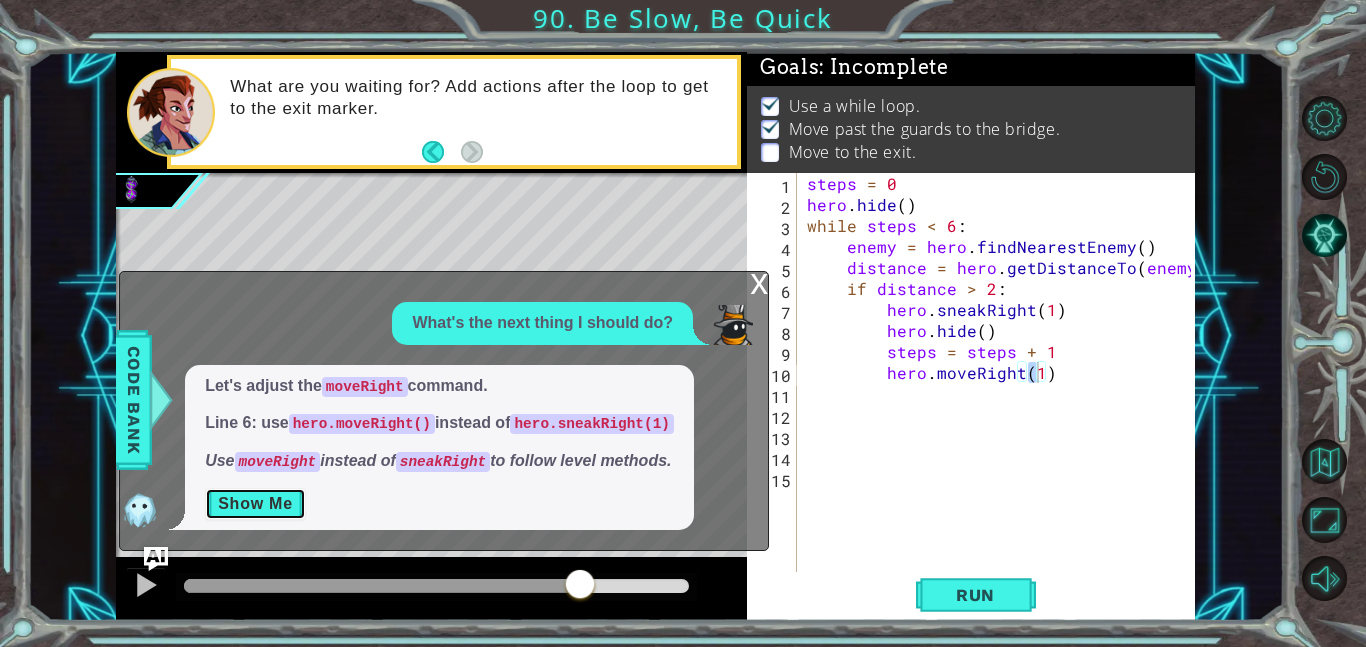
click at [255, 489] on button "Show Me" at bounding box center [255, 504] width 101 height 32
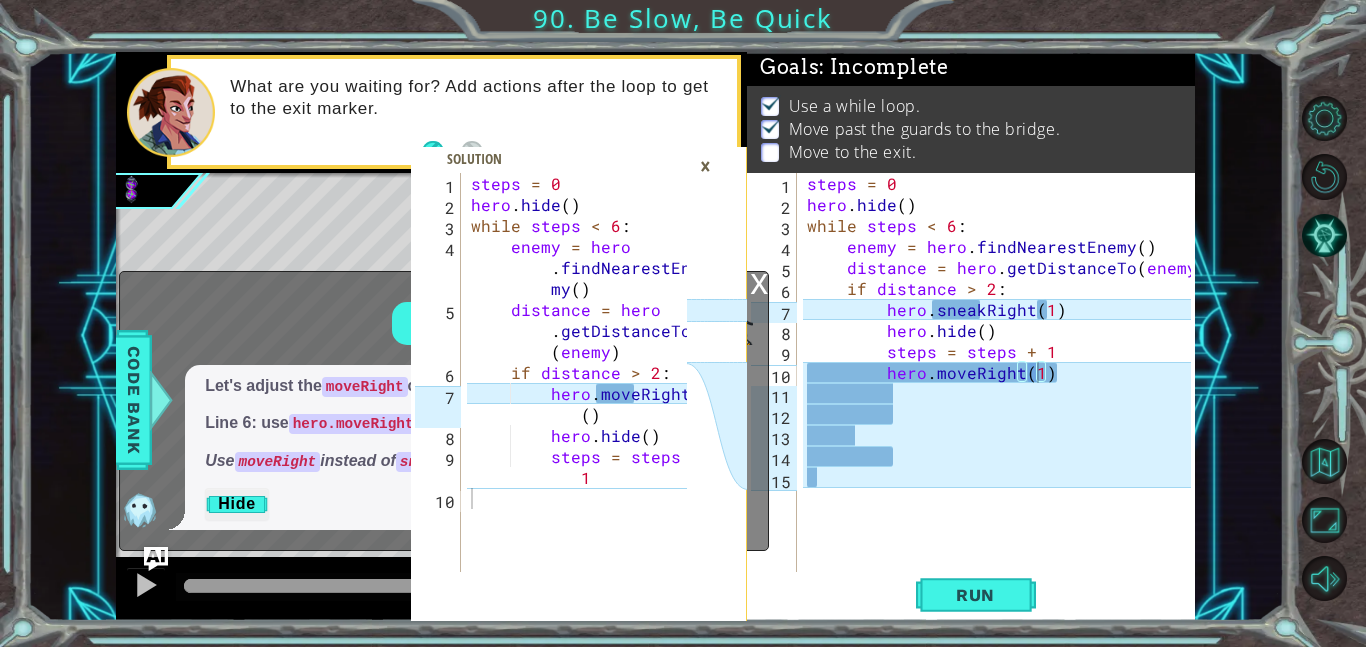
click at [888, 374] on div "steps = 0 hero . hide ( ) while steps < 6 : enemy = hero . findNearestEnemy ( )…" at bounding box center [1002, 393] width 398 height 441
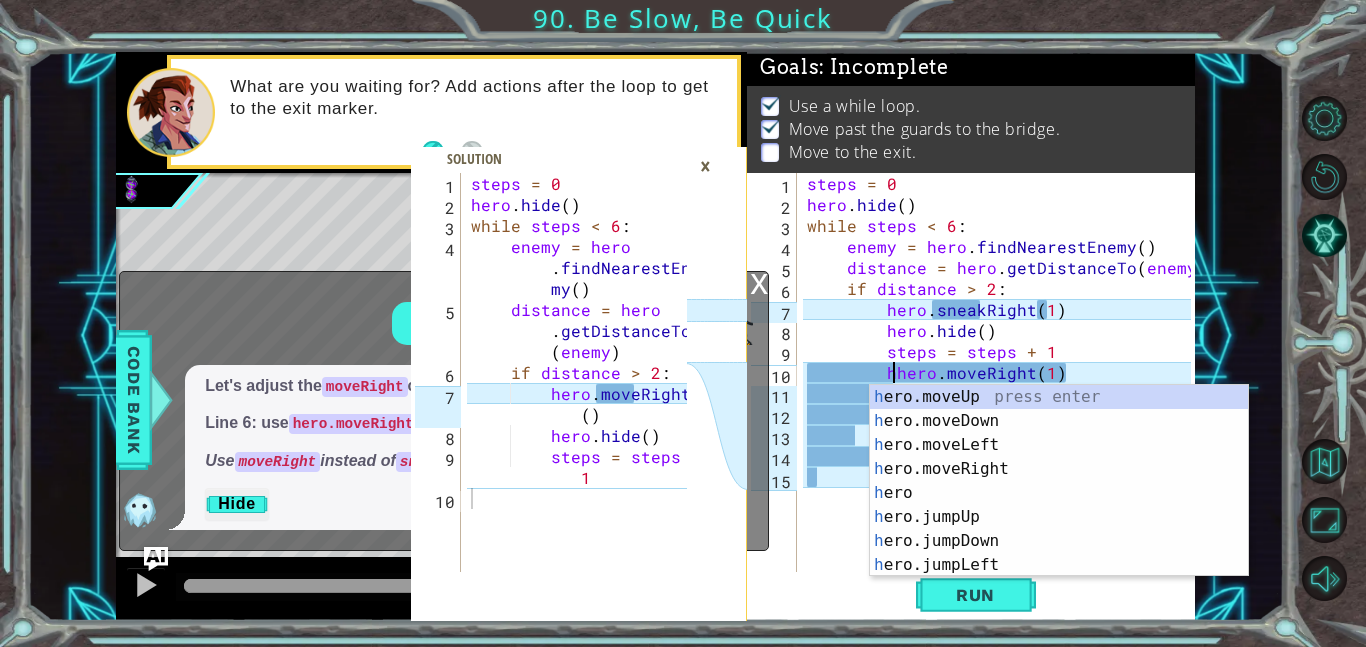
scroll to position [0, 5]
type textarea "hero.moveRight(1)"
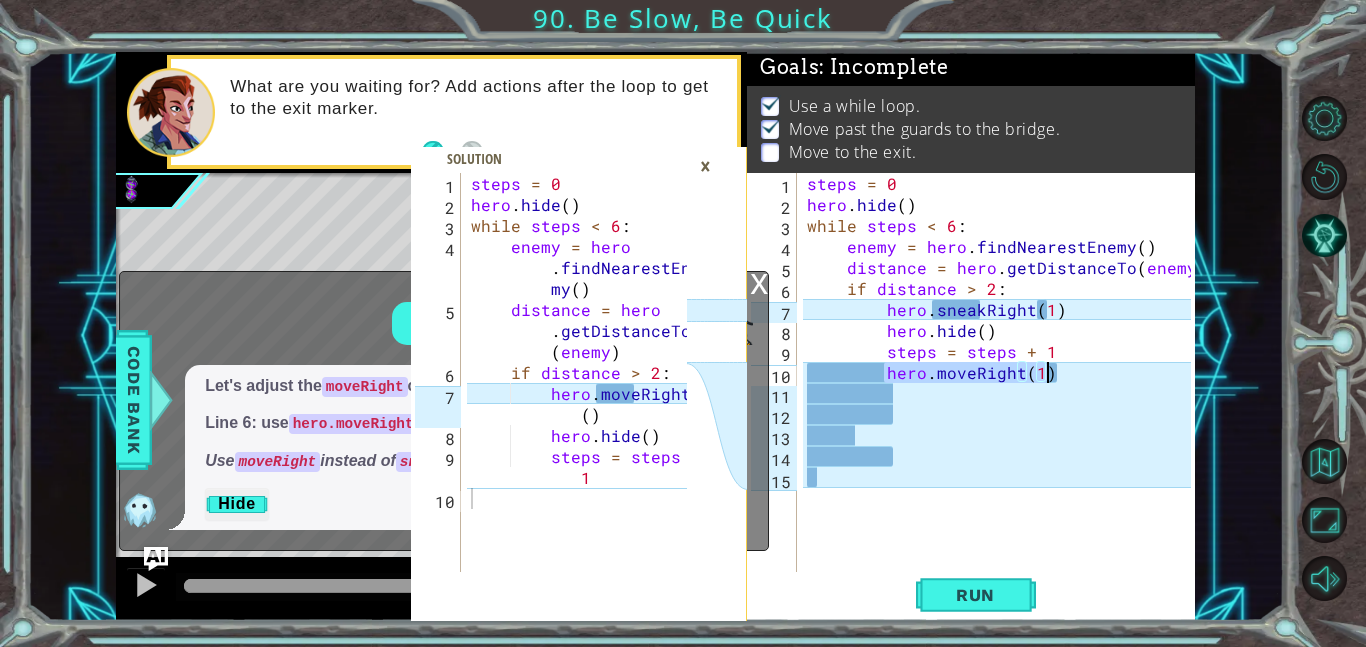
drag, startPoint x: 887, startPoint y: 371, endPoint x: 1110, endPoint y: 374, distance: 223.0
click at [1110, 374] on div "steps = 0 hero . hide ( ) while steps < 6 : enemy = hero . findNearestEnemy ( )…" at bounding box center [1002, 393] width 398 height 441
click at [713, 174] on div "×" at bounding box center [705, 166] width 31 height 34
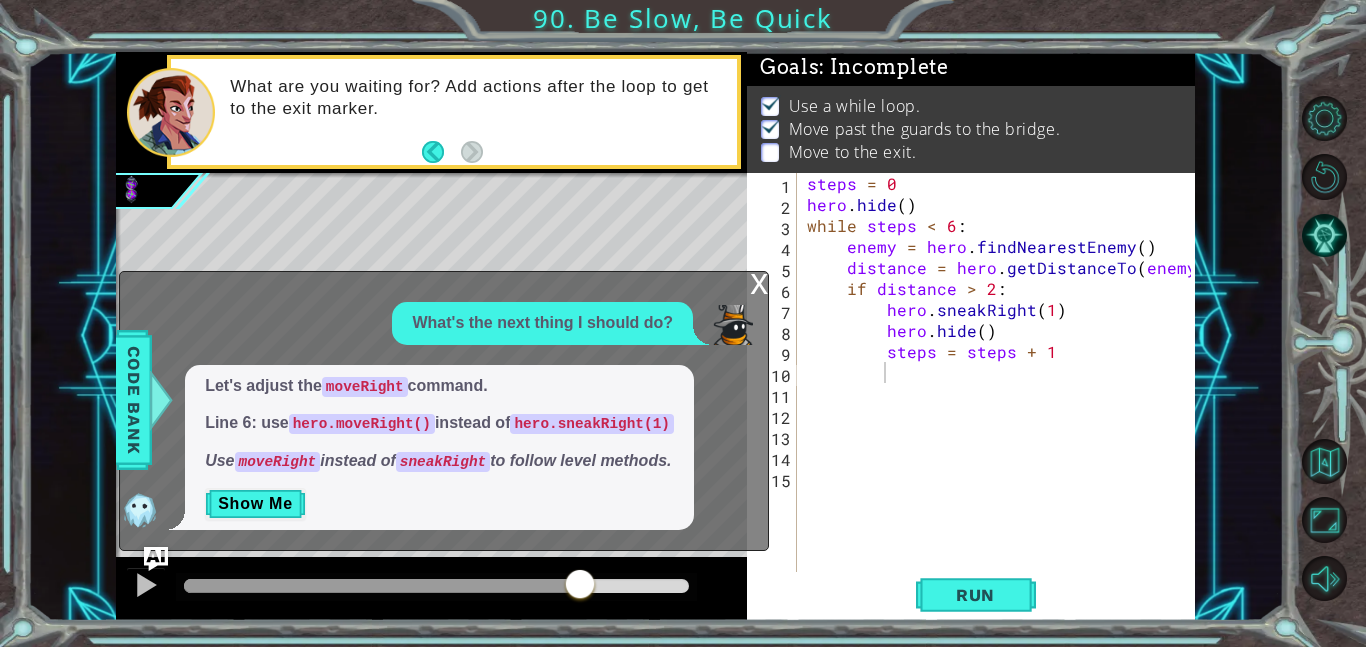
click at [756, 276] on div "x" at bounding box center [759, 282] width 18 height 20
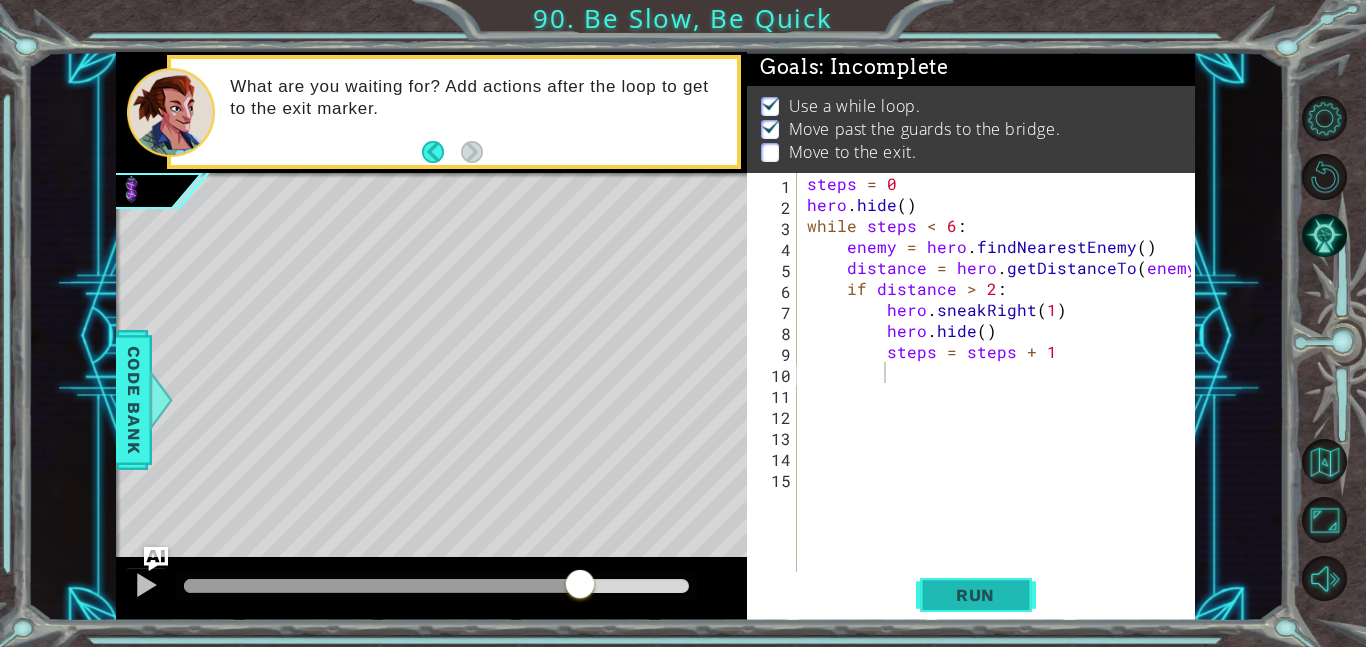
click at [954, 592] on span "Run" at bounding box center [975, 595] width 79 height 20
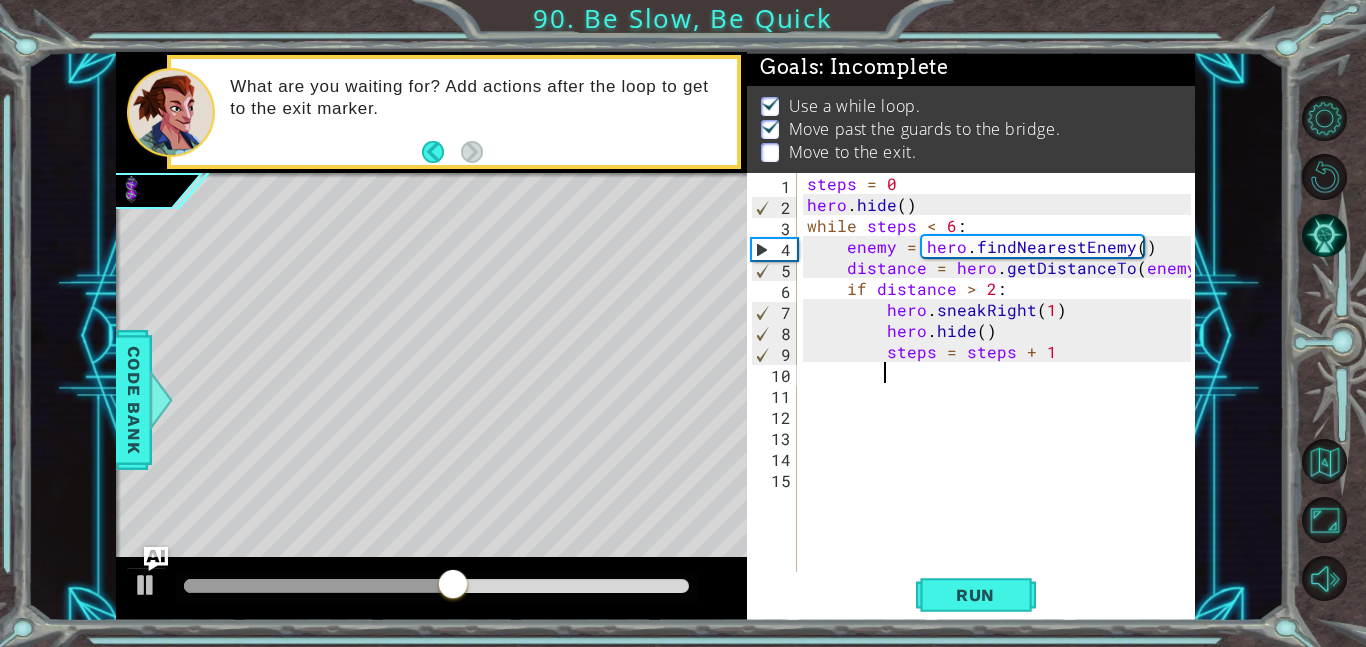
click at [1049, 311] on div "steps = 0 hero . hide ( ) while steps < 6 : enemy = hero . findNearestEnemy ( )…" at bounding box center [1002, 393] width 398 height 441
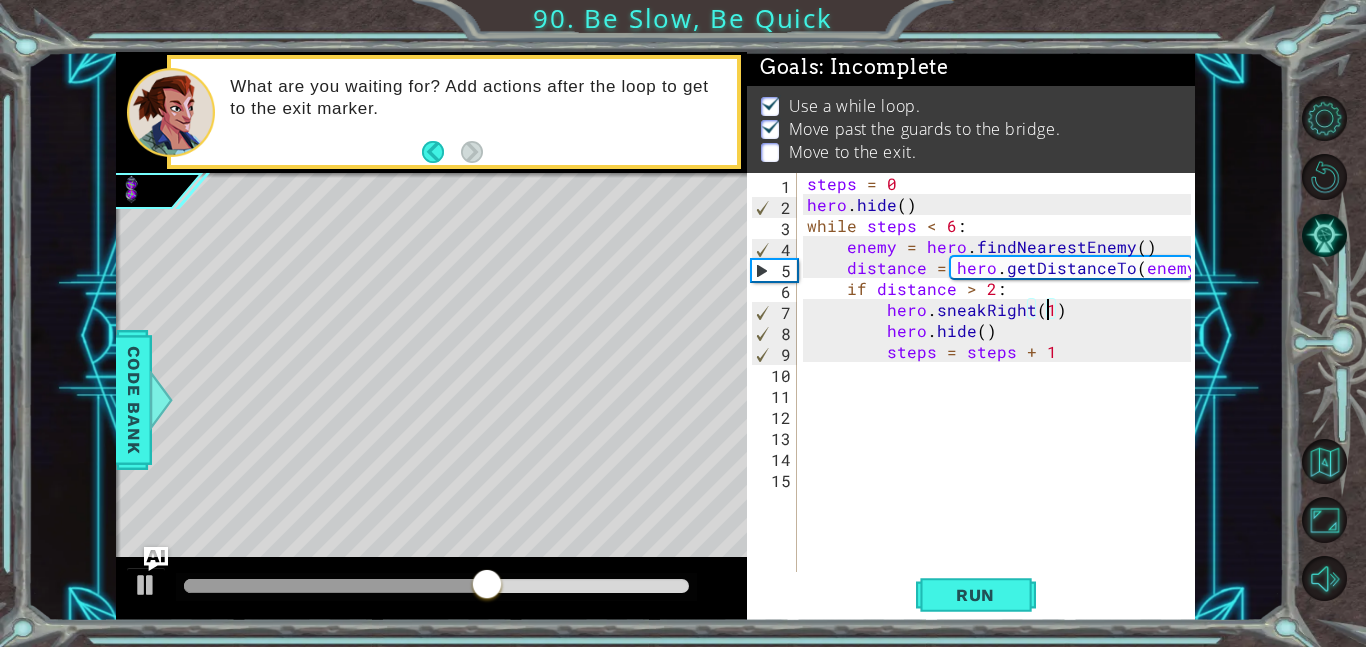
scroll to position [0, 14]
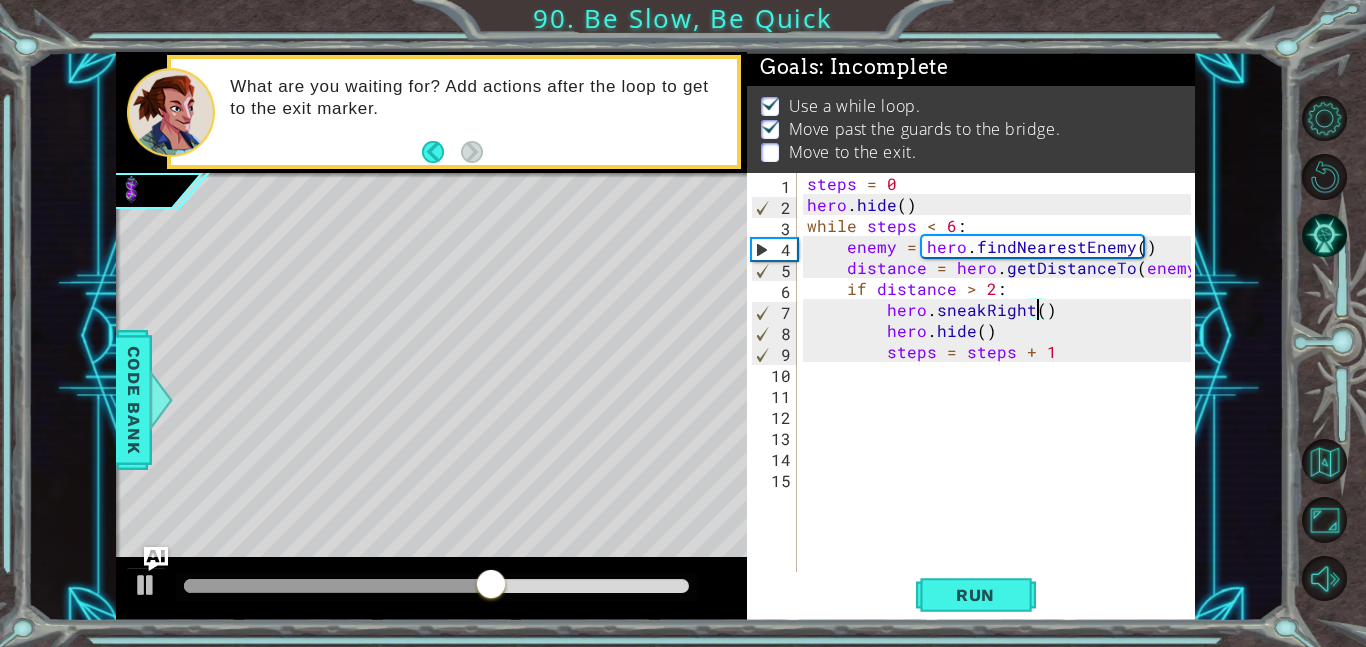
type textarea "hero.sneakRight(6)"
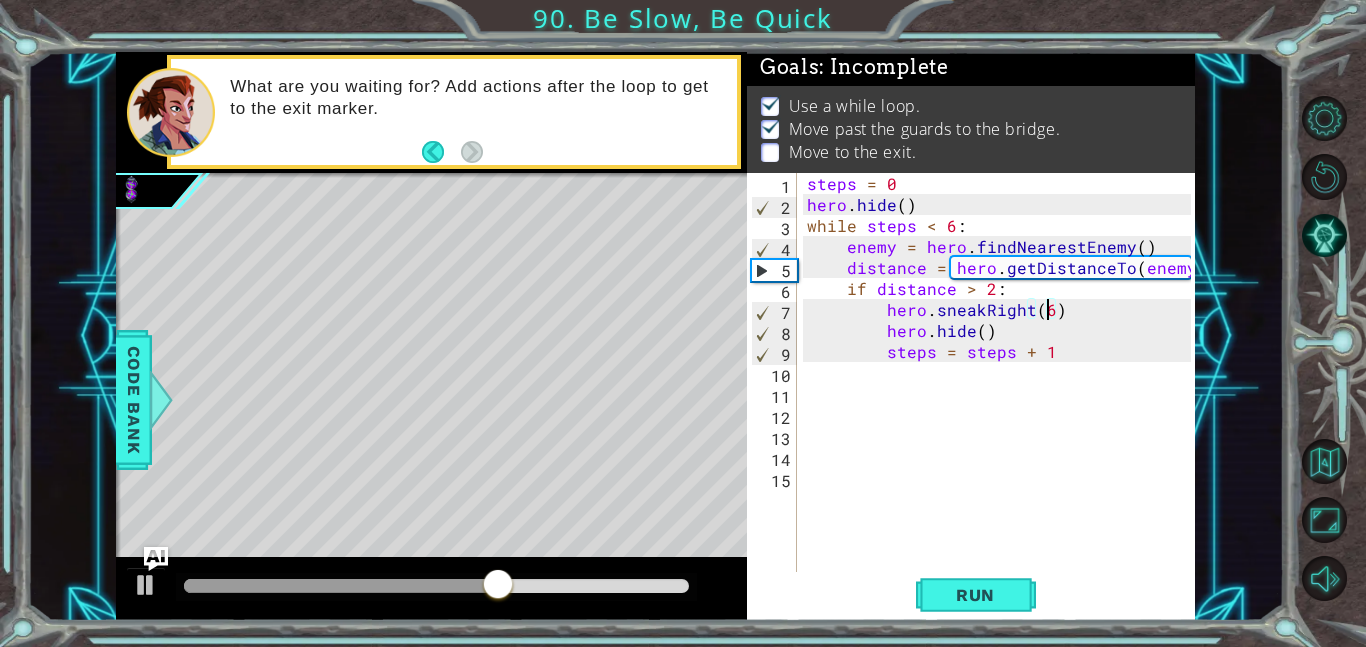
click at [922, 376] on div "steps = 0 hero . hide ( ) while steps < 6 : enemy = hero . findNearestEnemy ( )…" at bounding box center [1002, 393] width 398 height 441
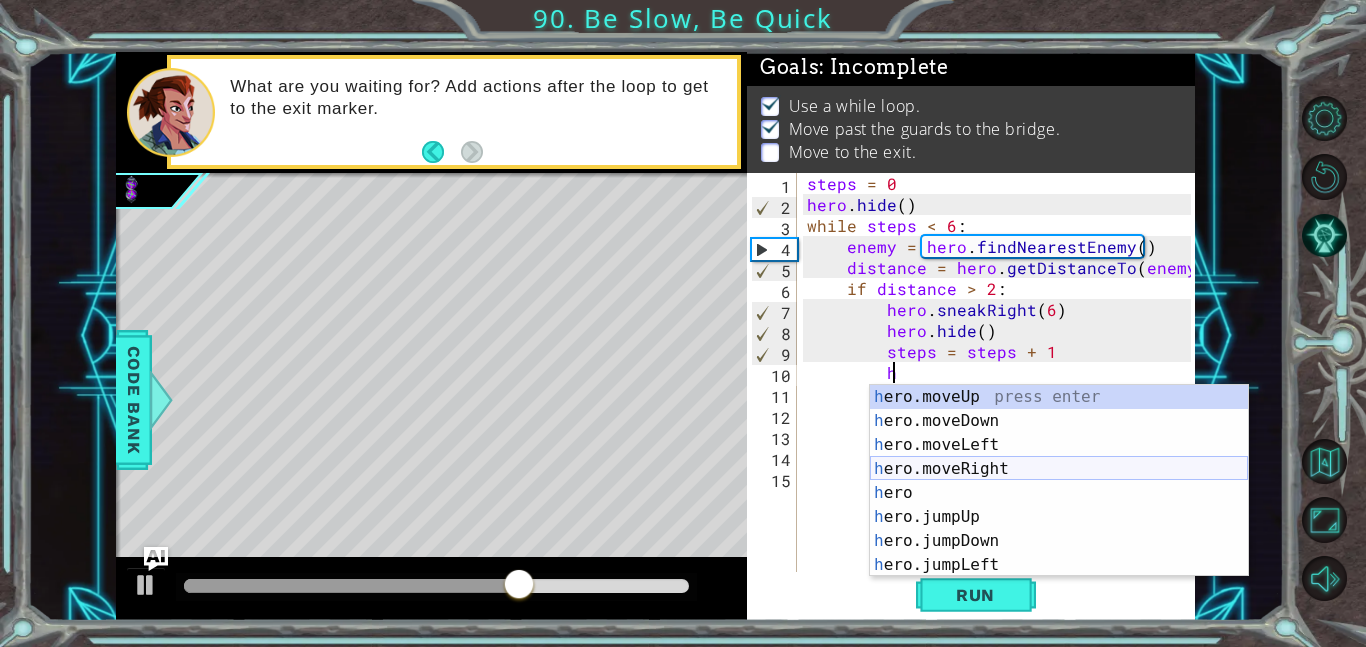
scroll to position [0, 0]
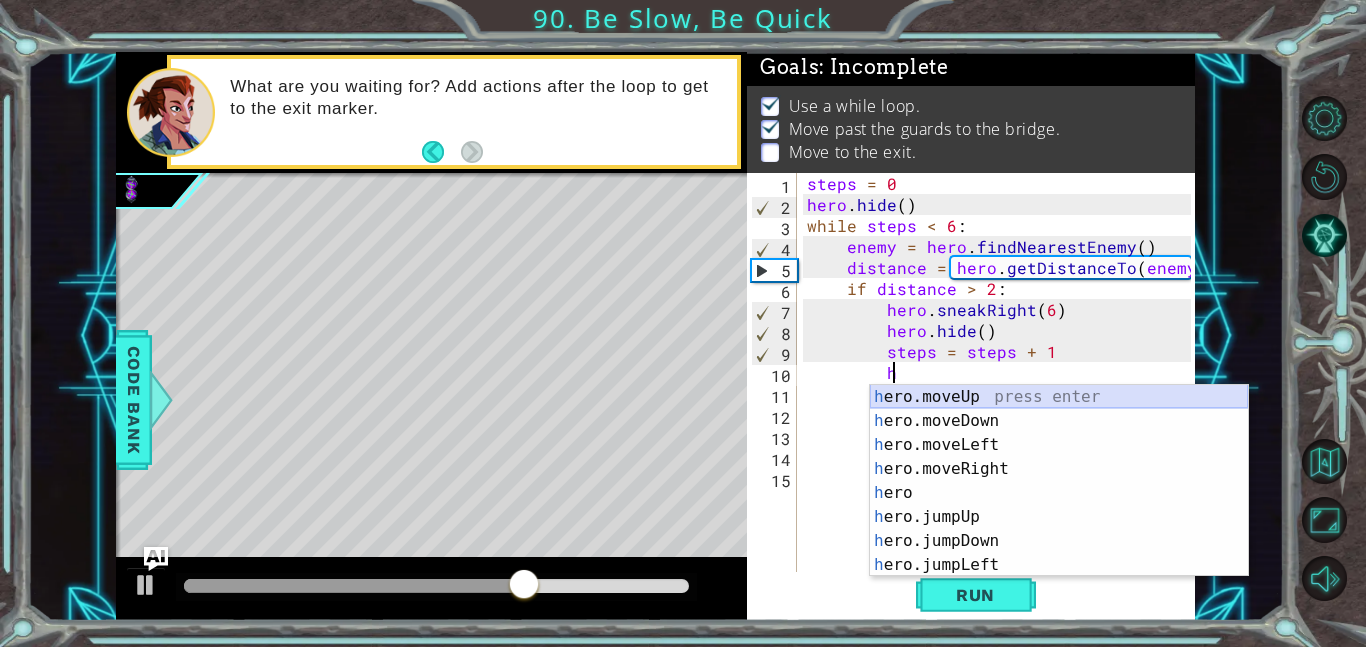
click at [1000, 387] on div "h ero.moveUp press enter h ero.moveDown press enter h ero.moveLeft press enter …" at bounding box center [1059, 505] width 378 height 240
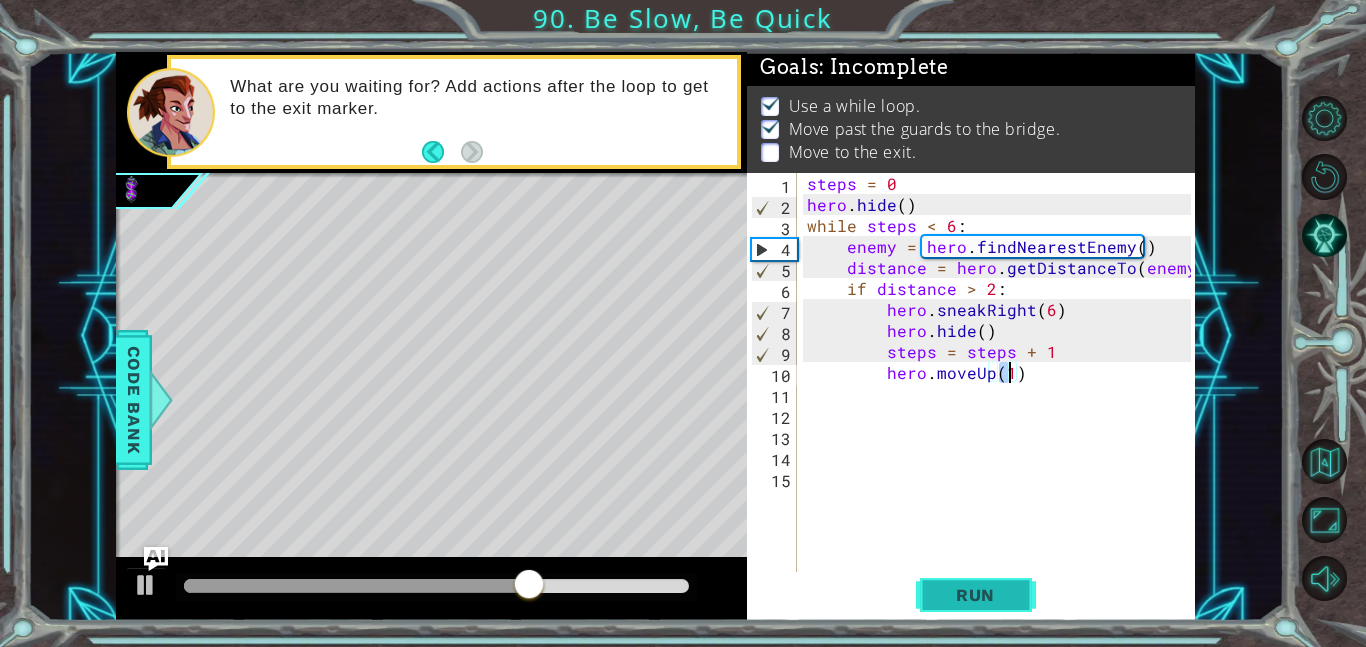
type textarea "hero.moveUp(1)"
click at [990, 616] on button "Run" at bounding box center [976, 594] width 120 height 45
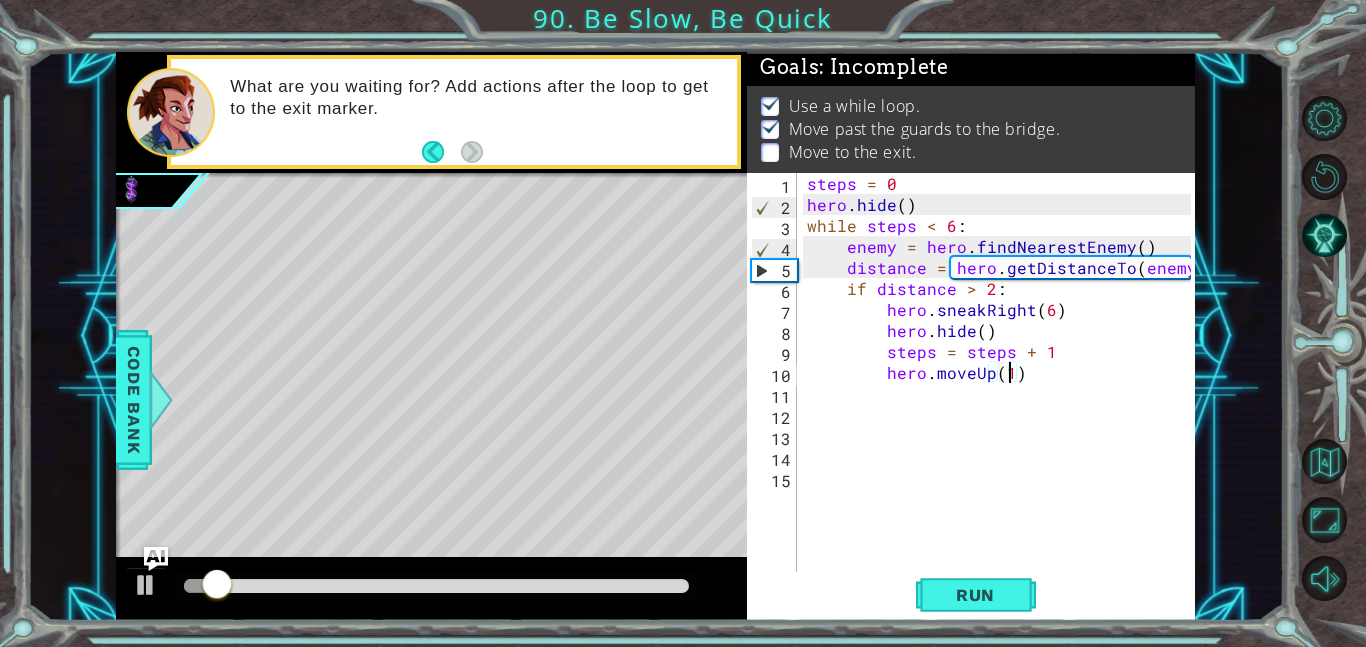
click at [573, 570] on div at bounding box center [431, 589] width 631 height 64
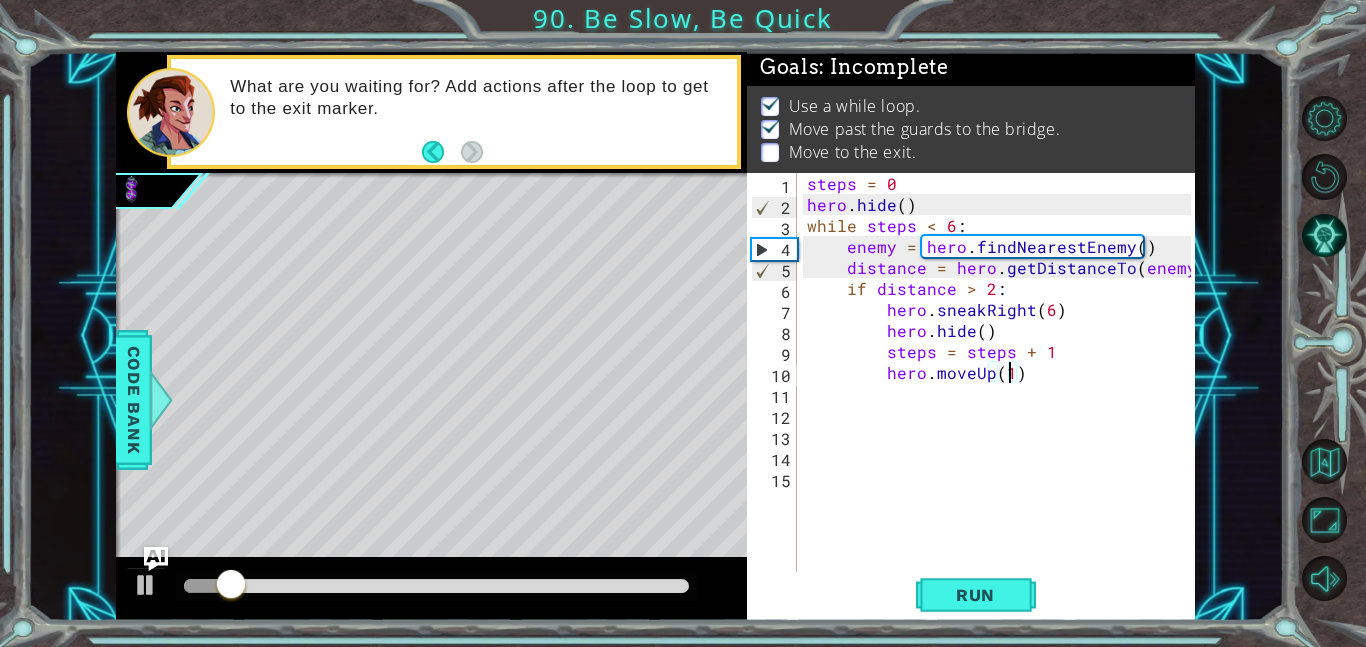
click at [602, 580] on div at bounding box center [436, 586] width 505 height 14
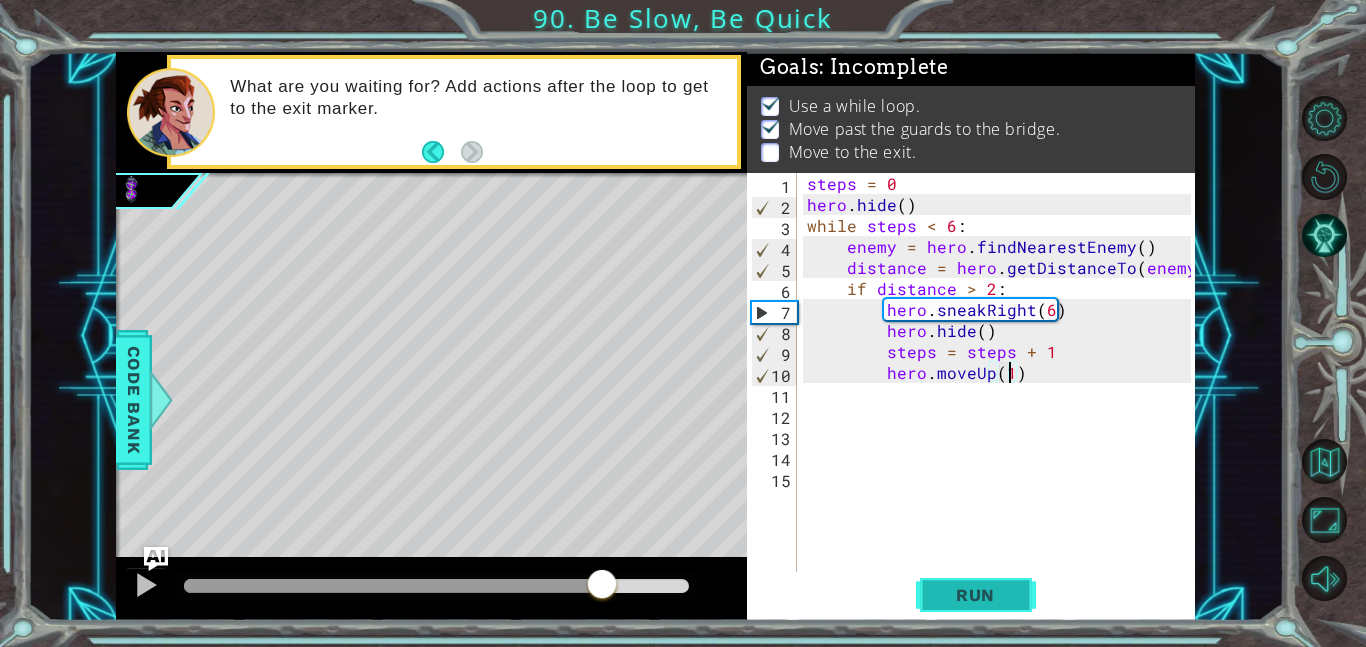
click at [935, 582] on button "Run" at bounding box center [976, 594] width 120 height 45
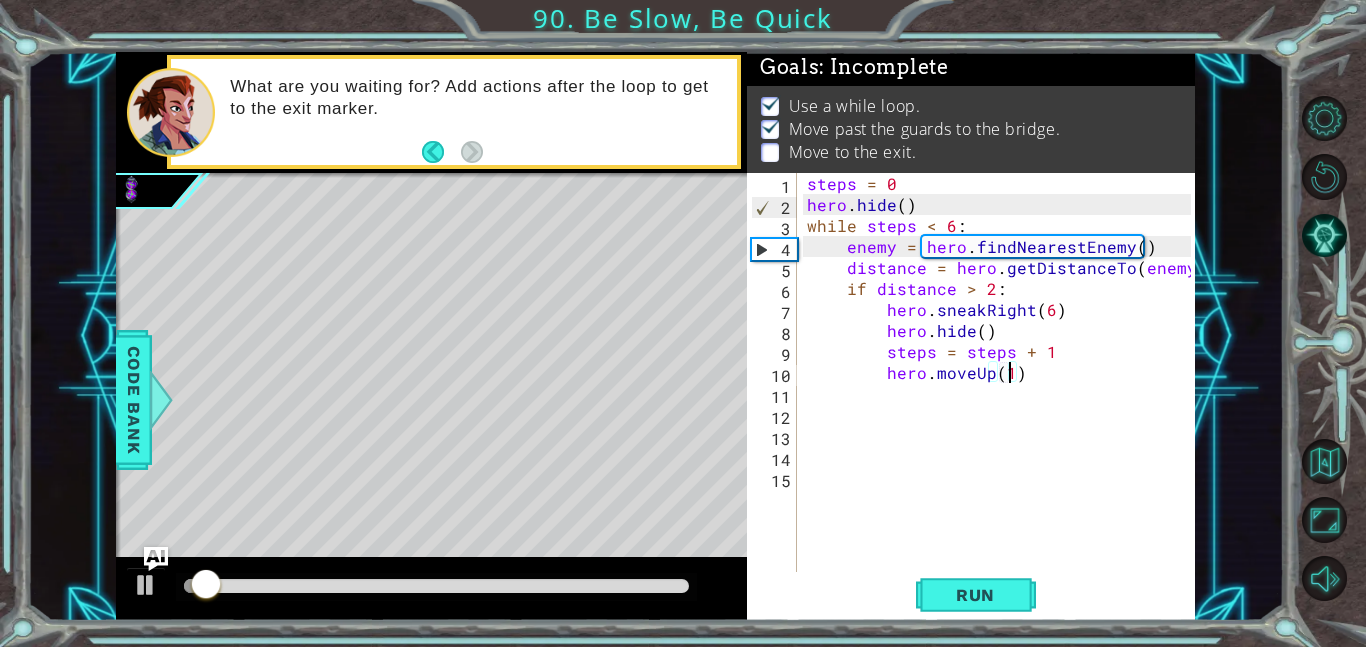
click at [621, 581] on div at bounding box center [436, 586] width 505 height 14
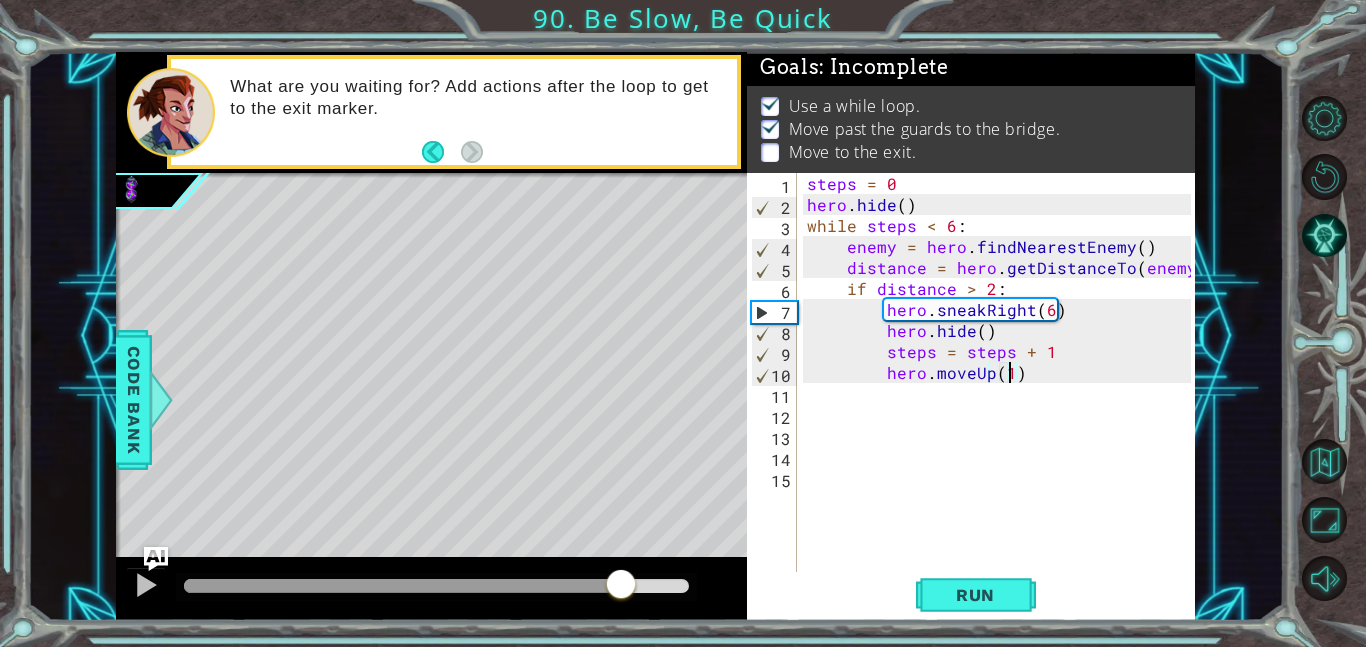
click at [545, 592] on div at bounding box center [402, 586] width 437 height 14
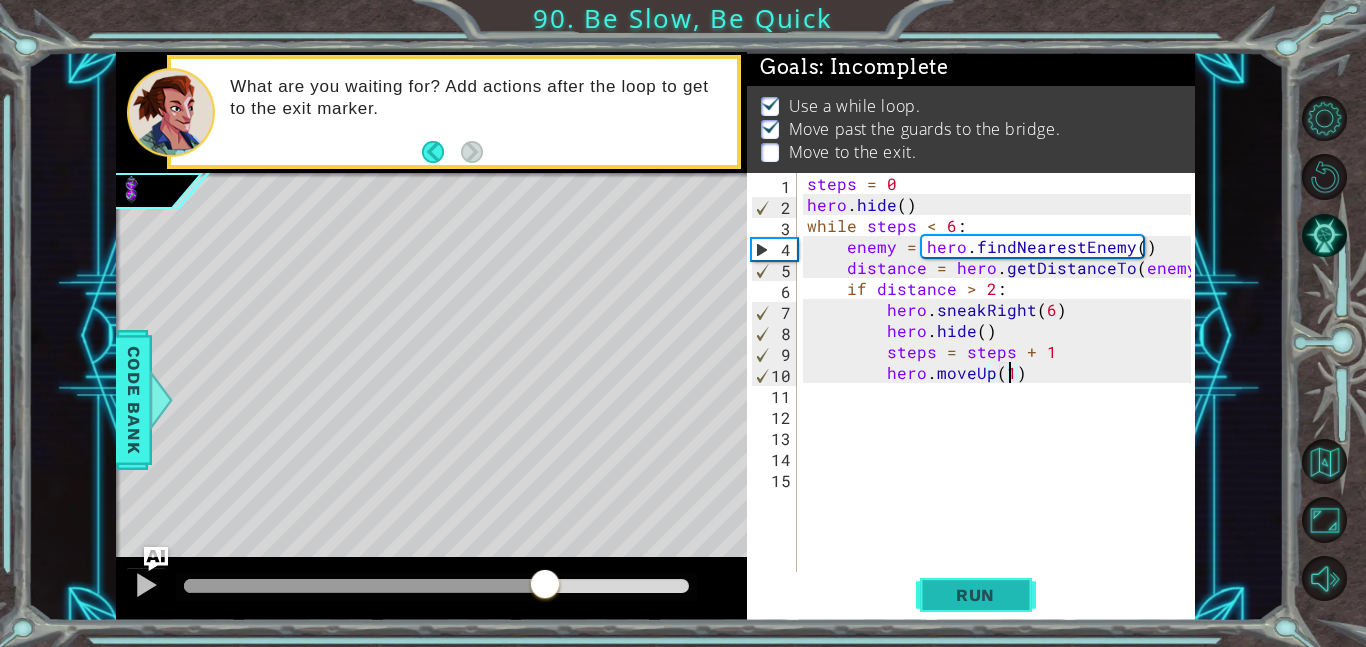
click at [936, 591] on span "Run" at bounding box center [975, 595] width 79 height 20
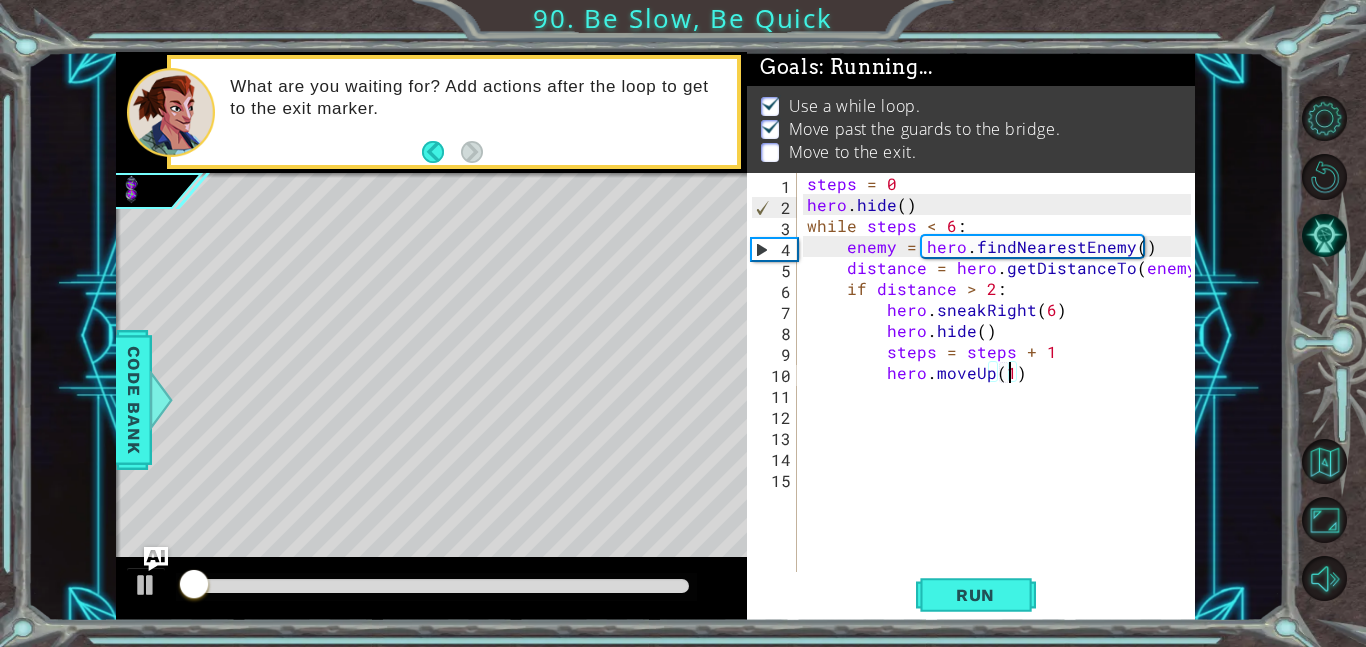
click at [538, 586] on div at bounding box center [436, 586] width 505 height 14
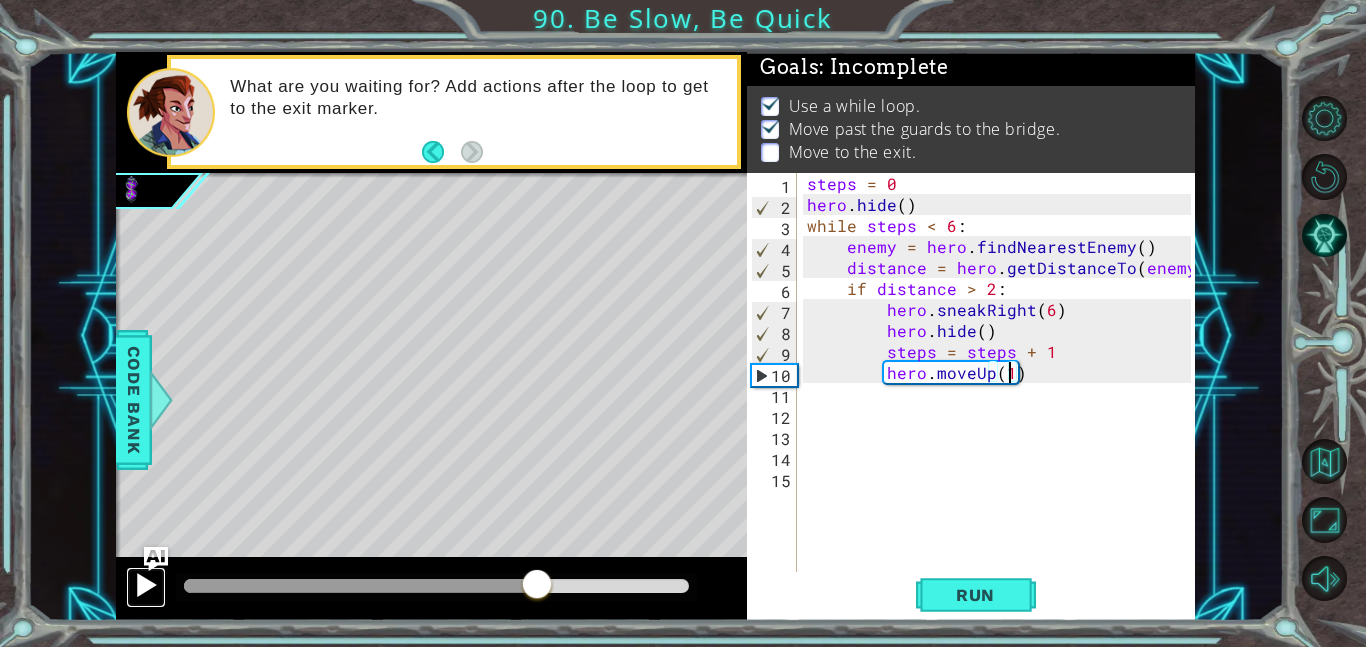
click at [133, 584] on div at bounding box center [146, 585] width 26 height 26
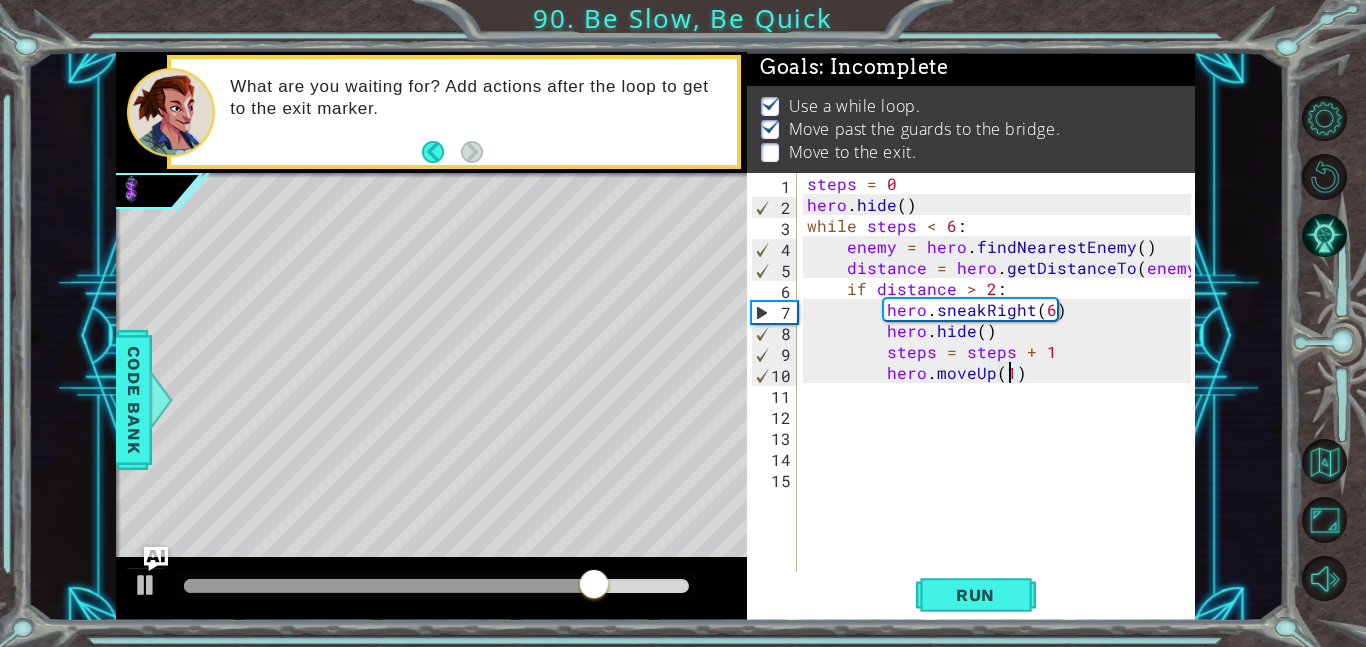
click at [1000, 410] on div "steps = 0 hero . hide ( ) while steps < 6 : enemy = hero . findNearestEnemy ( )…" at bounding box center [1002, 393] width 398 height 441
click at [932, 393] on div "steps = 0 hero . hide ( ) while steps < 6 : enemy = hero . findNearestEnemy ( )…" at bounding box center [1002, 393] width 398 height 441
type textarea "h"
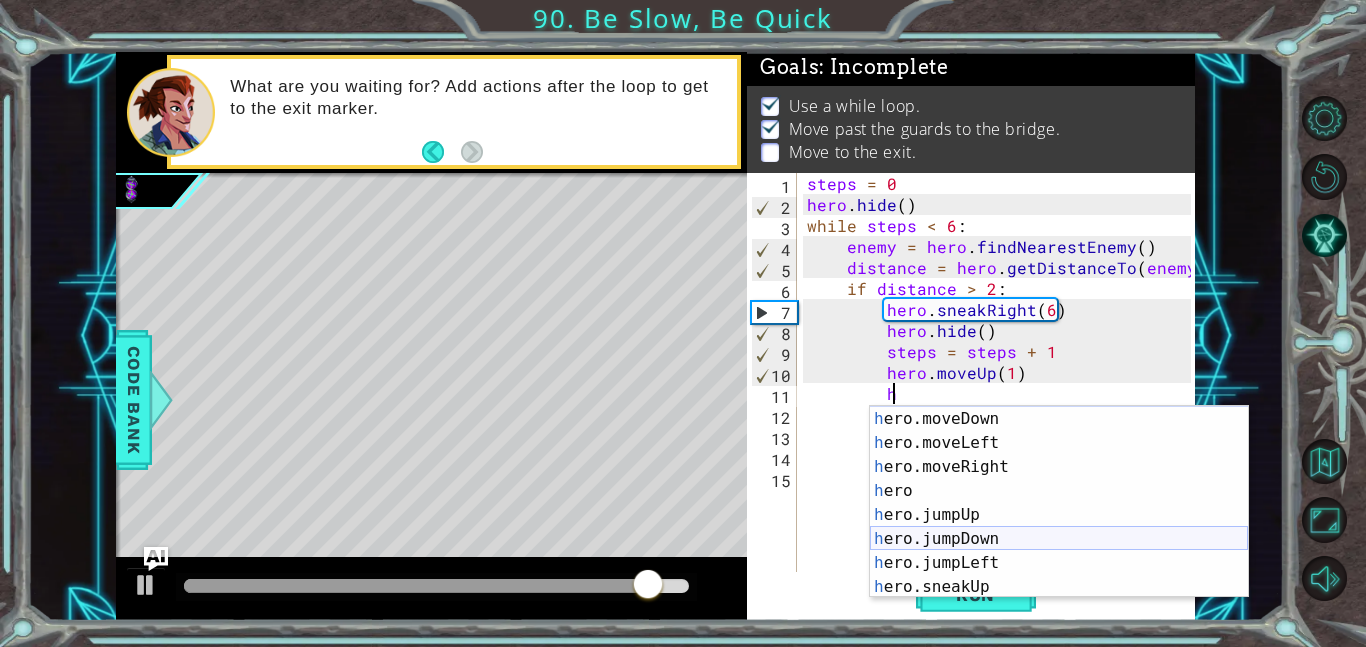
scroll to position [28, 0]
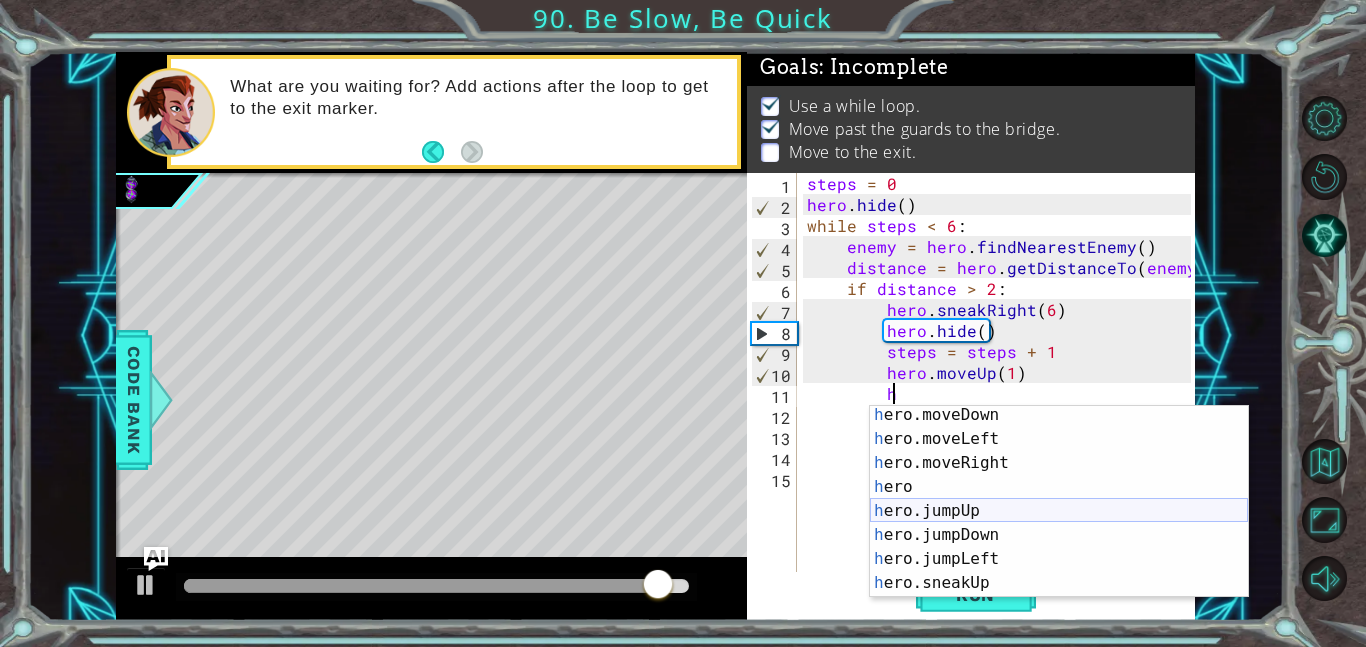
click at [956, 510] on div "h ero.moveDown press enter h ero.moveLeft press enter h ero.moveRight press ent…" at bounding box center [1059, 523] width 378 height 240
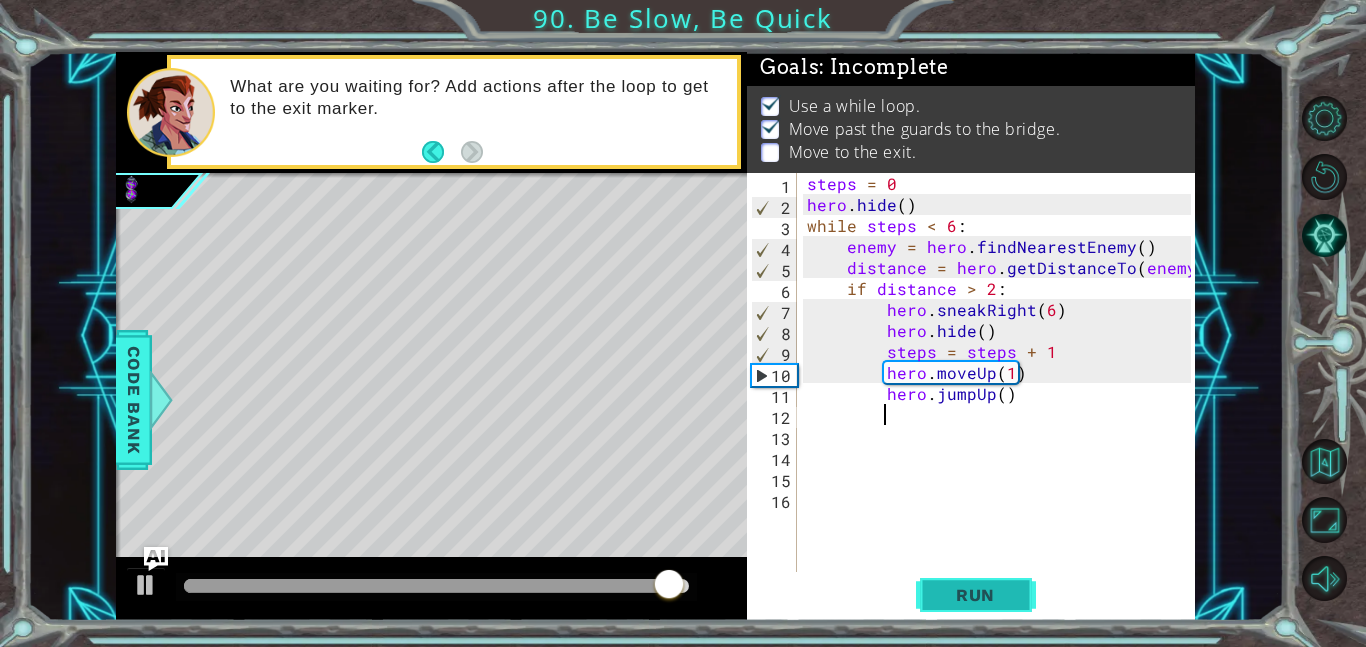
click at [971, 585] on span "Run" at bounding box center [975, 595] width 79 height 20
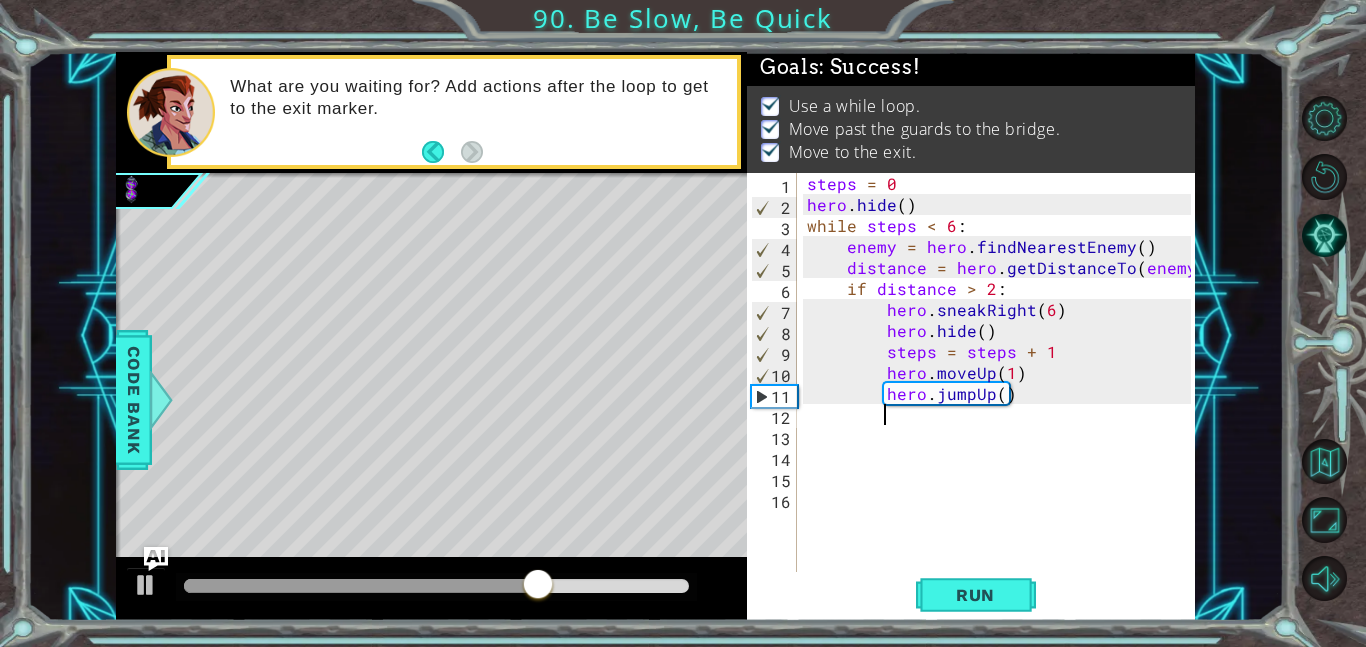
click at [588, 589] on div at bounding box center [436, 586] width 505 height 14
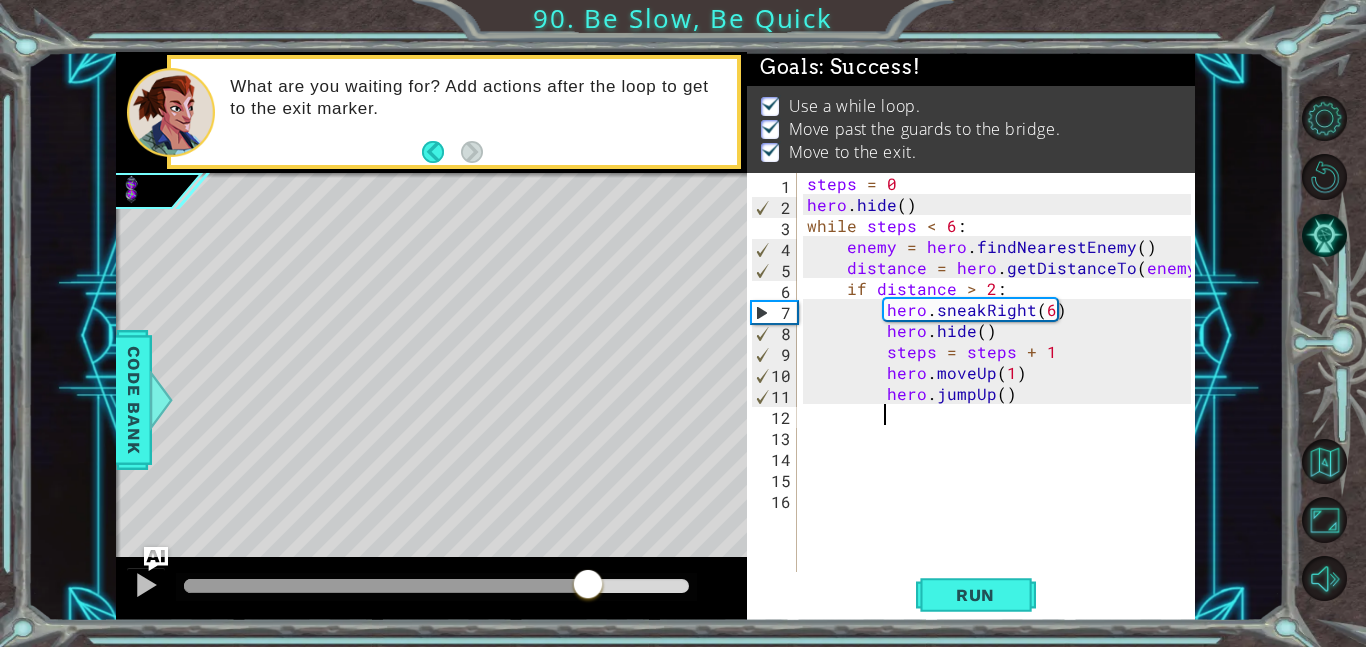
click at [645, 584] on div at bounding box center [436, 586] width 505 height 14
click at [996, 577] on button "Run" at bounding box center [976, 594] width 120 height 45
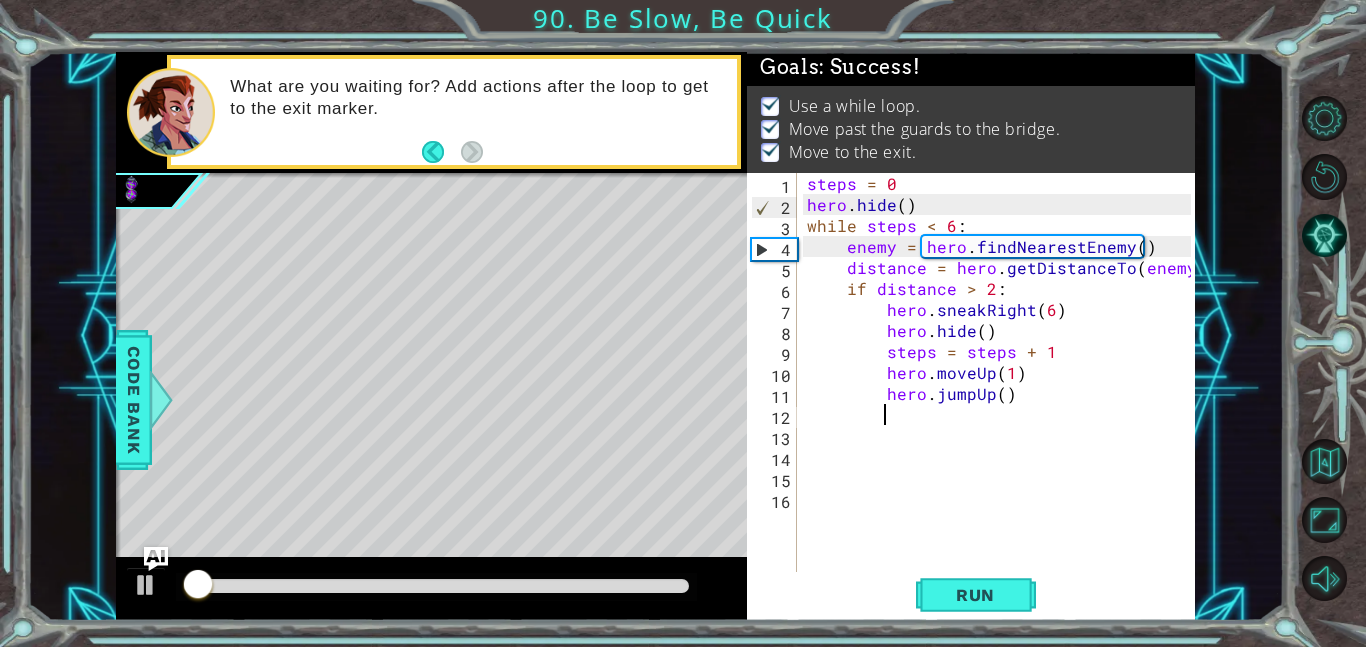
click at [646, 582] on div at bounding box center [436, 586] width 505 height 14
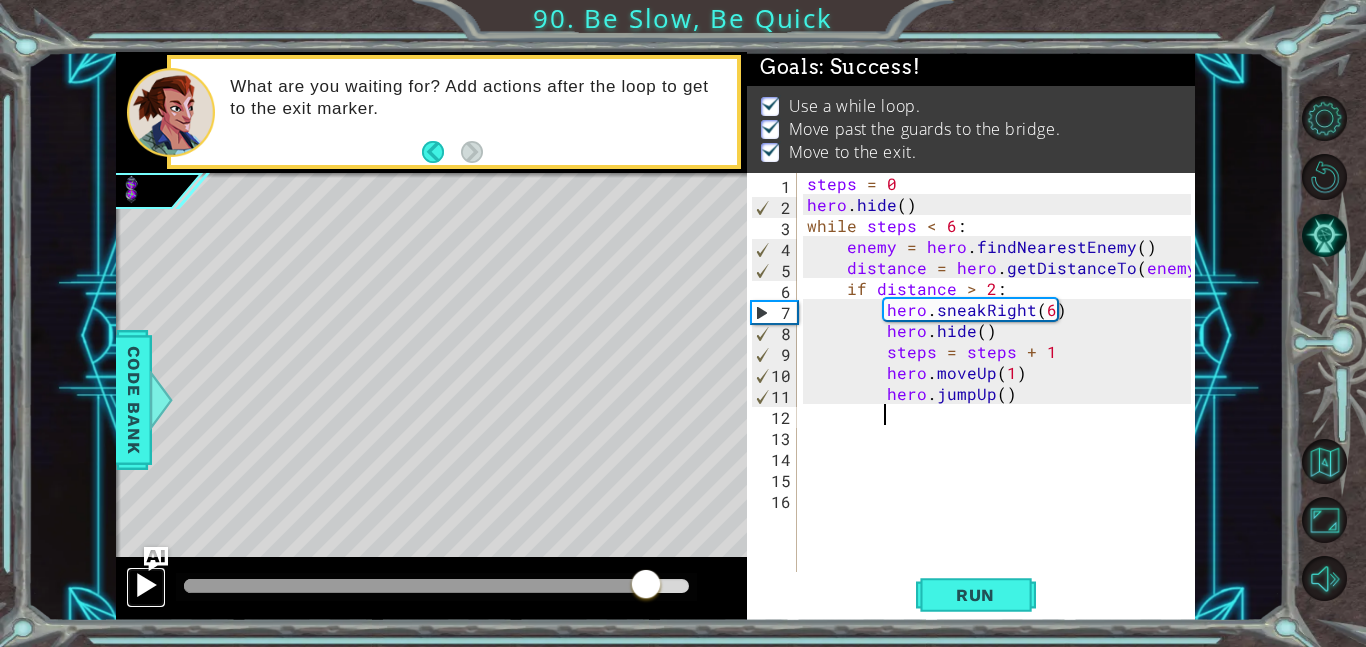
click at [154, 592] on div at bounding box center [146, 585] width 26 height 26
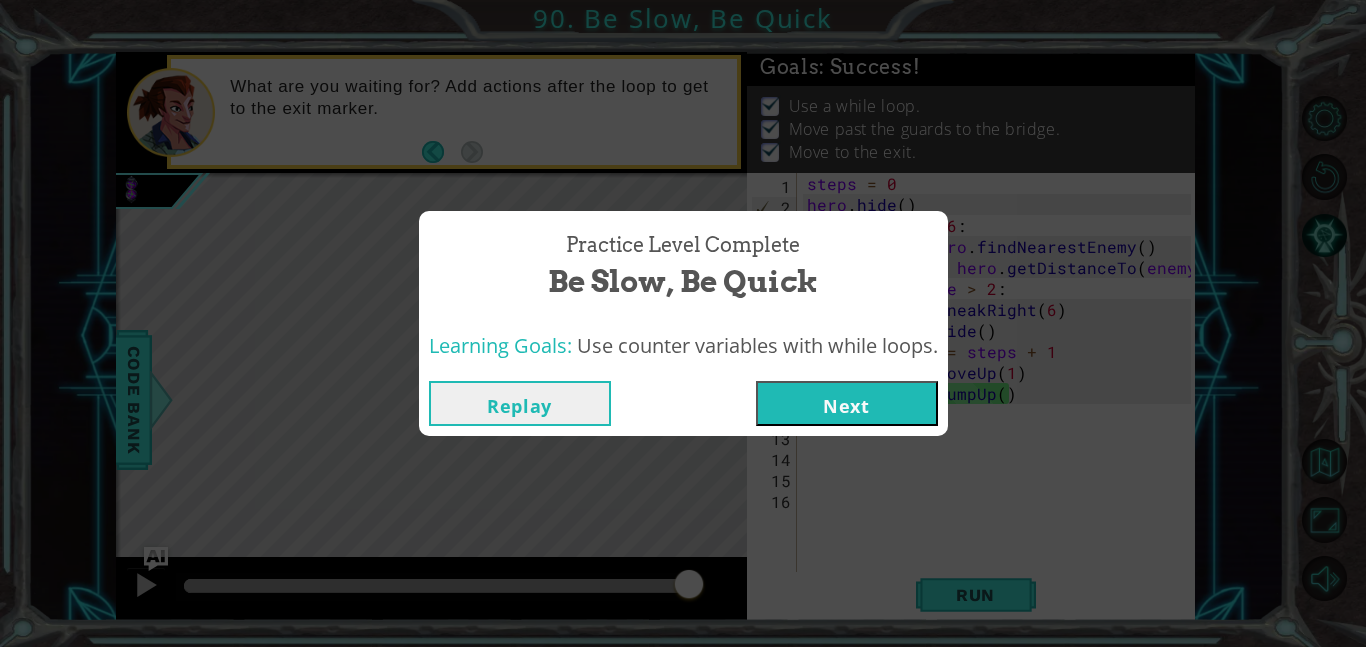
click at [812, 399] on button "Next" at bounding box center [847, 403] width 182 height 45
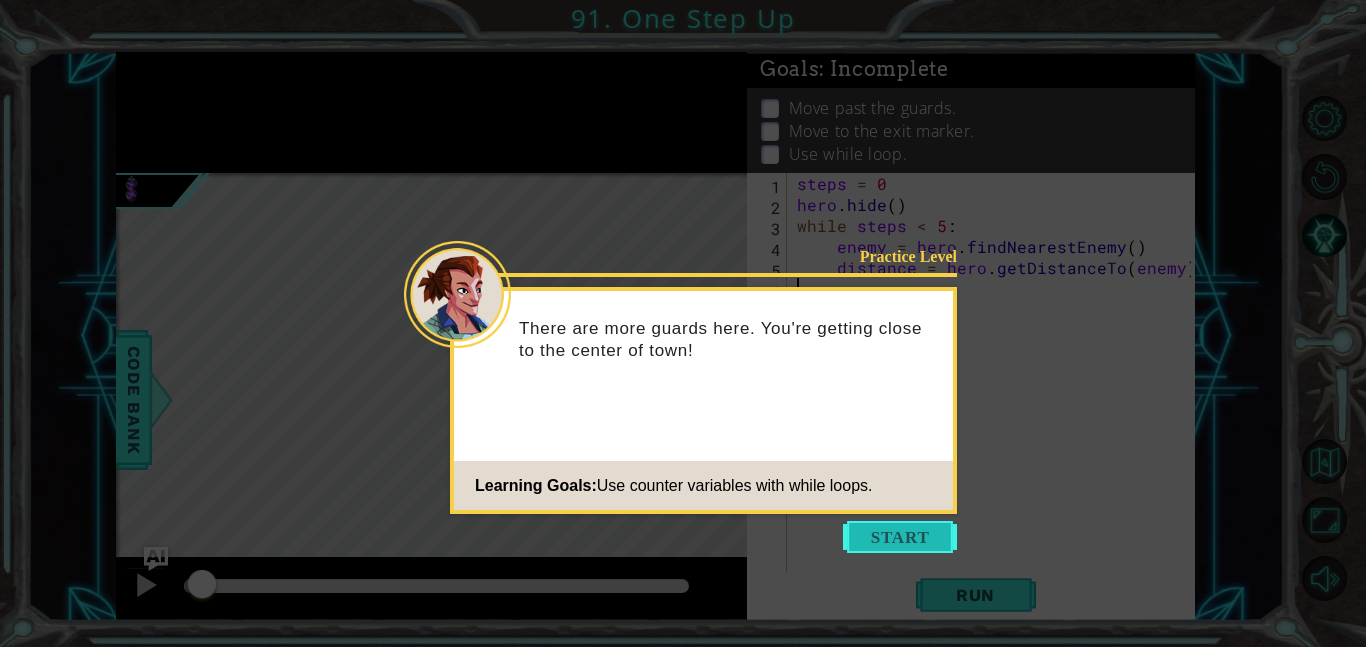
click at [935, 550] on button "Start" at bounding box center [900, 537] width 114 height 32
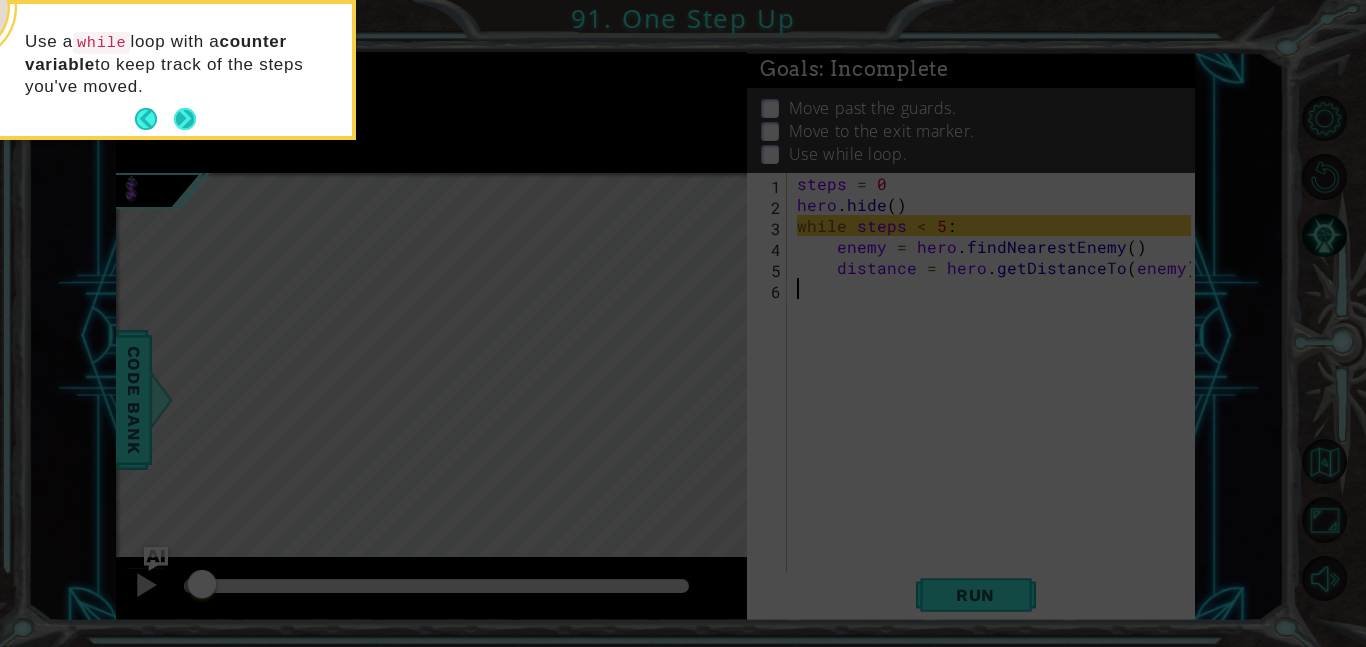
click at [189, 116] on button "Next" at bounding box center [185, 119] width 22 height 22
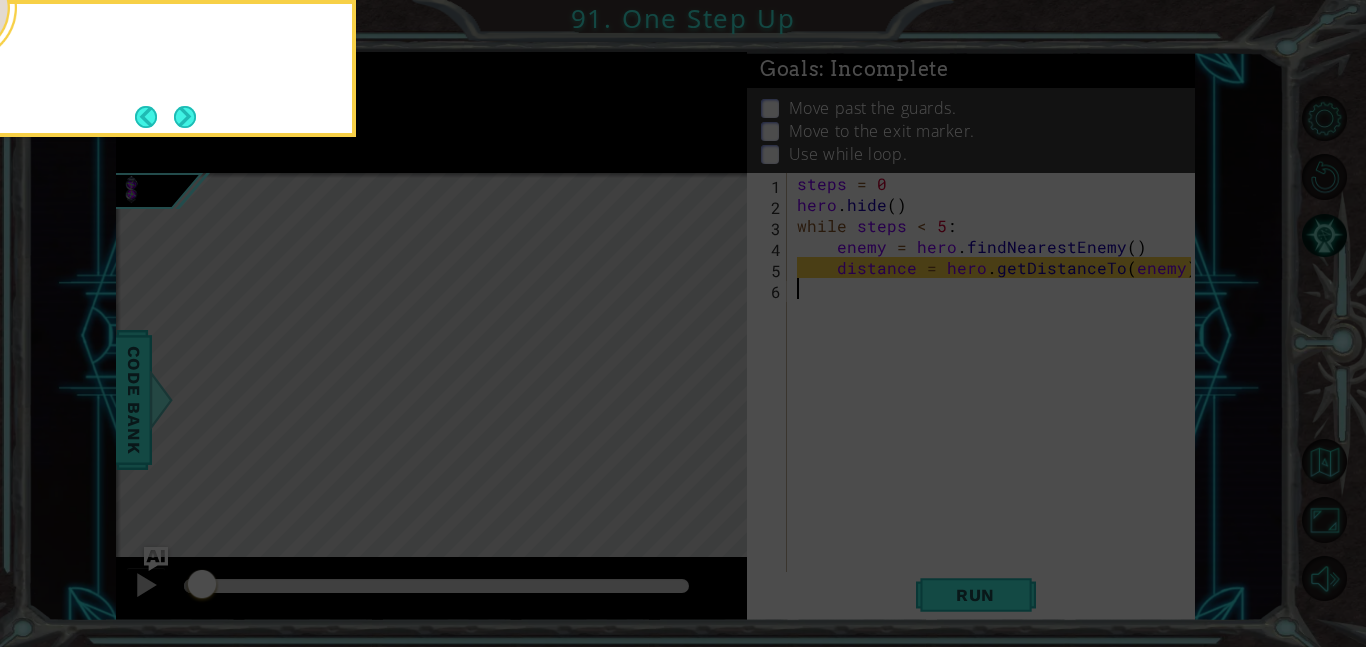
click at [189, 116] on button "Next" at bounding box center [185, 117] width 22 height 22
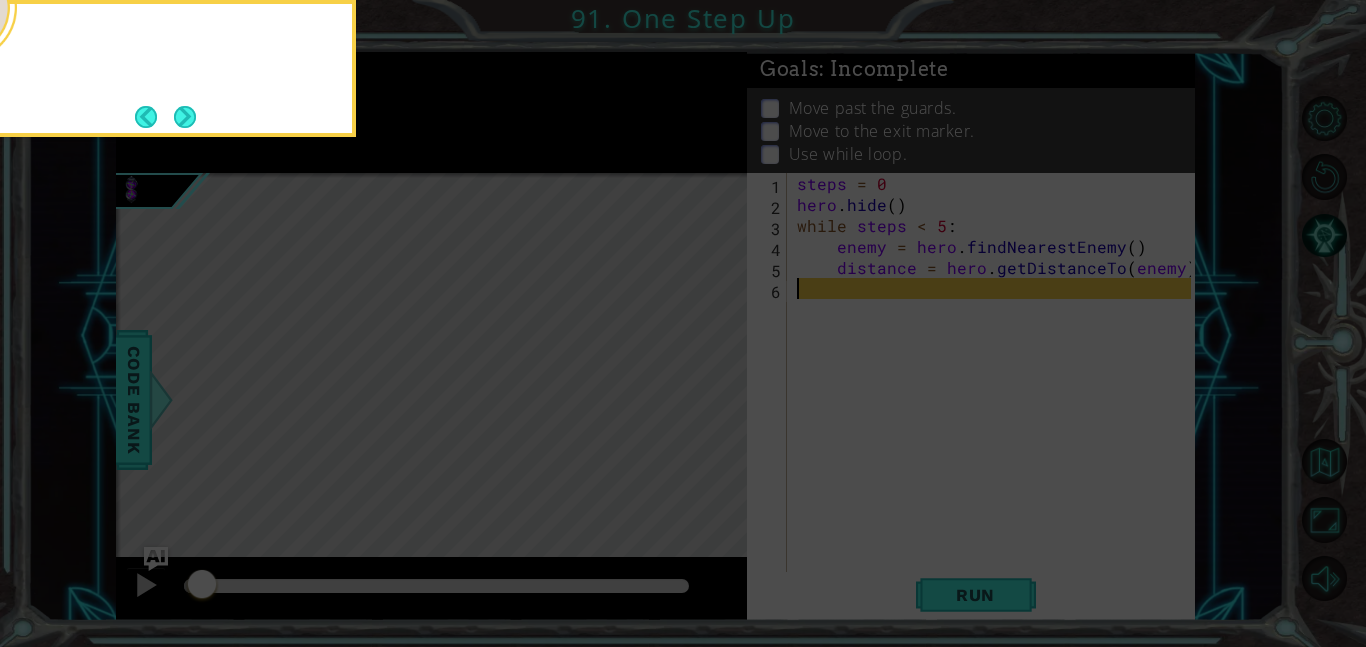
click at [189, 116] on button "Next" at bounding box center [185, 117] width 22 height 22
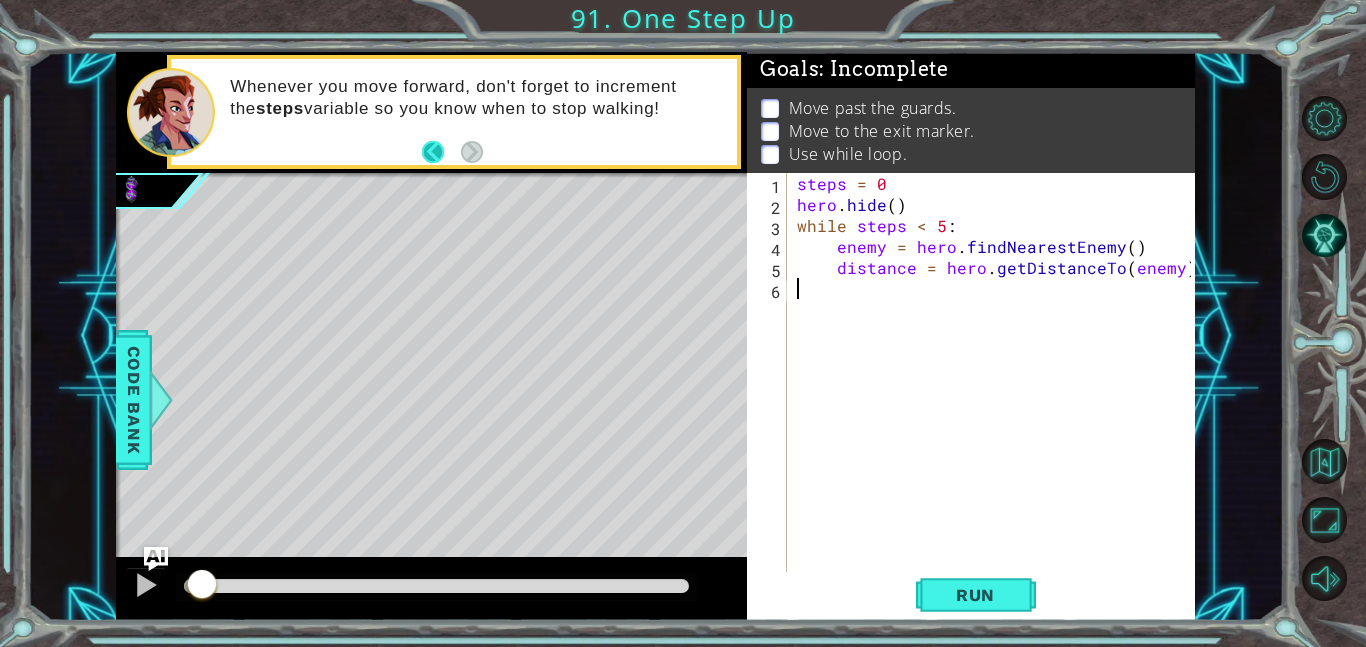
click at [436, 154] on button "Back" at bounding box center [441, 152] width 39 height 22
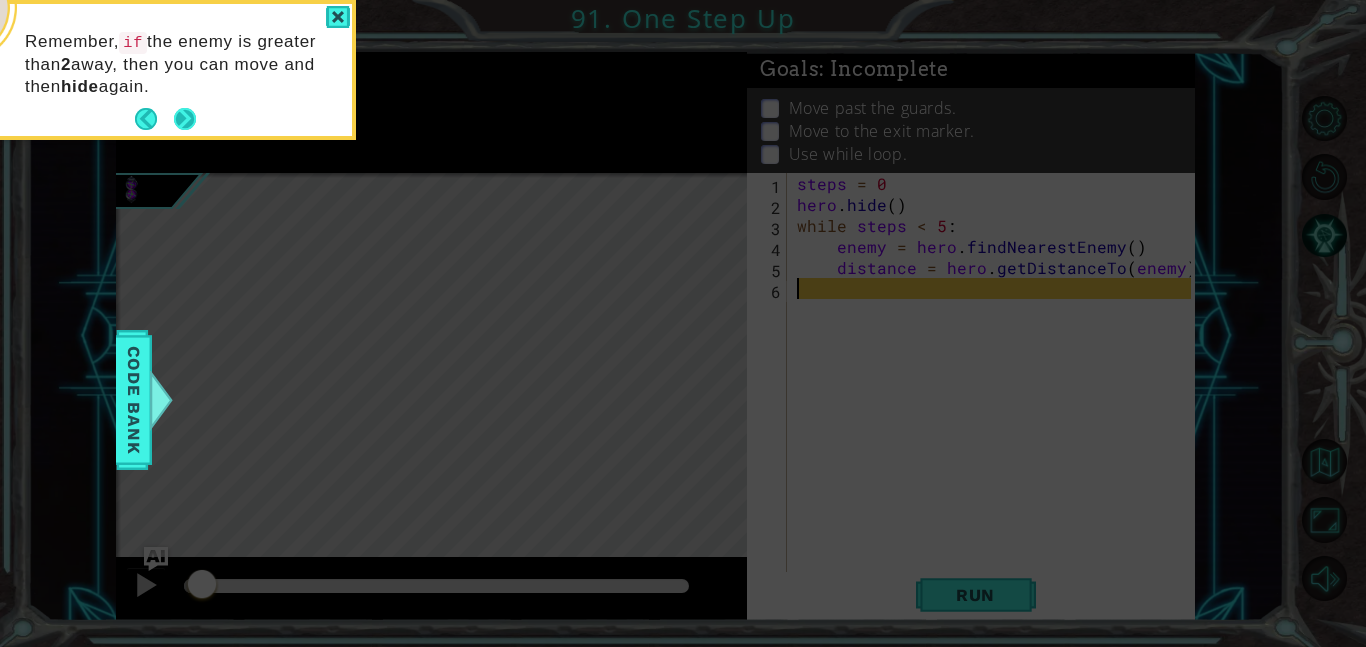
click at [176, 119] on button "Next" at bounding box center [185, 119] width 22 height 22
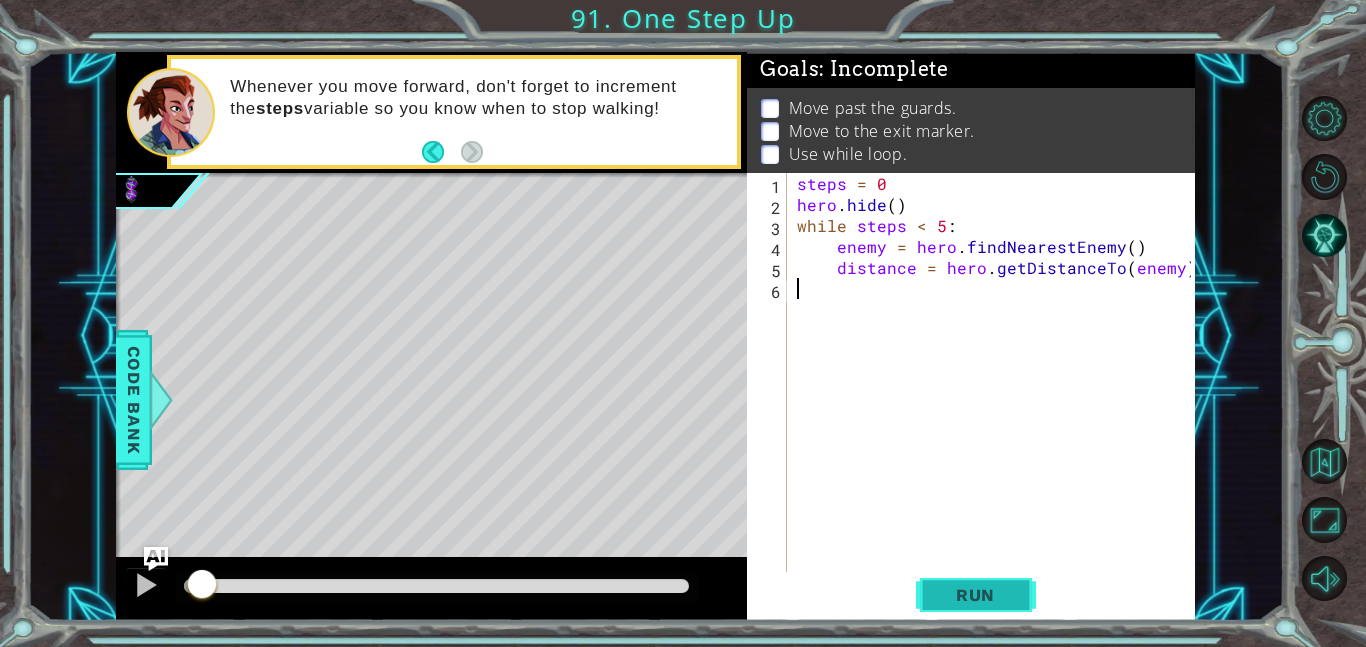
click at [947, 583] on button "Run" at bounding box center [976, 594] width 120 height 45
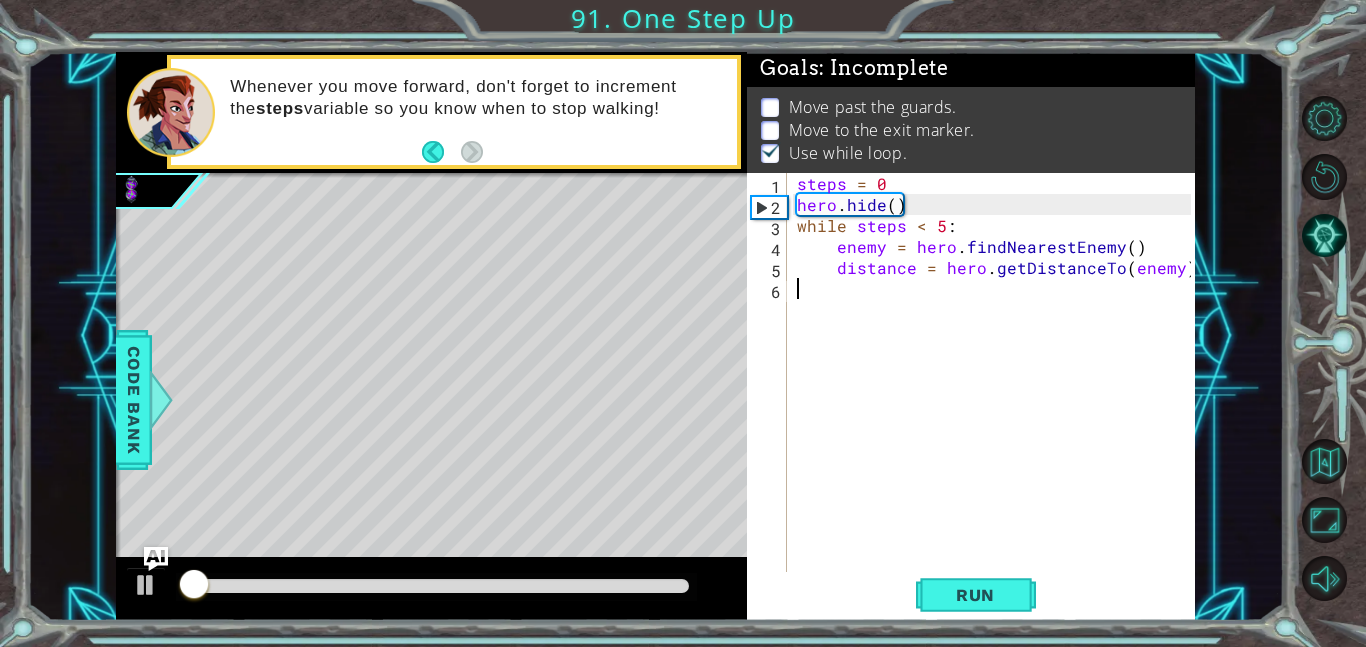
scroll to position [2, 0]
click at [933, 299] on div "steps = 0 hero . hide ( ) while steps < 5 : enemy = hero . findNearestEnemy ( )…" at bounding box center [997, 393] width 408 height 441
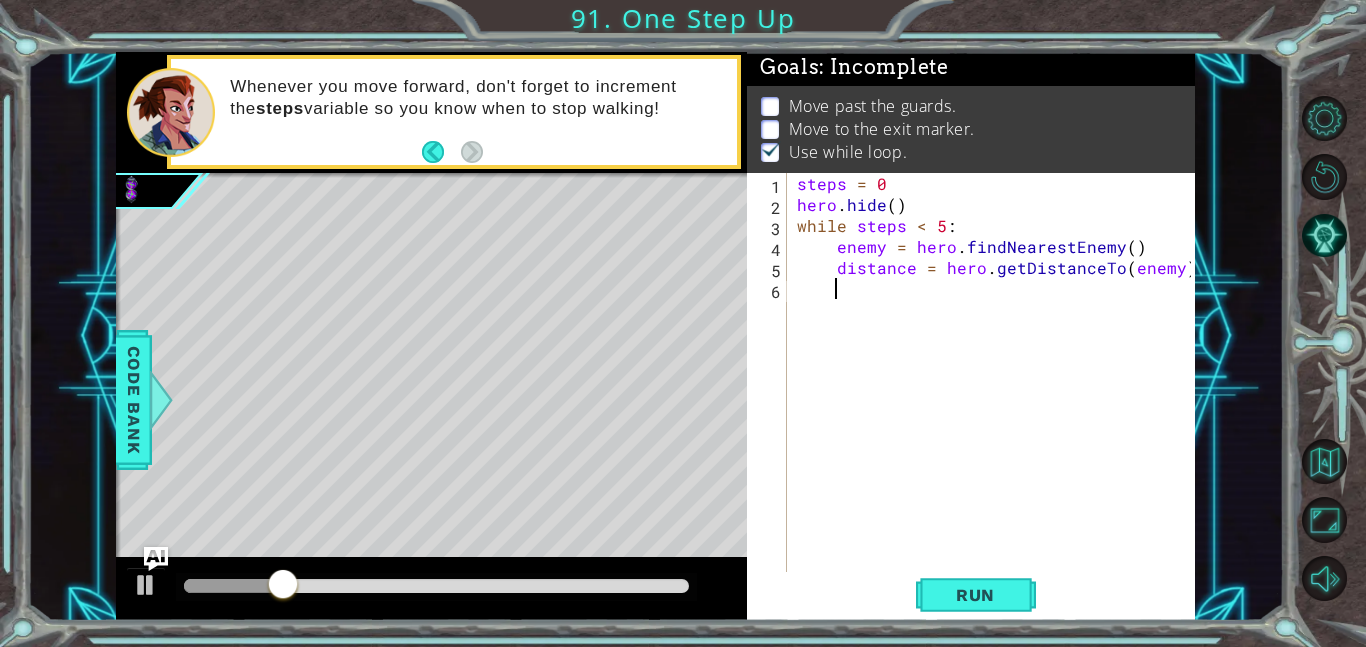
scroll to position [0, 2]
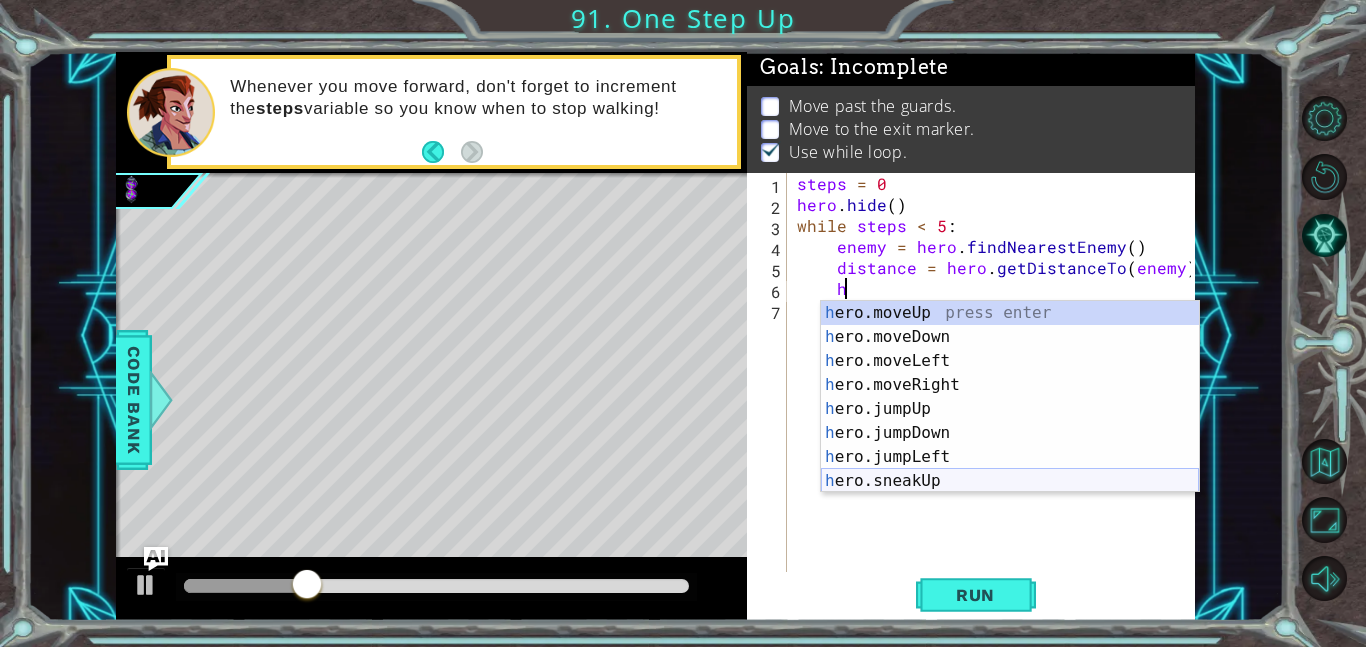
click at [973, 483] on div "h ero.moveUp press enter h ero.moveDown press enter h ero.moveLeft press enter …" at bounding box center [1010, 421] width 378 height 240
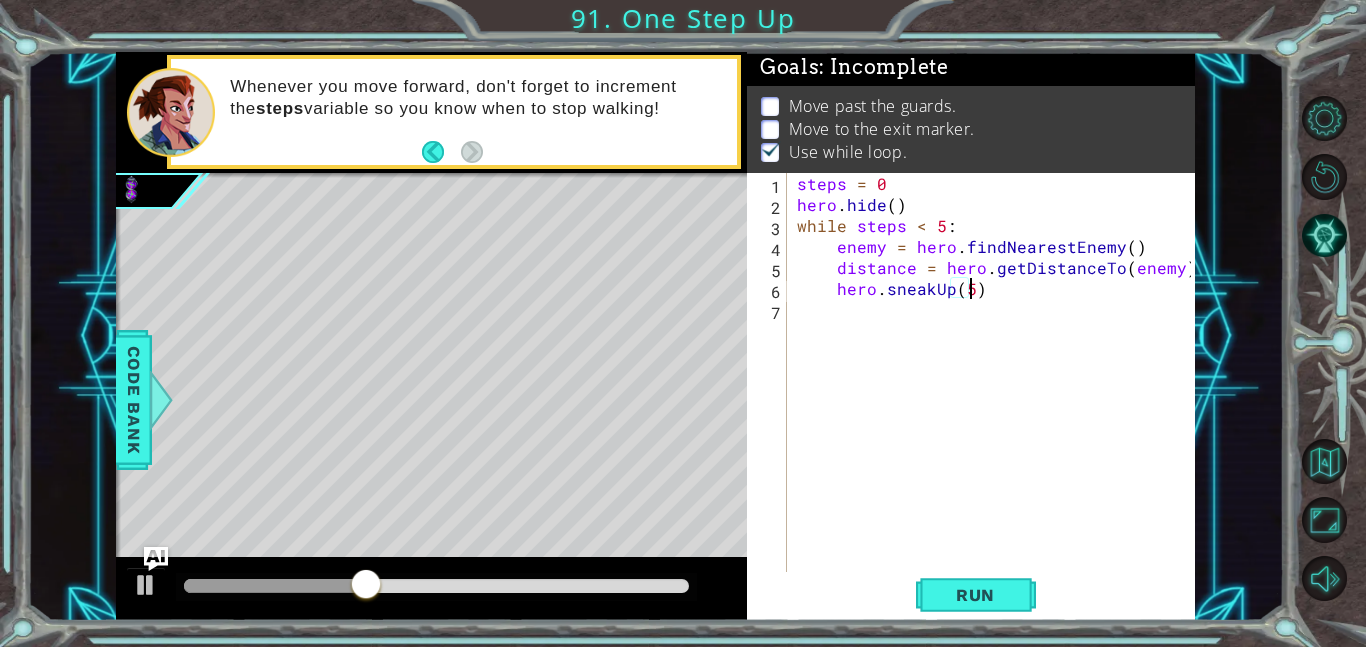
scroll to position [0, 10]
click at [1009, 591] on span "Run" at bounding box center [975, 595] width 79 height 20
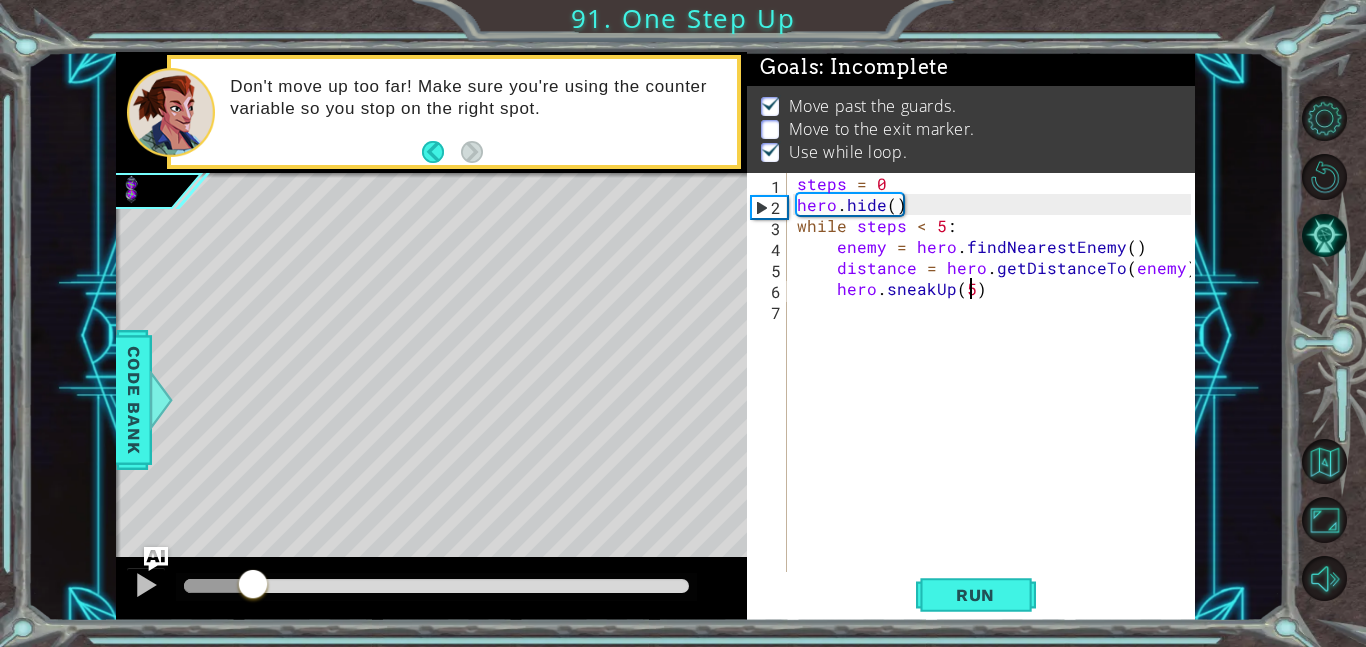
drag, startPoint x: 370, startPoint y: 584, endPoint x: 252, endPoint y: 600, distance: 119.0
click at [252, 593] on div at bounding box center [436, 586] width 505 height 14
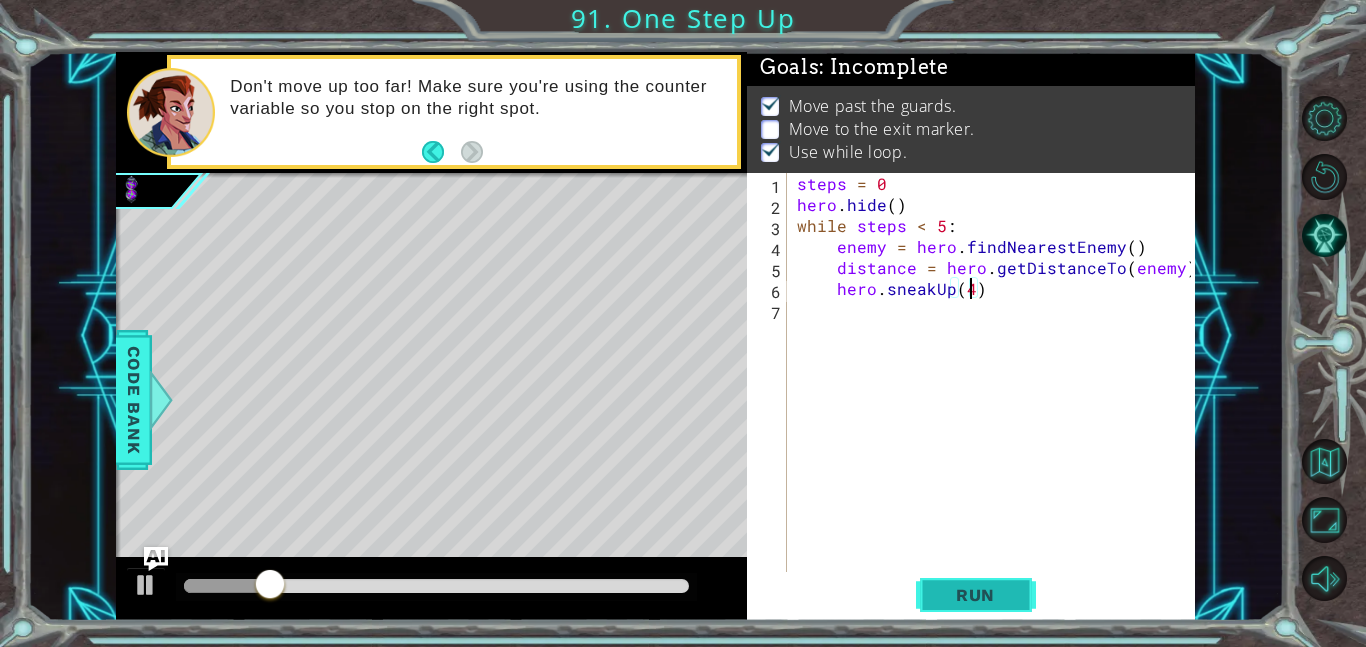
type textarea "hero.sneakUp(4)"
click at [965, 583] on button "Run" at bounding box center [976, 594] width 120 height 45
